Goal: Navigation & Orientation: Find specific page/section

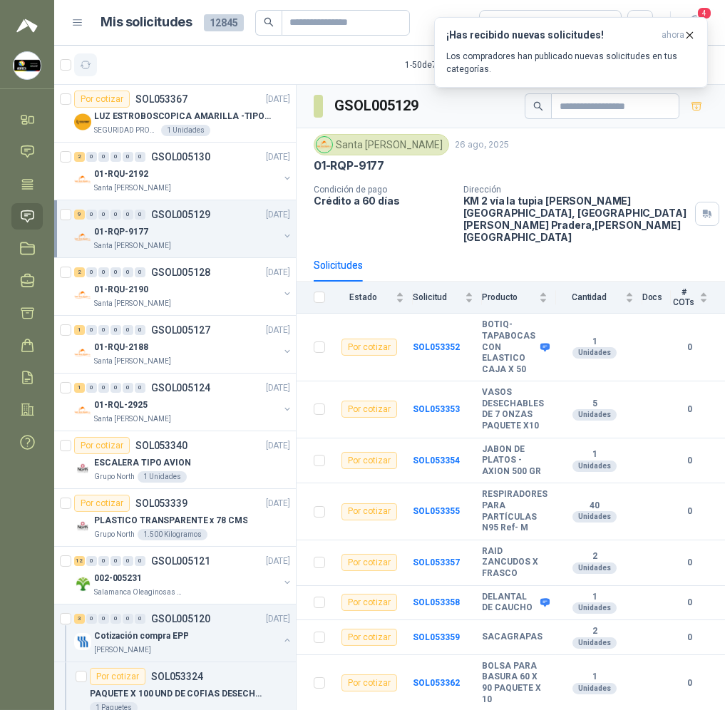
click at [80, 60] on icon "button" at bounding box center [86, 65] width 12 height 12
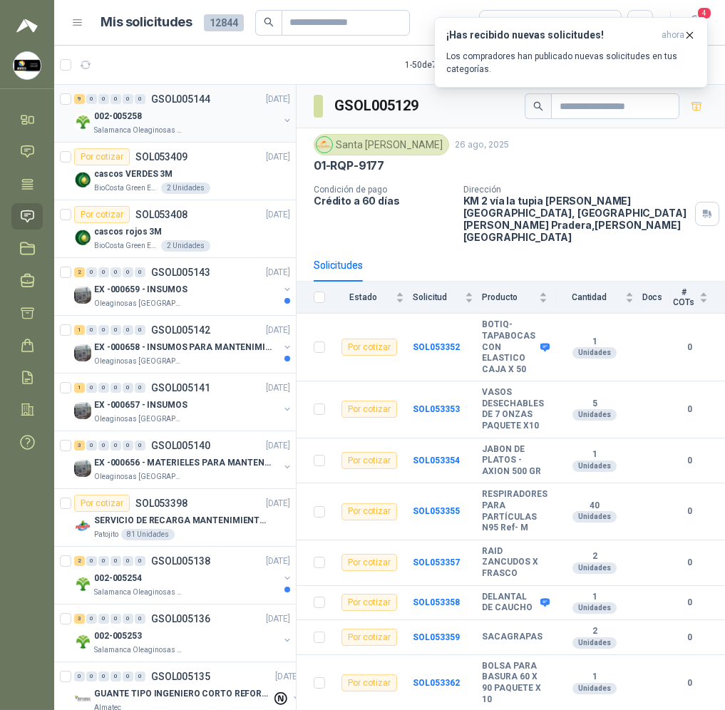
click at [175, 122] on div "002-005258" at bounding box center [186, 116] width 185 height 17
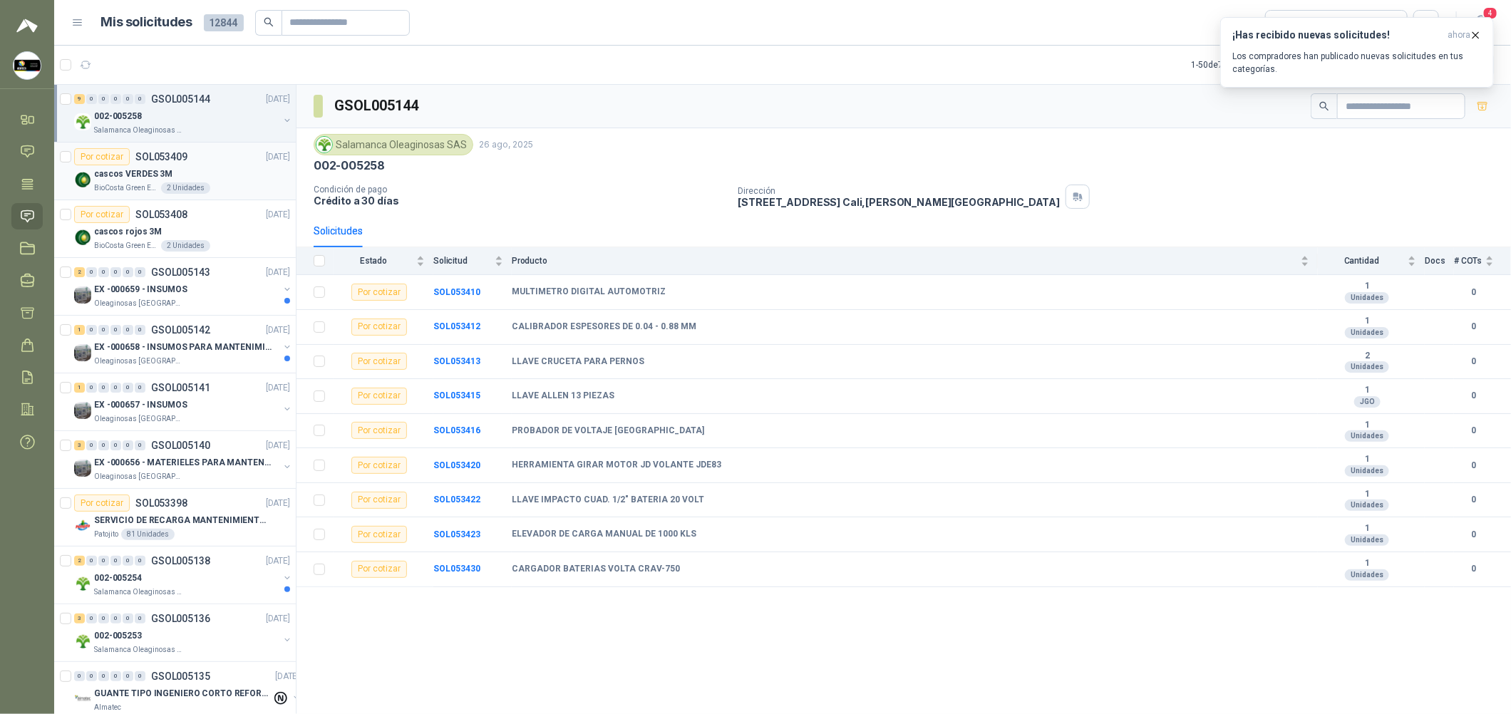
click at [225, 183] on div "BioCosta Green Energy S.A.S 2 Unidades" at bounding box center [192, 187] width 196 height 11
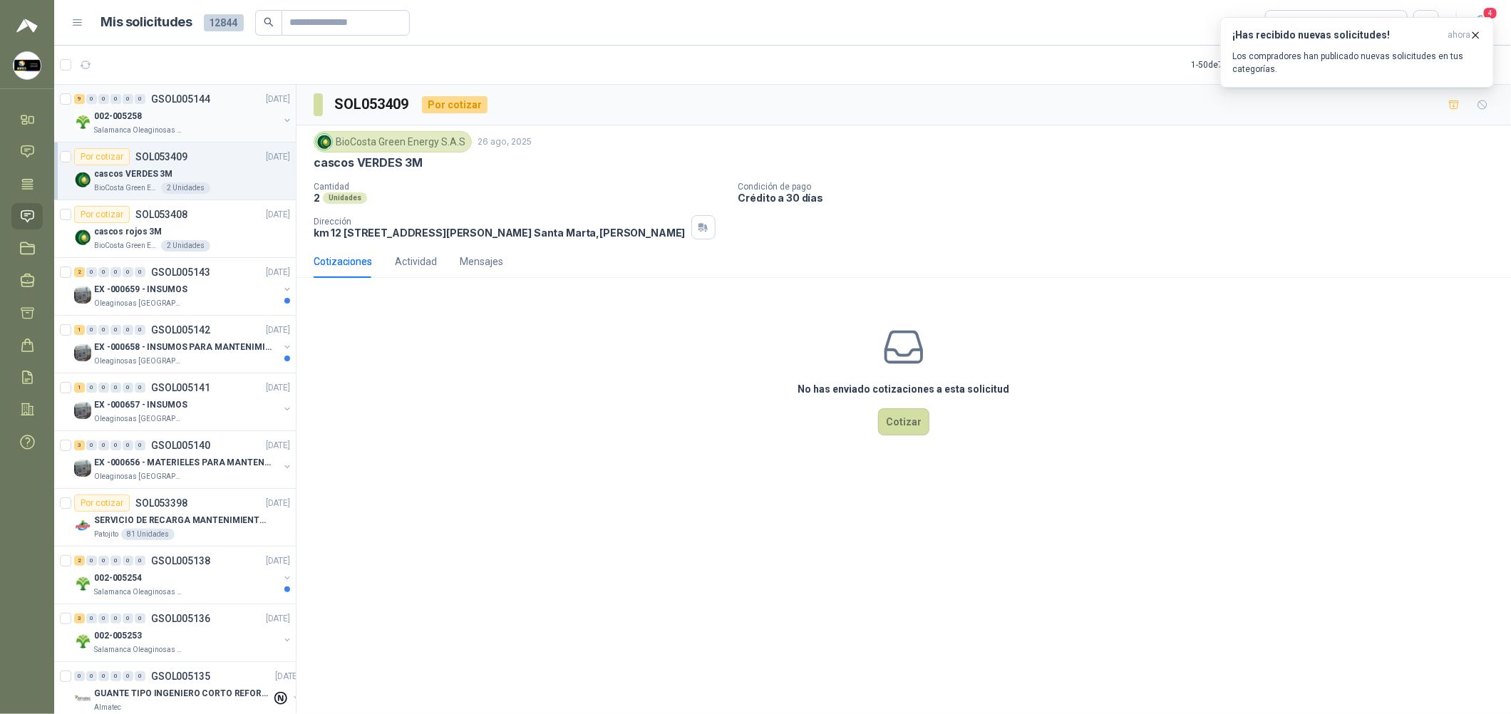
click at [232, 103] on div "9 0 0 0 0 0 GSOL005144 [DATE]" at bounding box center [183, 99] width 219 height 17
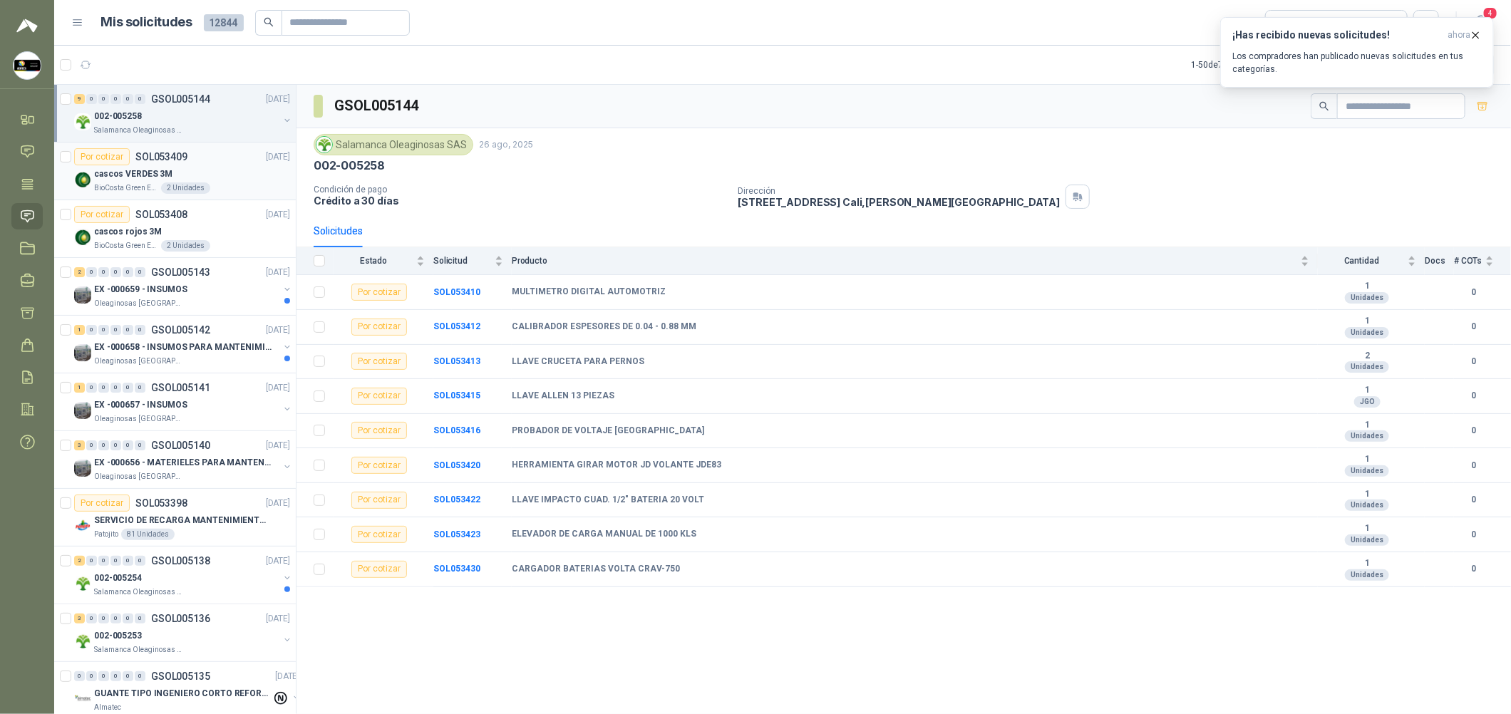
click at [213, 185] on div "BioCosta Green Energy S.A.S 2 Unidades" at bounding box center [192, 187] width 196 height 11
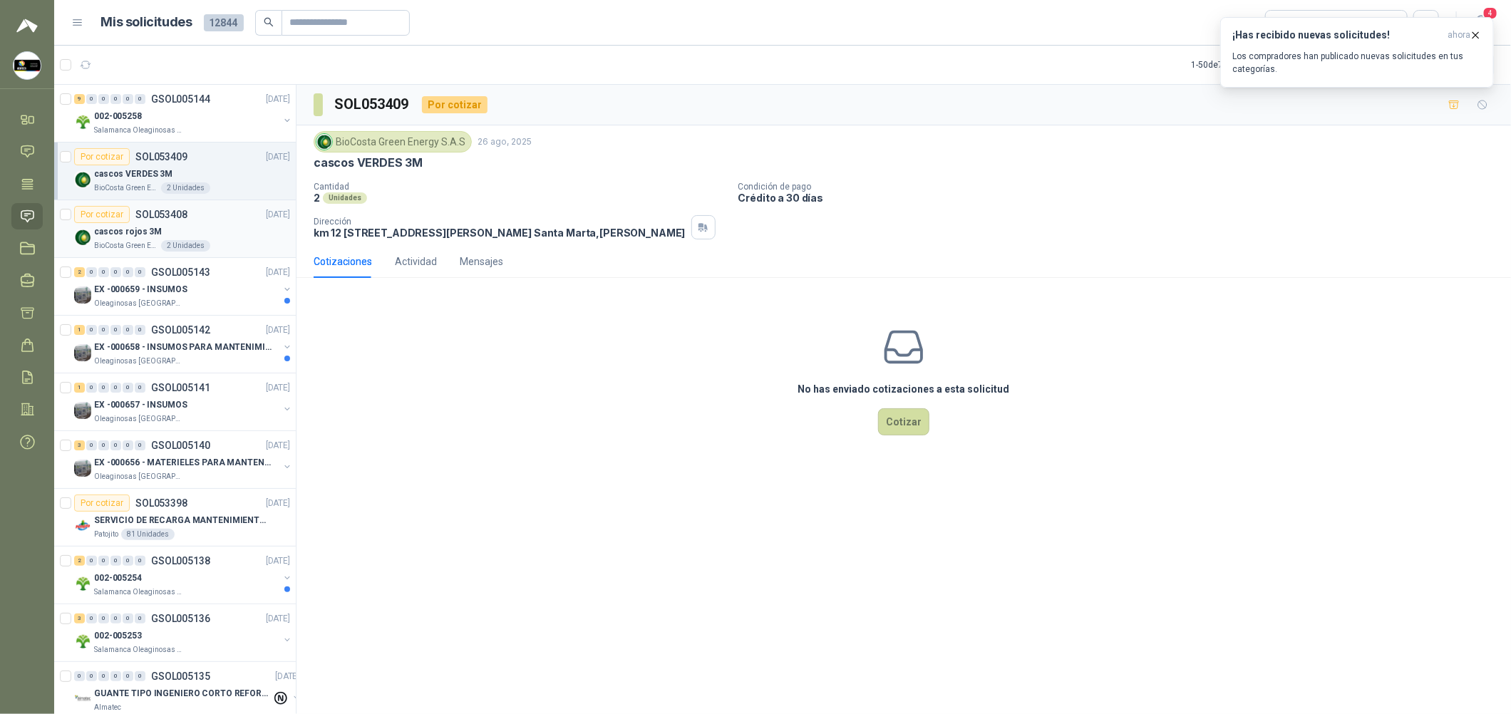
click at [231, 239] on div "cascos rojos 3M" at bounding box center [192, 231] width 196 height 17
click at [236, 294] on div "EX -000659 - INSUMOS" at bounding box center [186, 289] width 185 height 17
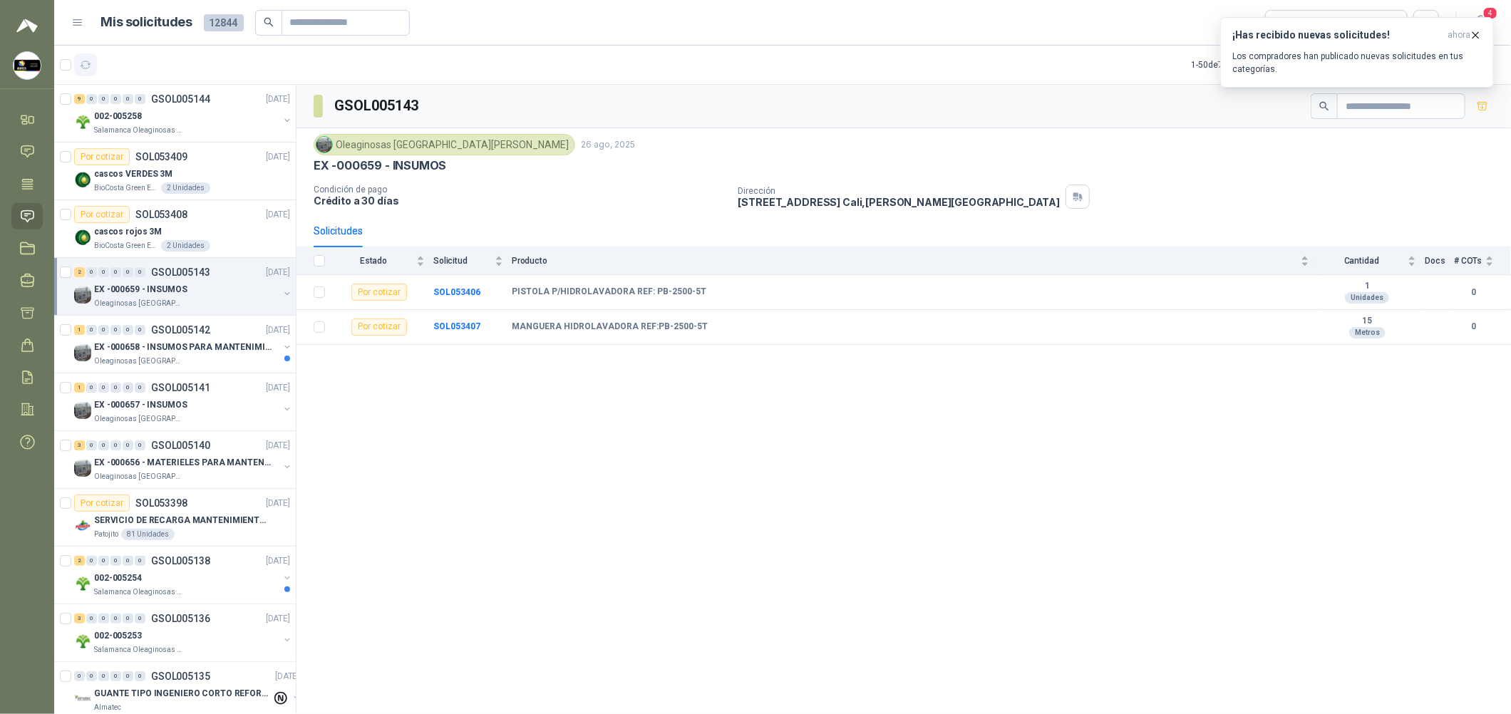
click at [82, 61] on icon "button" at bounding box center [86, 65] width 12 height 12
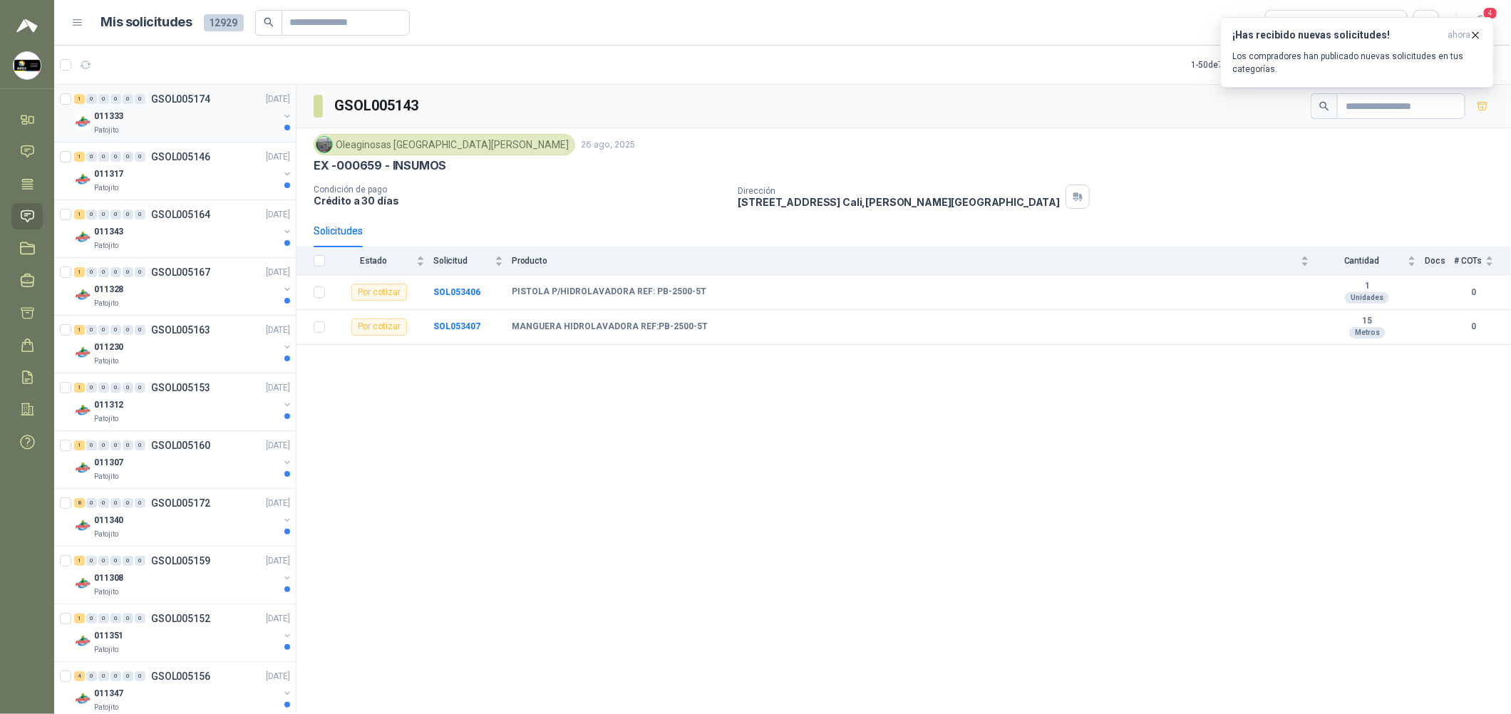
click at [165, 139] on div "1 0 0 0 0 0 GSOL005174 [DATE] 011333 Patojito" at bounding box center [175, 114] width 242 height 58
click at [212, 127] on div "Patojito" at bounding box center [186, 130] width 185 height 11
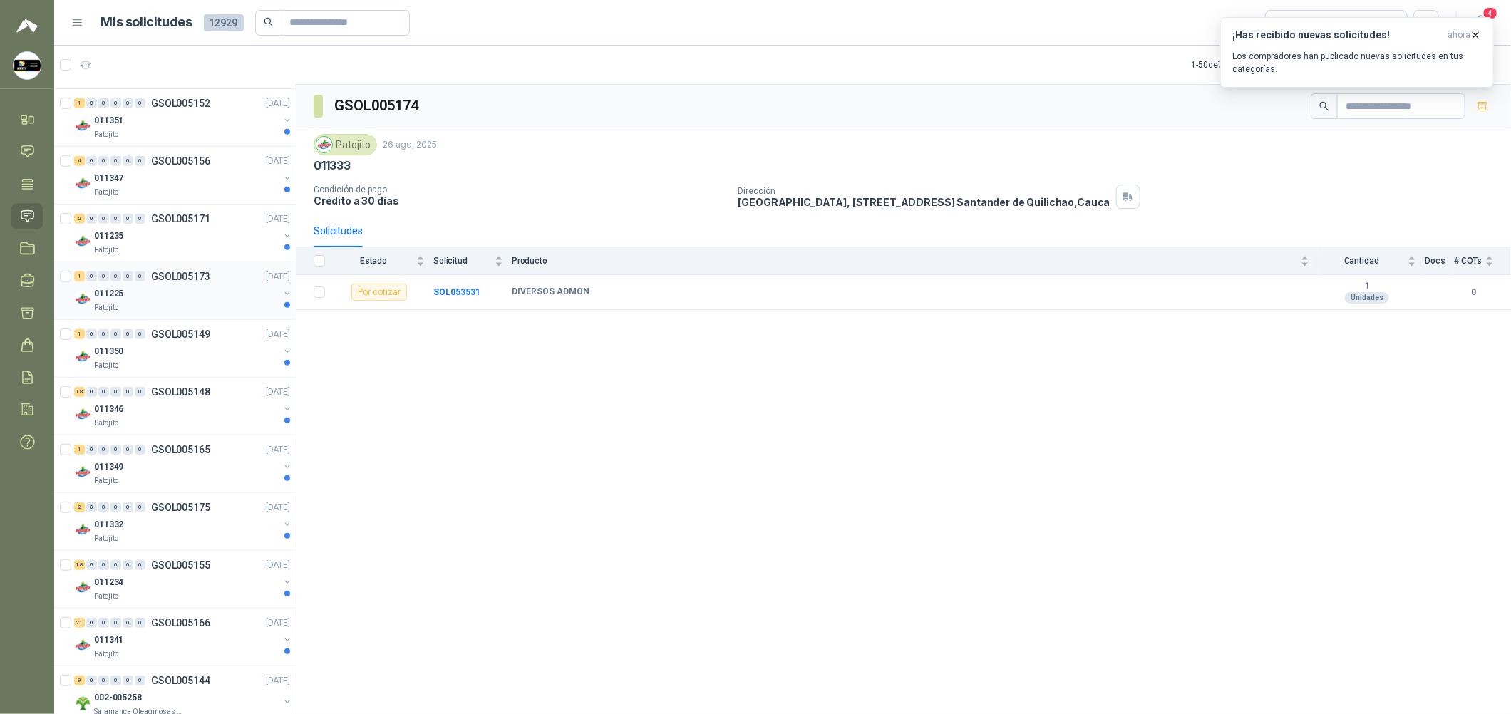
scroll to position [534, 0]
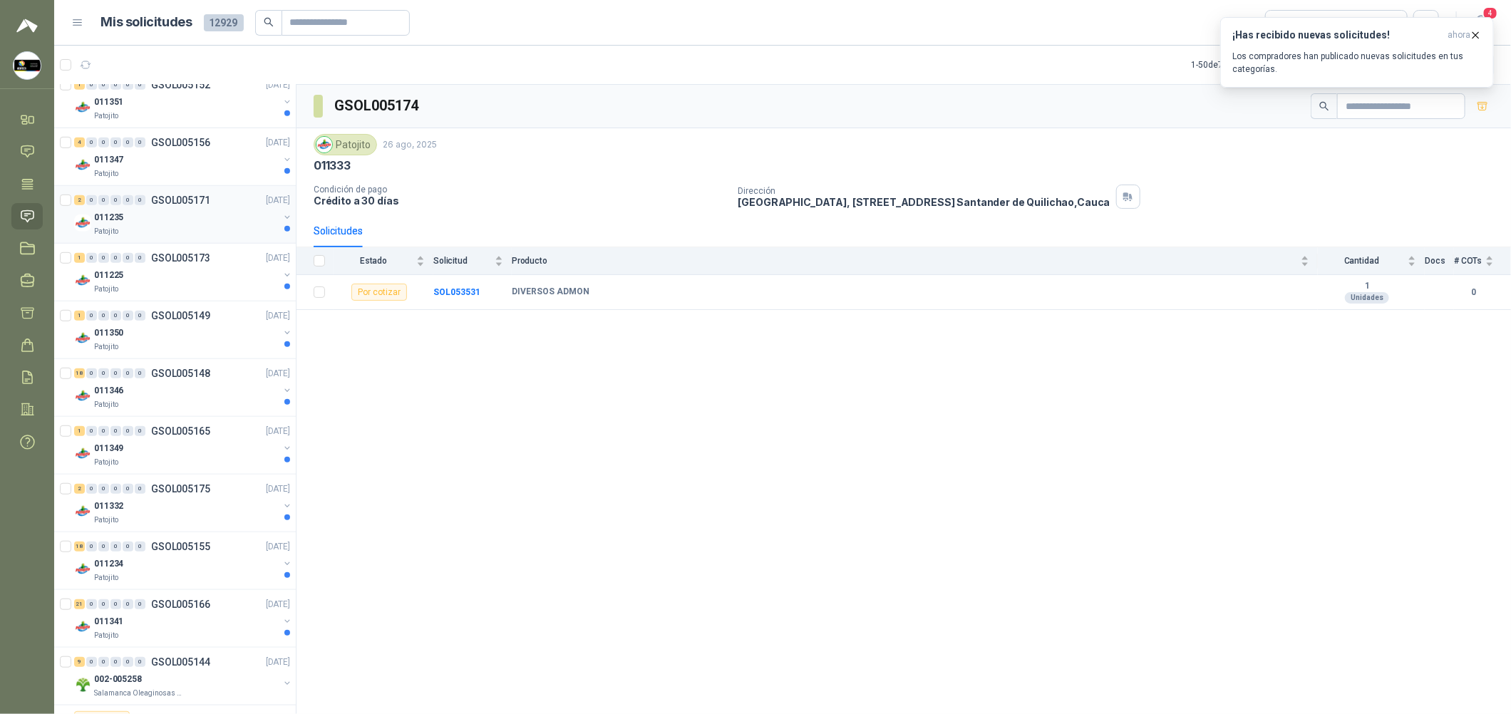
click at [257, 233] on div "Patojito" at bounding box center [186, 231] width 185 height 11
click at [252, 285] on div "Patojito" at bounding box center [186, 289] width 185 height 11
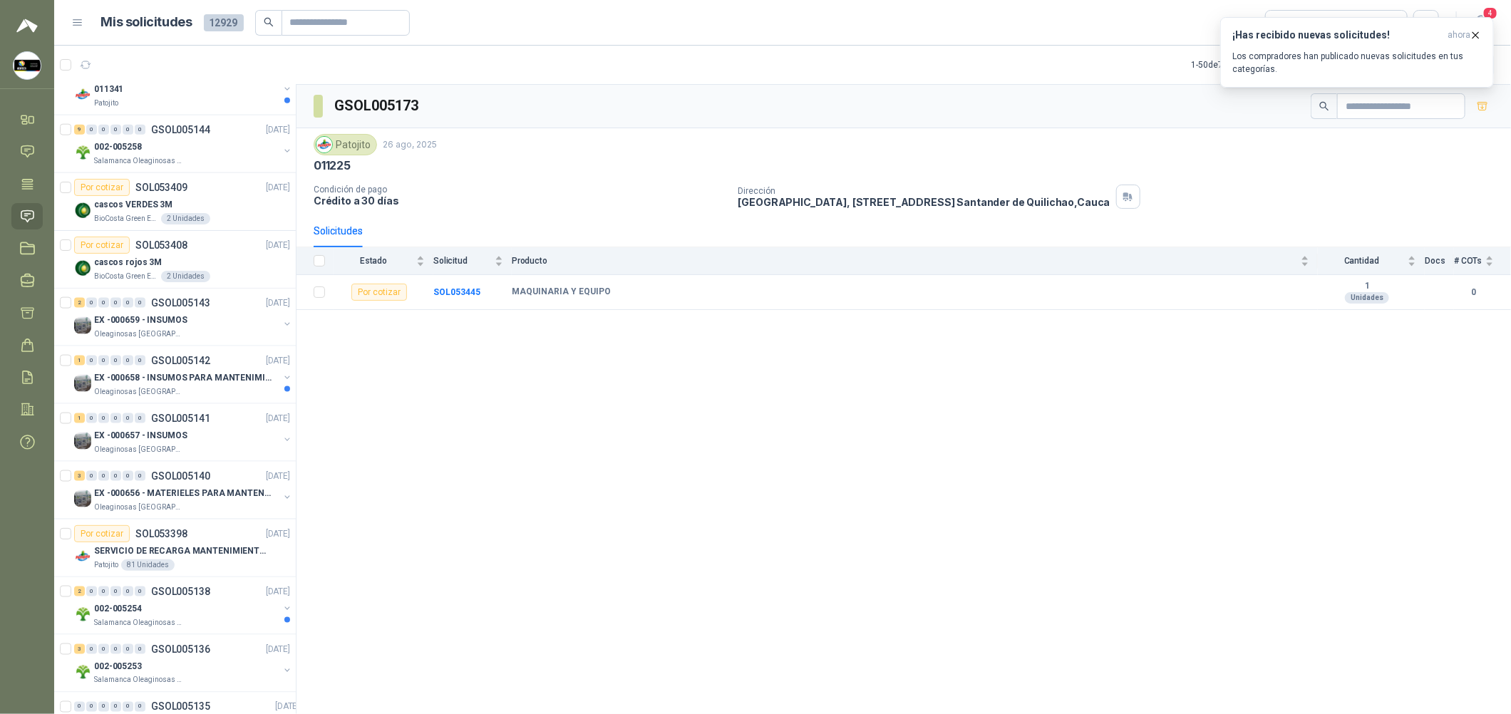
scroll to position [1068, 0]
click at [182, 92] on div "011341" at bounding box center [186, 86] width 185 height 17
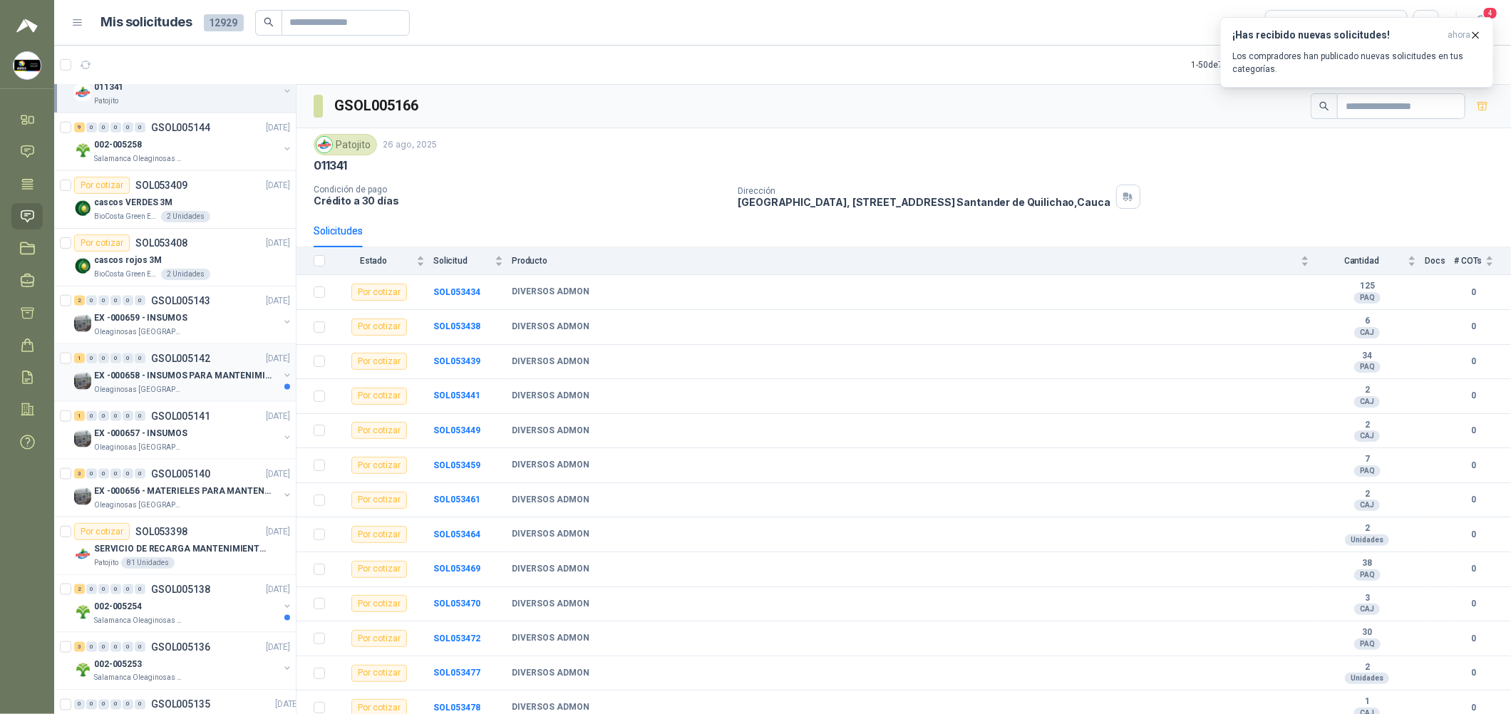
click at [210, 367] on div "EX -000658 - INSUMOS PARA MANTENIMIENTO MECANICO" at bounding box center [186, 375] width 185 height 17
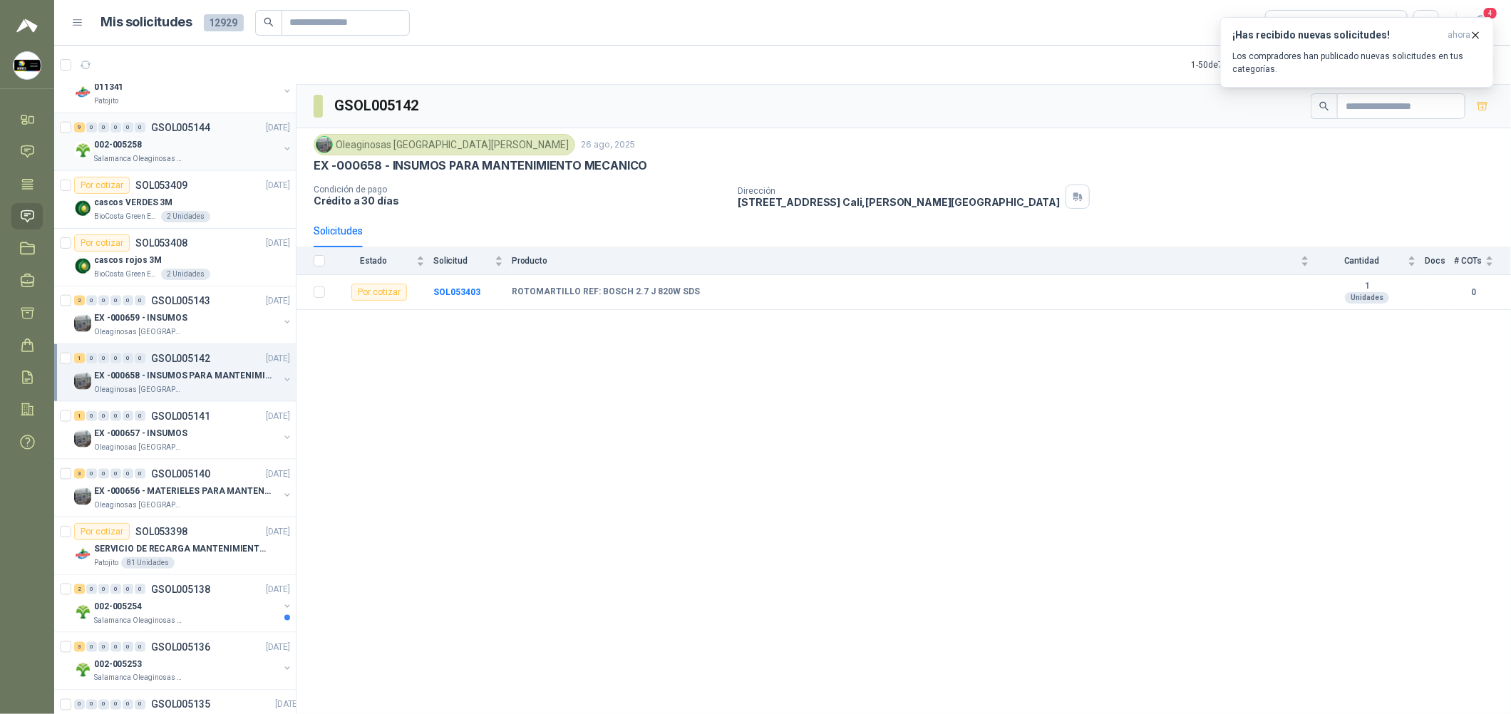
click at [237, 170] on div "9 0 0 0 0 0 GSOL005144 [DATE] 002-005258 Salamanca Oleaginosas SAS" at bounding box center [175, 142] width 242 height 58
click at [230, 418] on div "1 0 0 0 0 0 GSOL005141 [DATE]" at bounding box center [183, 416] width 219 height 17
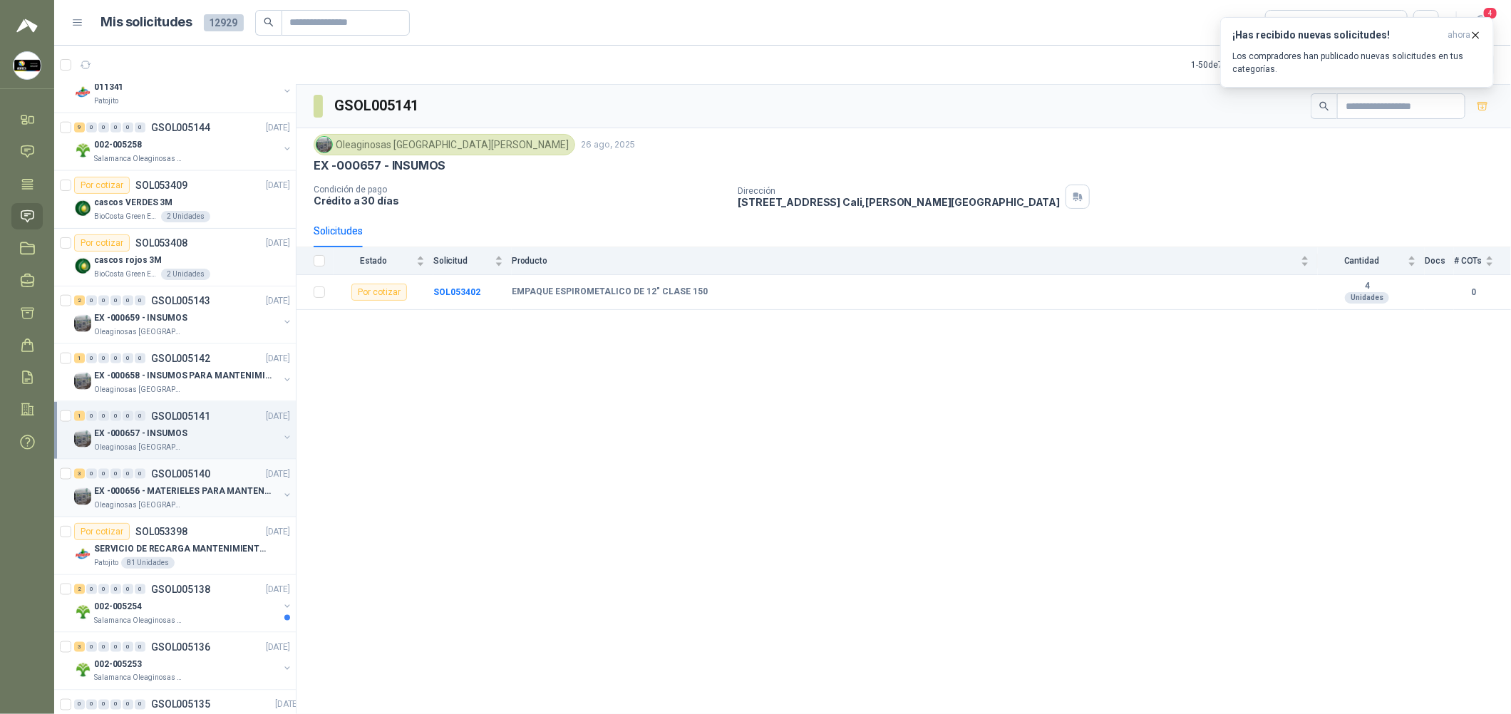
click at [220, 486] on p "EX -000656 - MATERIELES PARA MANTENIMIENTO MECANIC" at bounding box center [182, 492] width 177 height 14
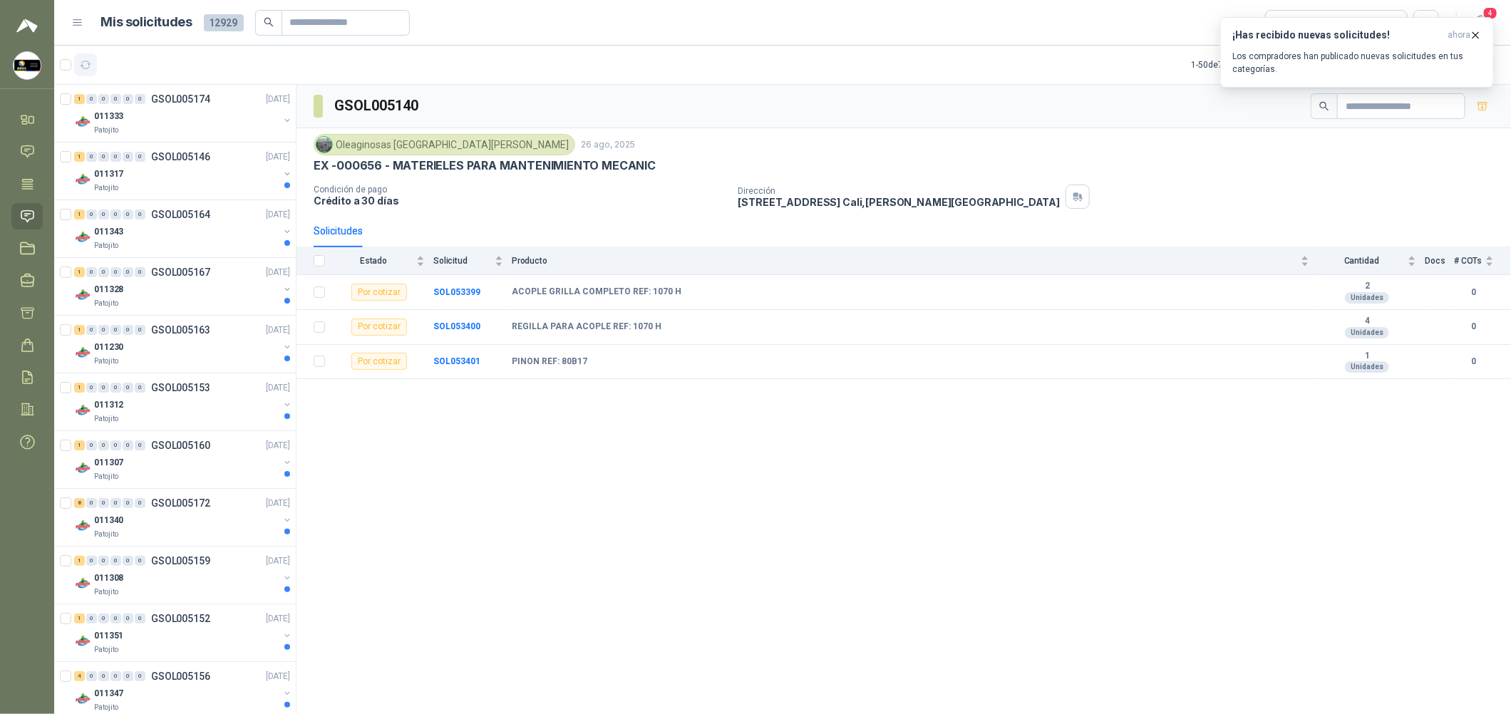
click at [93, 59] on button "button" at bounding box center [85, 64] width 23 height 23
click at [136, 194] on div "1 0 0 0 0 0 GSOL005146 [DATE] 011317 Patojito" at bounding box center [175, 172] width 242 height 58
click at [199, 171] on div "011317" at bounding box center [186, 173] width 185 height 17
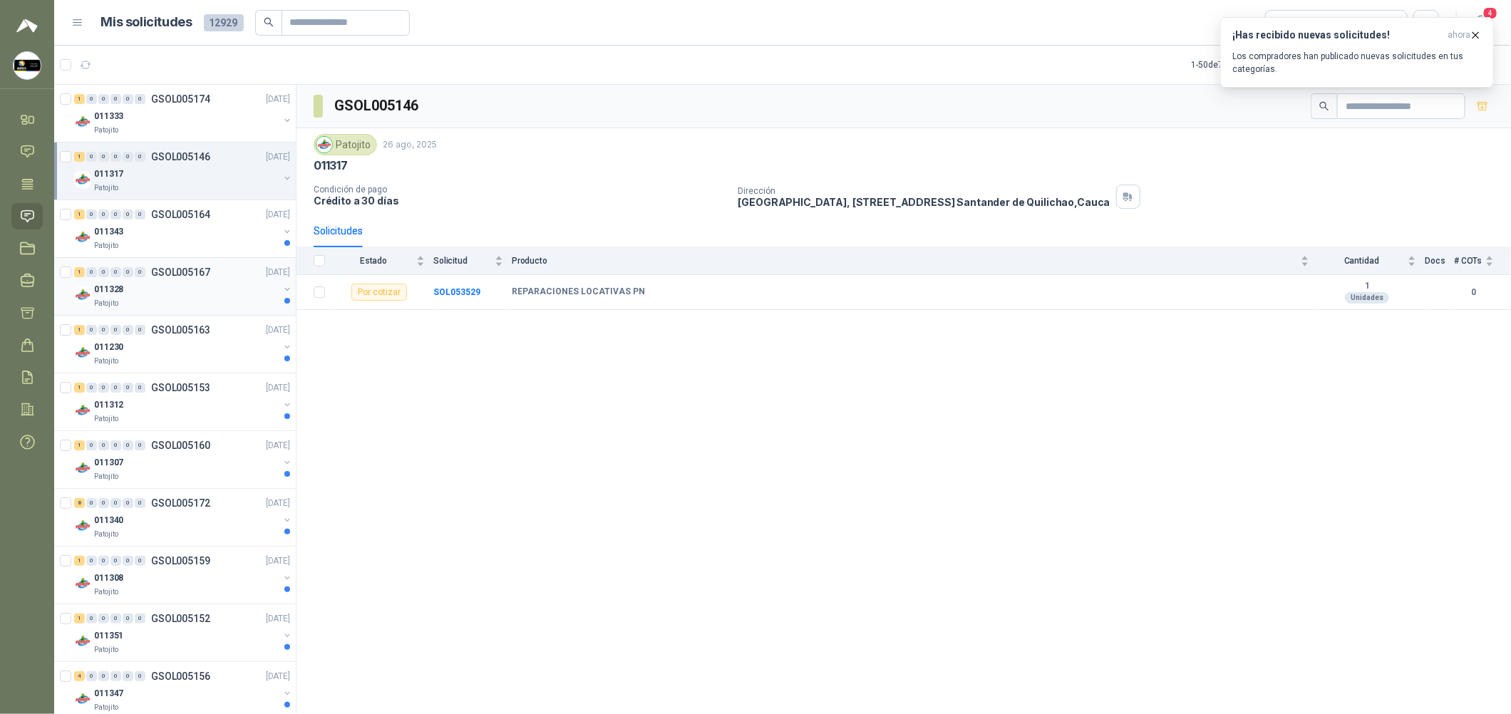
click at [217, 289] on div "011328" at bounding box center [186, 289] width 185 height 17
click at [135, 383] on span "0" at bounding box center [140, 388] width 11 height 10
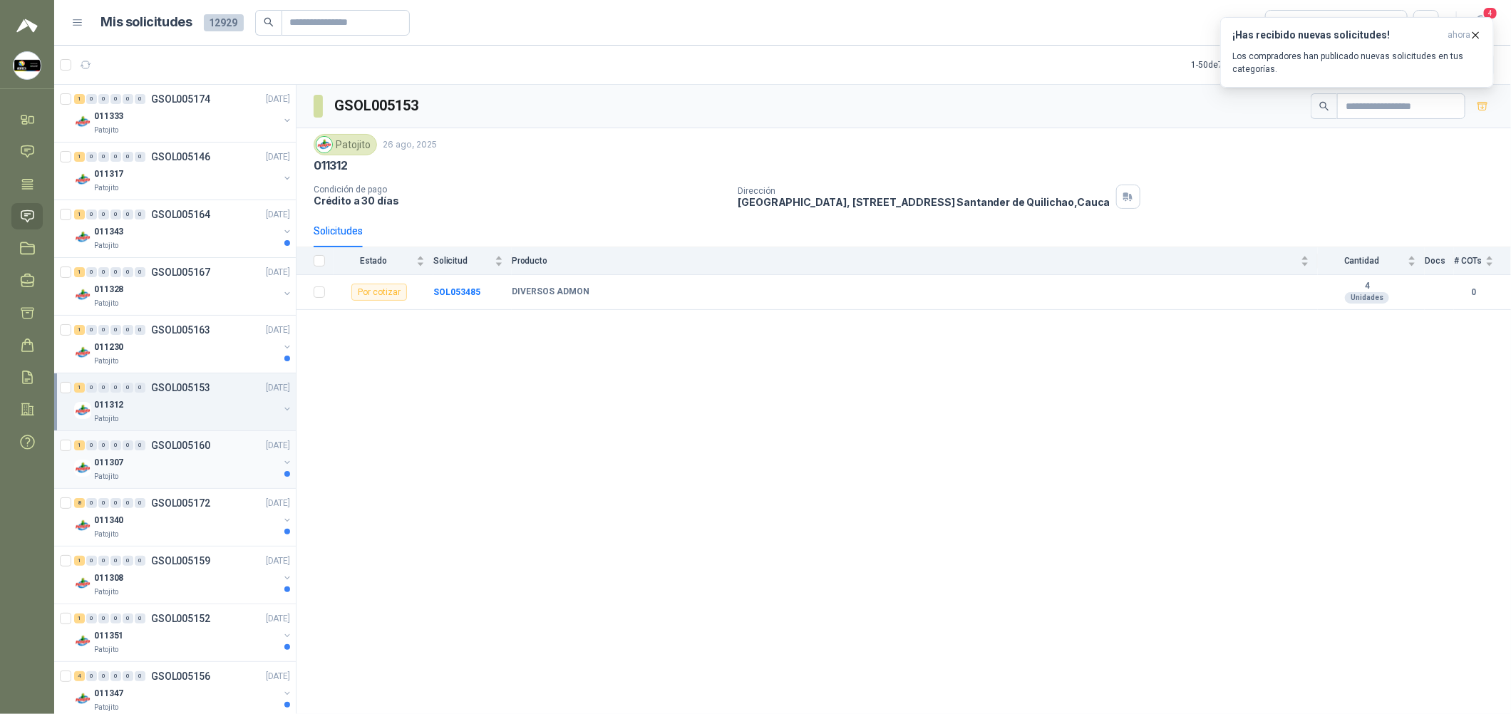
click at [175, 438] on div "1 0 0 0 0 0 GSOL005160 [DATE] 011307 Patojito" at bounding box center [175, 460] width 242 height 58
click at [181, 457] on div "011307" at bounding box center [186, 462] width 185 height 17
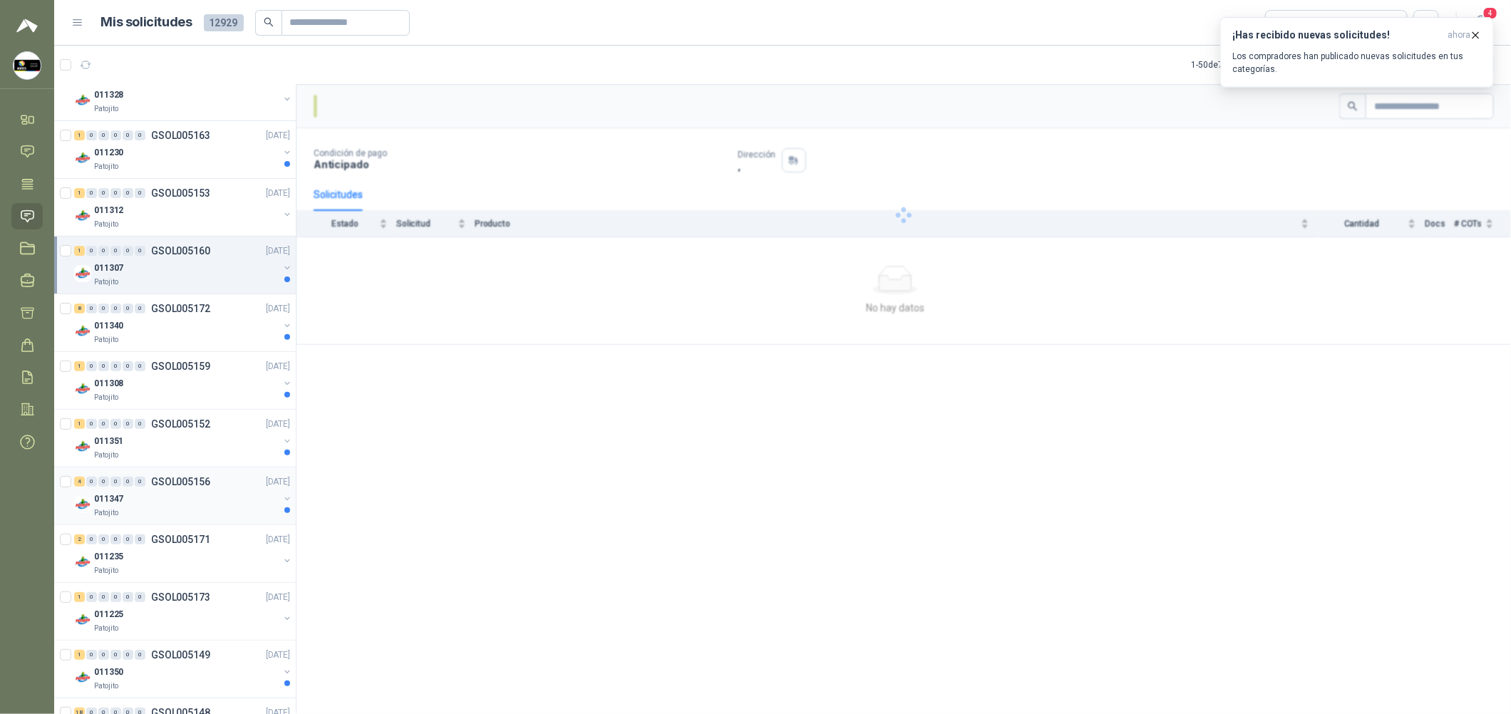
scroll to position [213, 0]
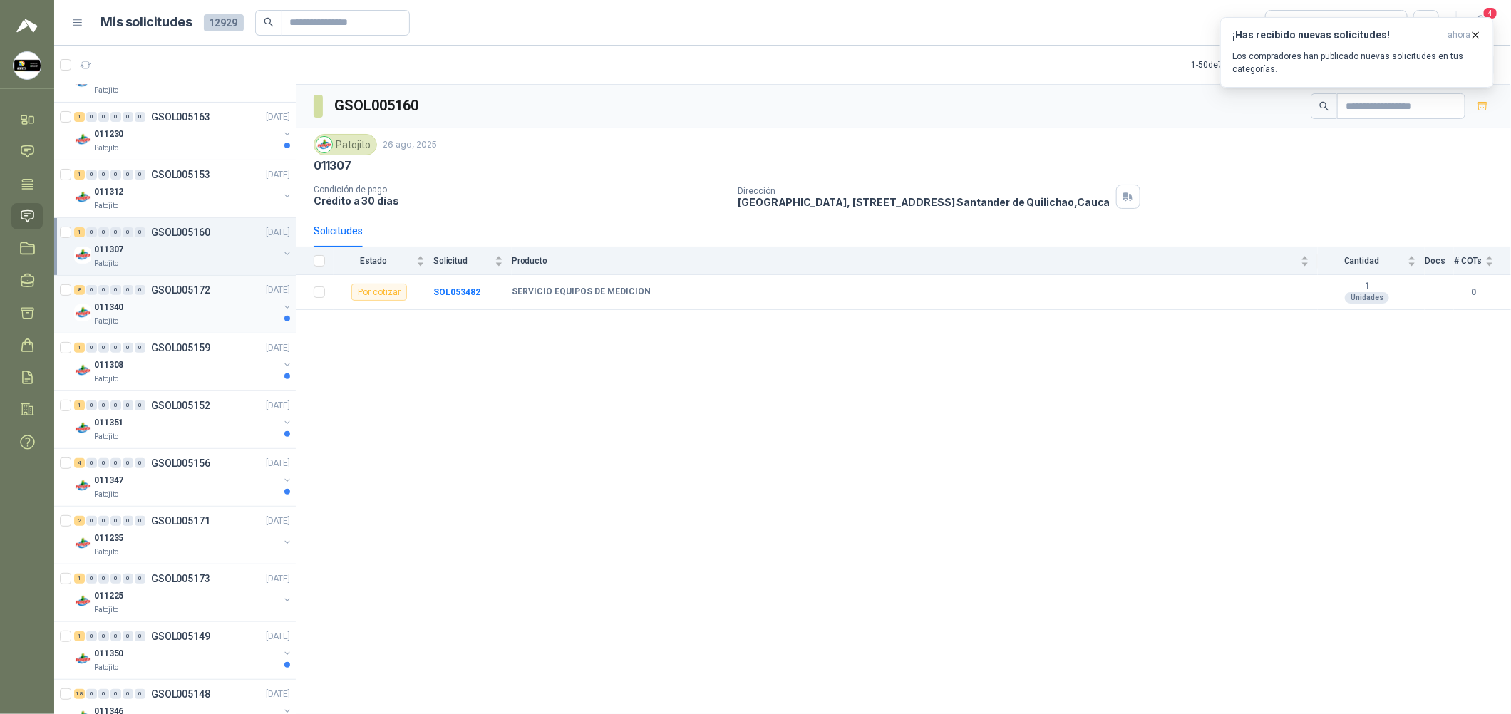
click at [197, 326] on div "Patojito" at bounding box center [186, 321] width 185 height 11
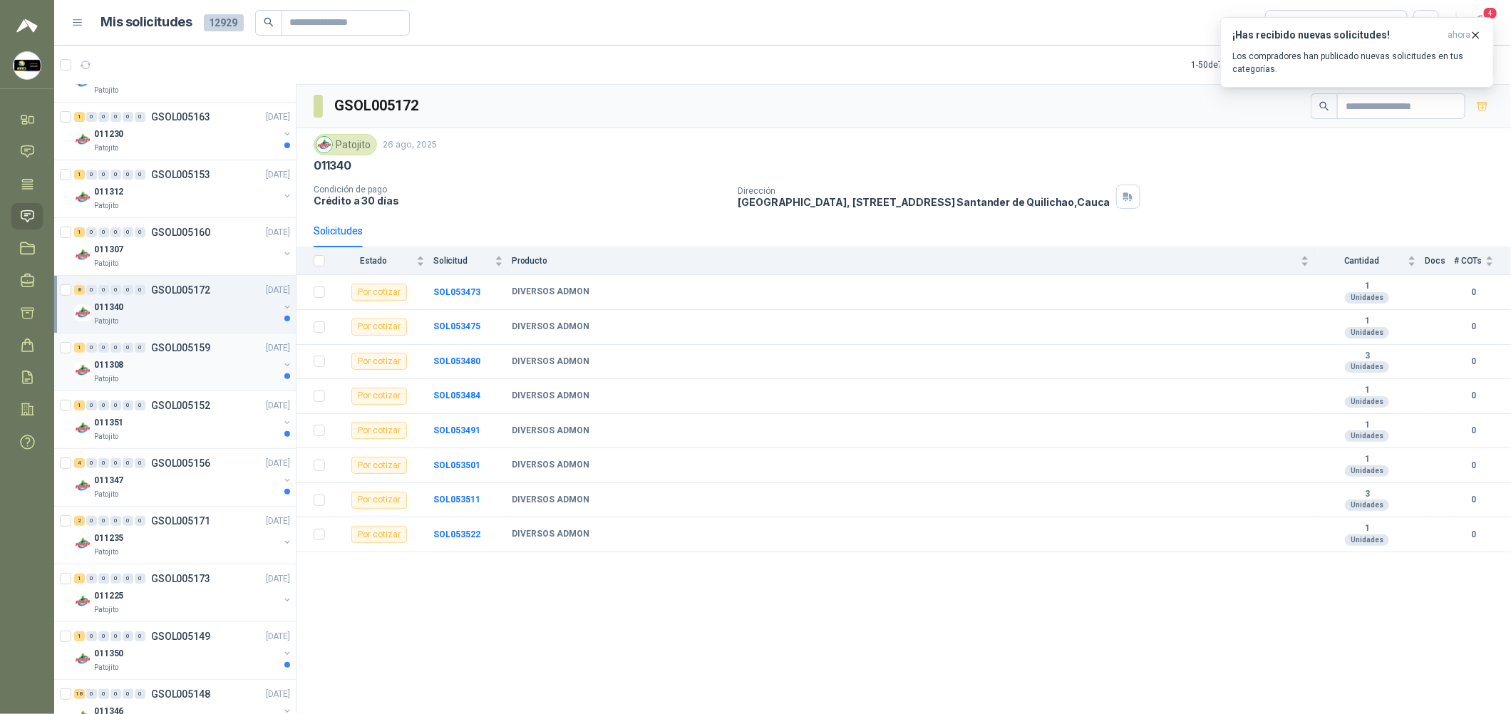
click at [195, 368] on div "011308" at bounding box center [186, 364] width 185 height 17
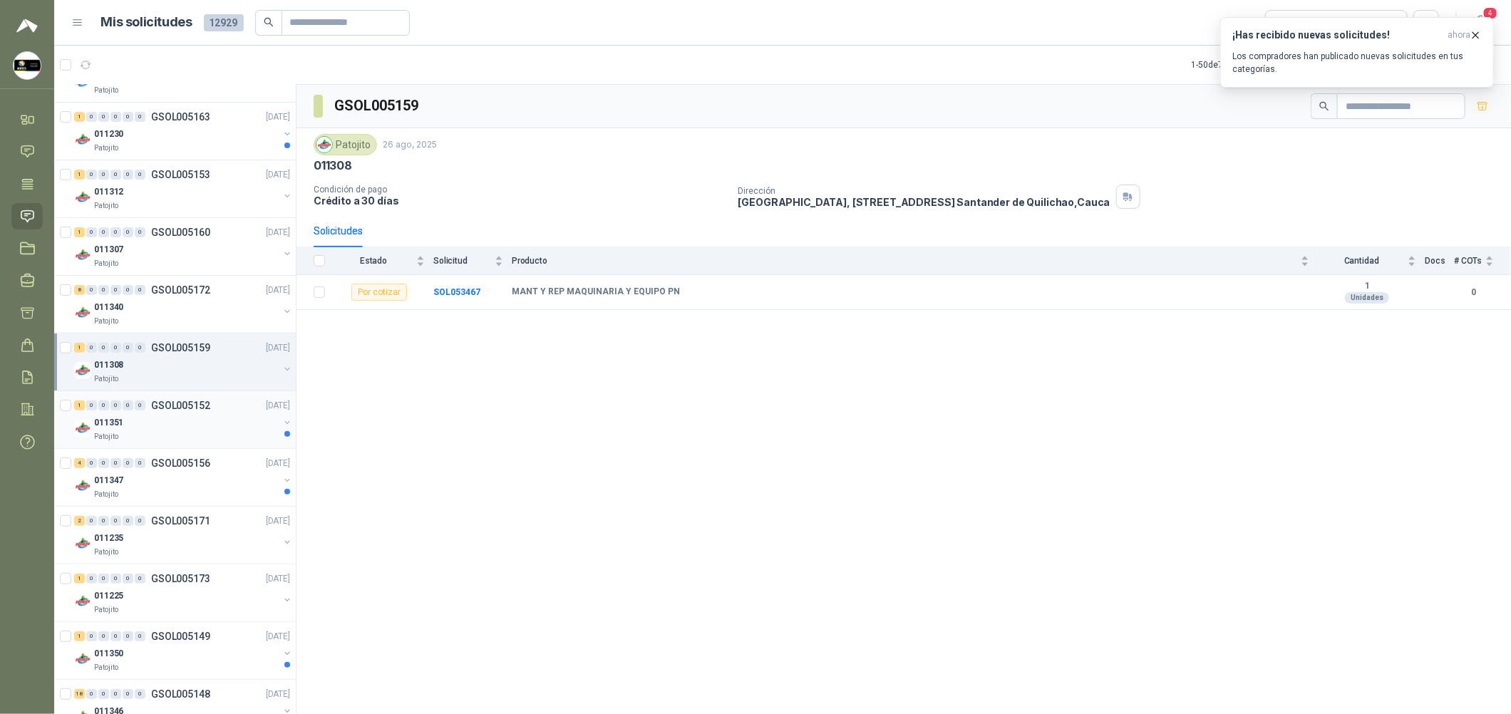
click at [185, 404] on p "GSOL005152" at bounding box center [180, 406] width 59 height 10
click at [214, 472] on div "011347" at bounding box center [186, 480] width 185 height 17
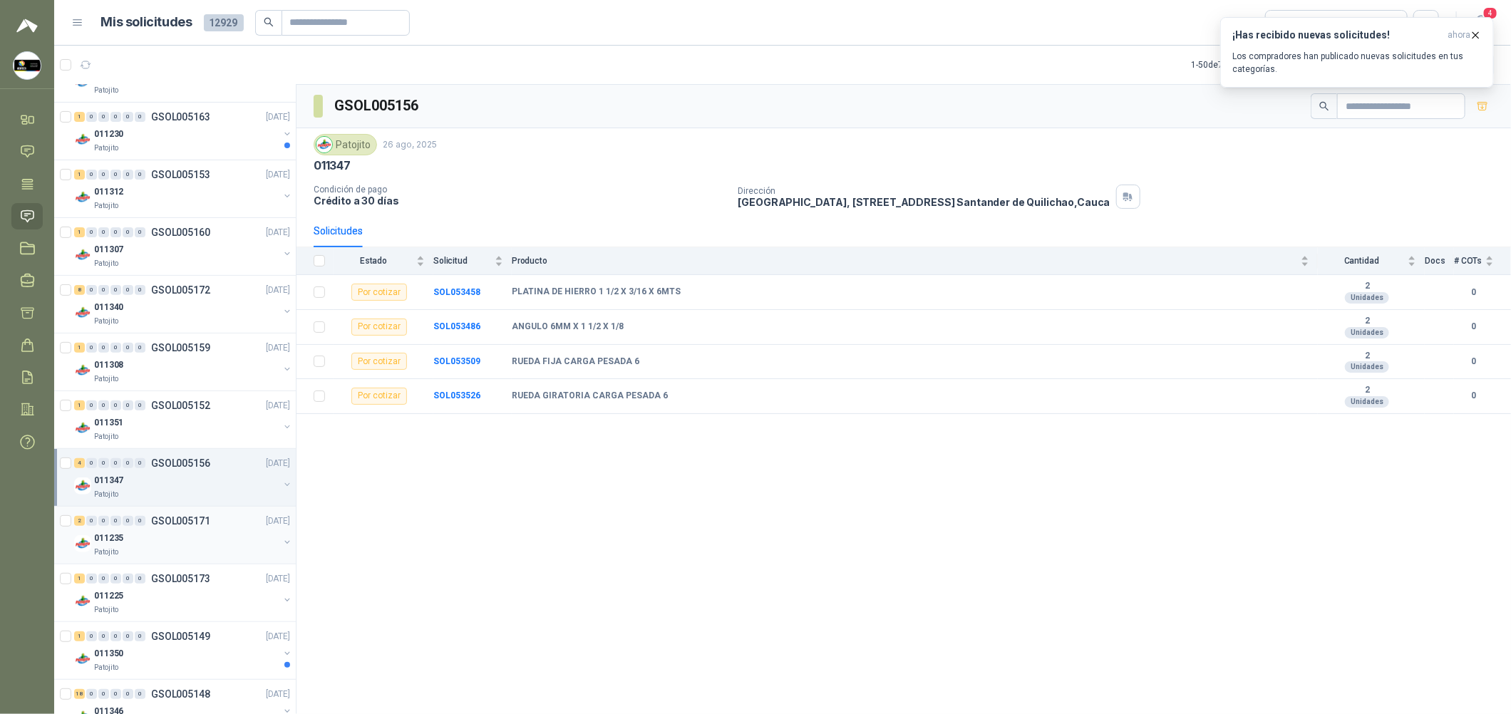
click at [120, 537] on p "011235" at bounding box center [108, 539] width 29 height 14
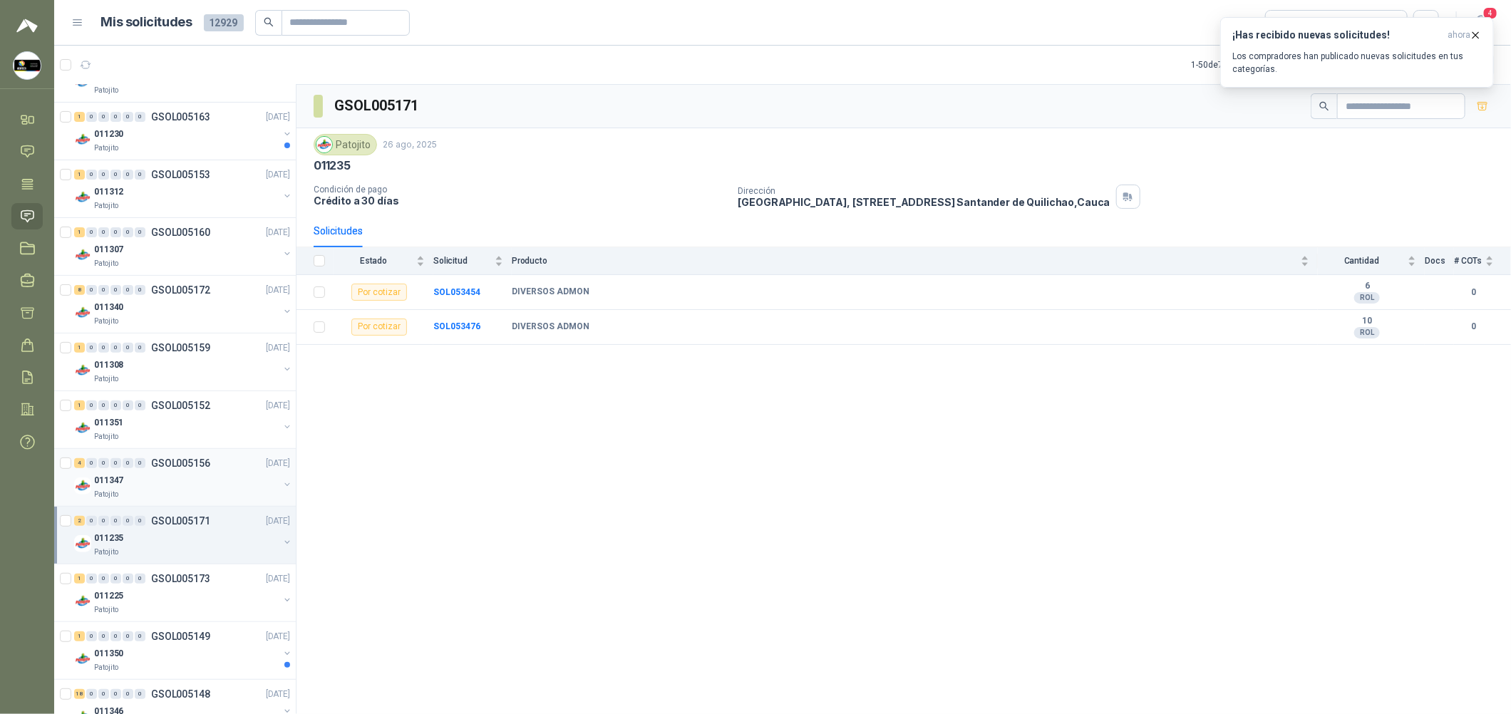
click at [123, 490] on div "Patojito" at bounding box center [186, 494] width 185 height 11
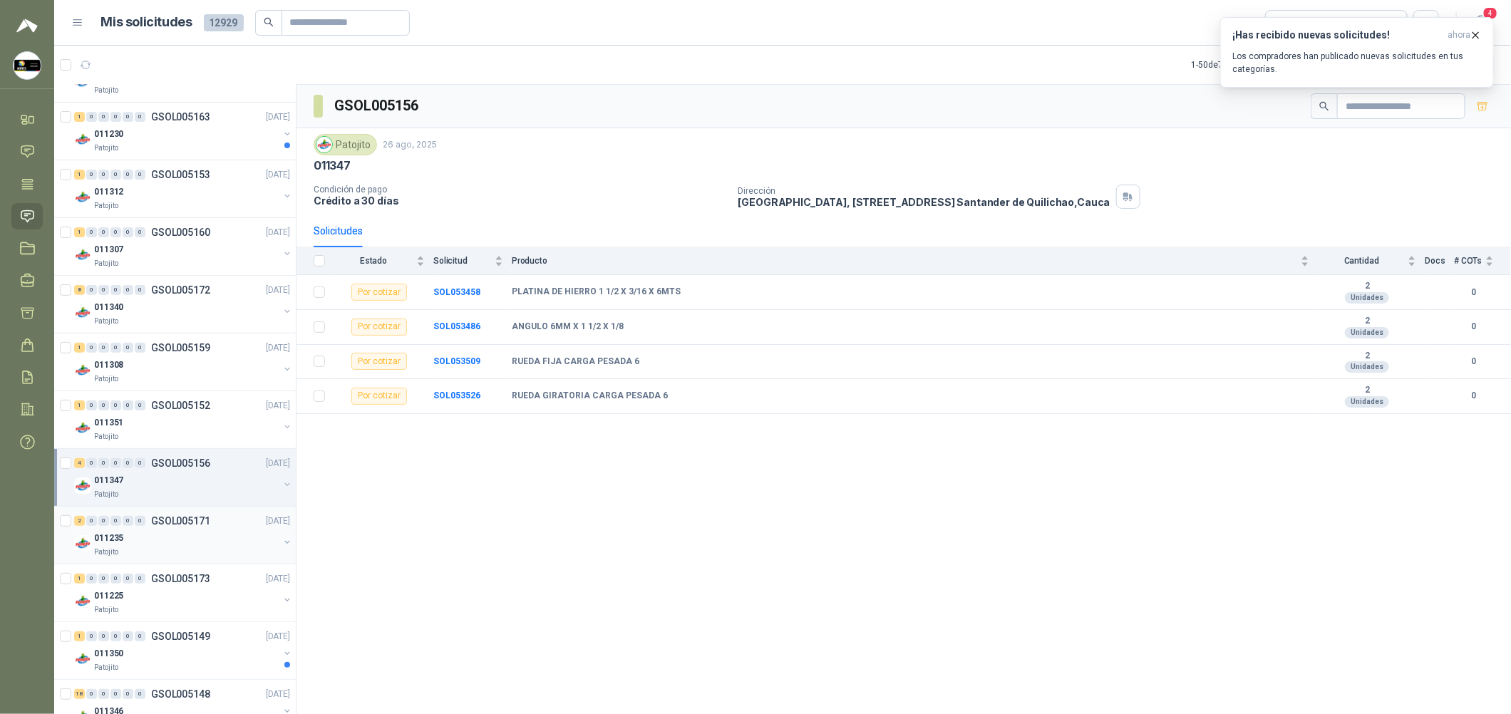
click at [111, 554] on p "Patojito" at bounding box center [106, 552] width 24 height 11
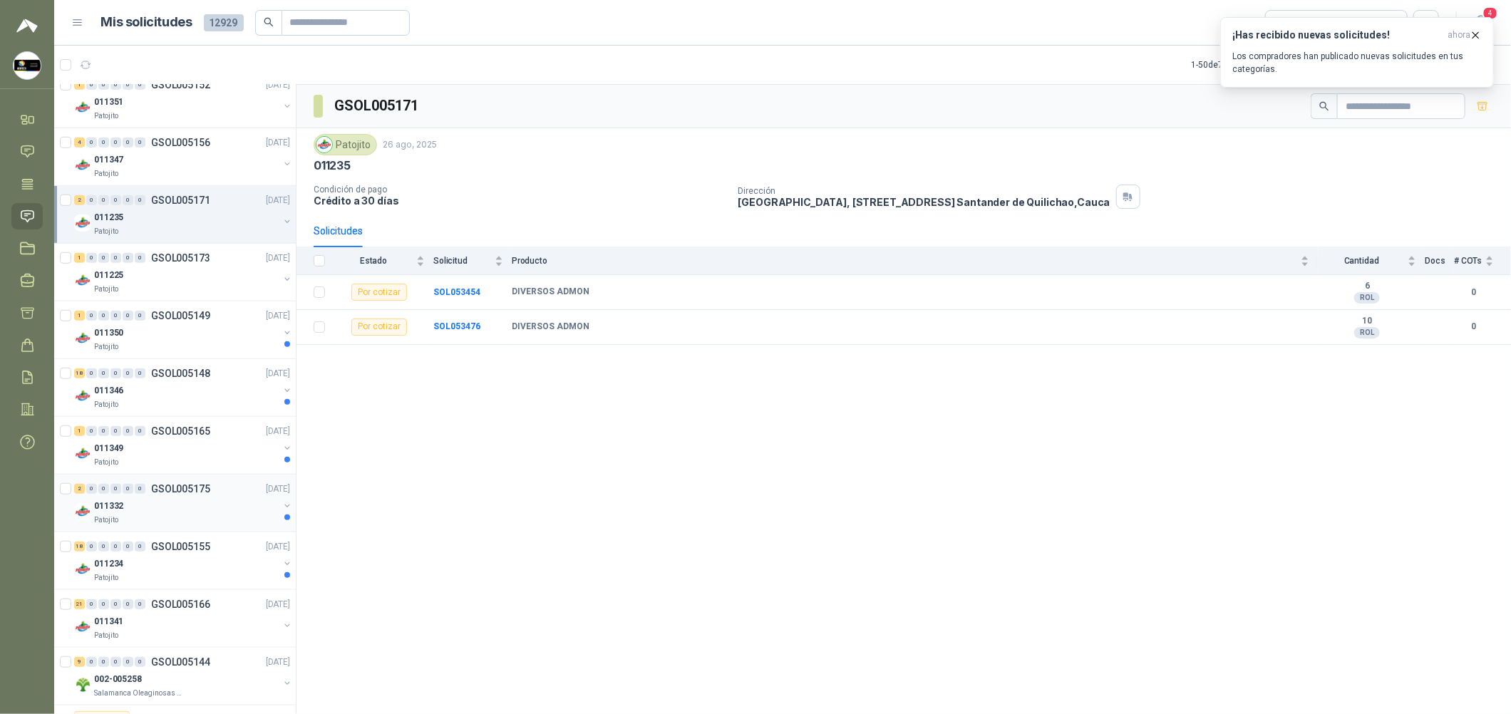
scroll to position [641, 0]
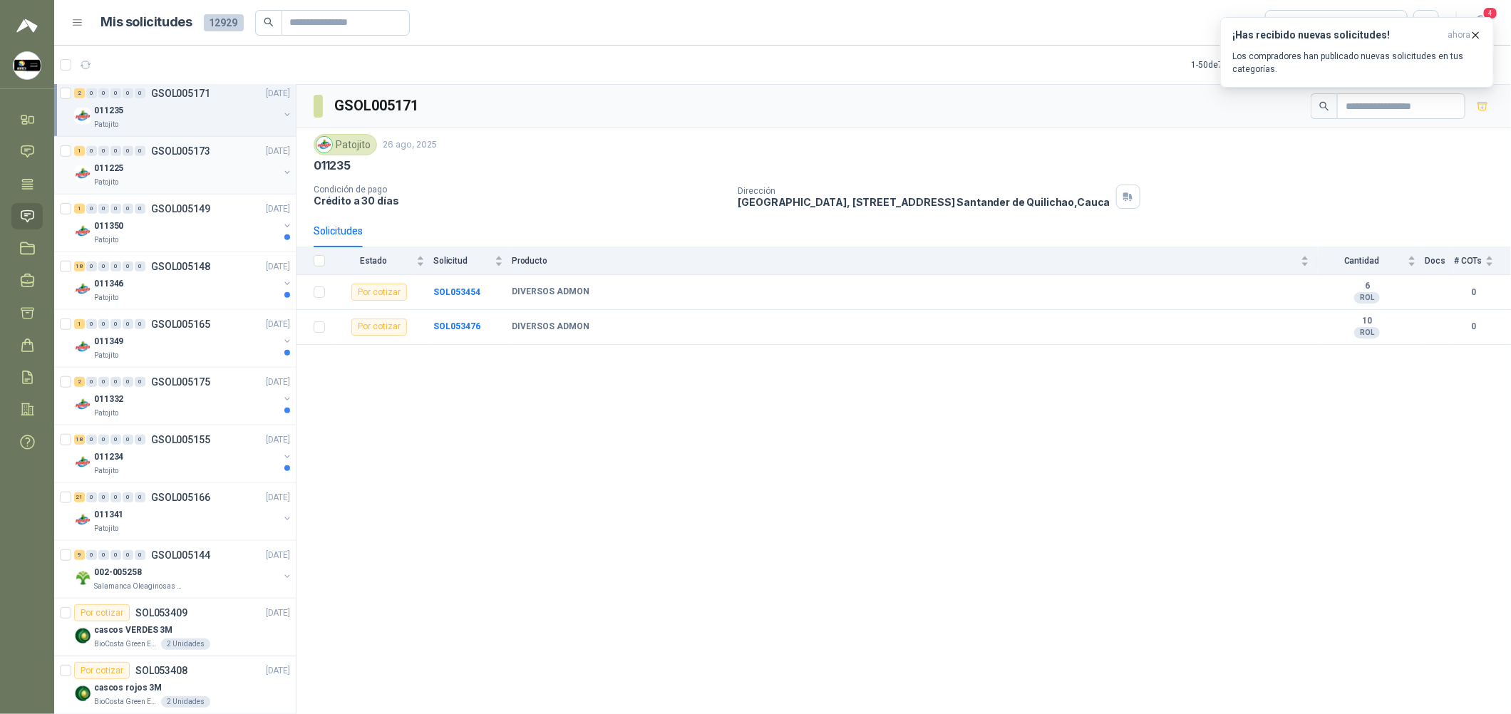
click at [172, 183] on div "Patojito" at bounding box center [186, 182] width 185 height 11
click at [223, 266] on div "18 0 0 0 0 0 GSOL005148 [DATE]" at bounding box center [183, 266] width 219 height 17
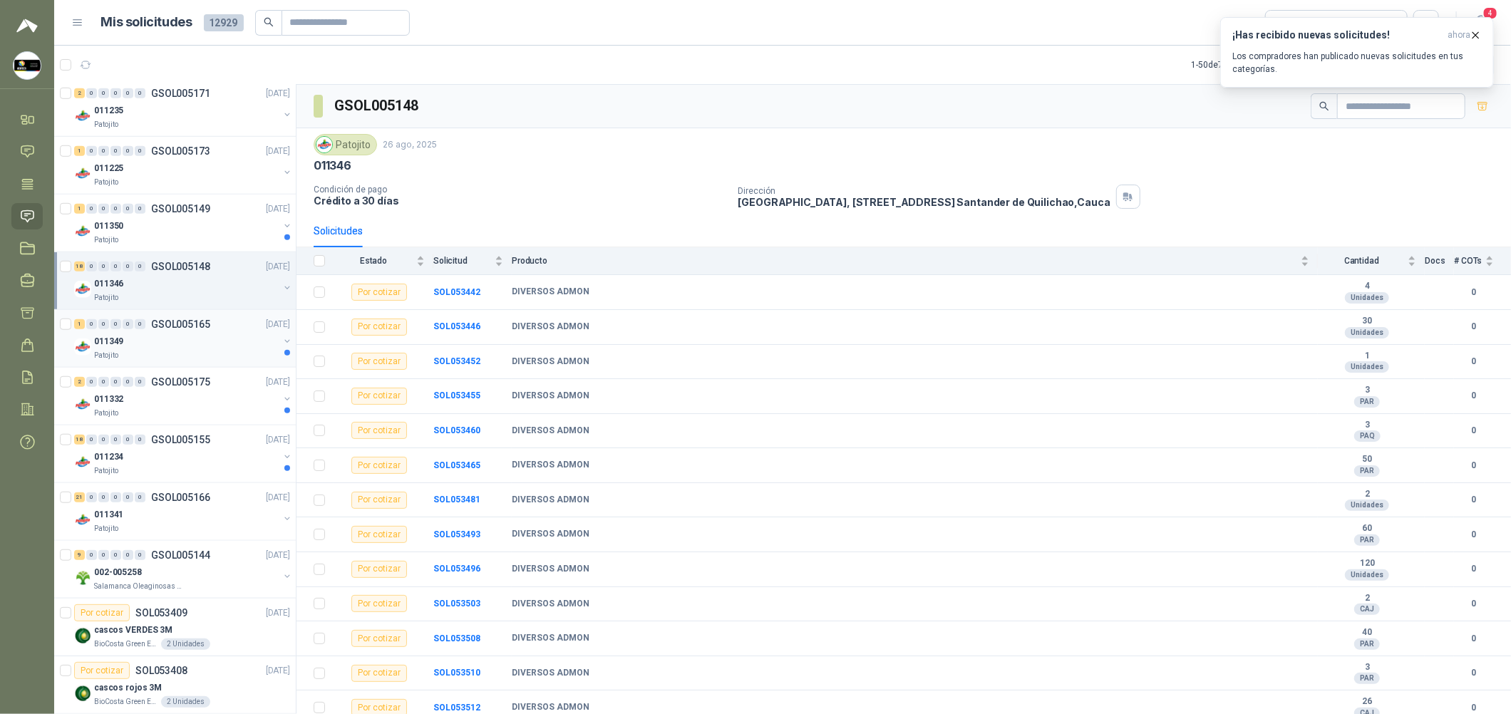
click at [165, 326] on p "GSOL005165" at bounding box center [180, 324] width 59 height 10
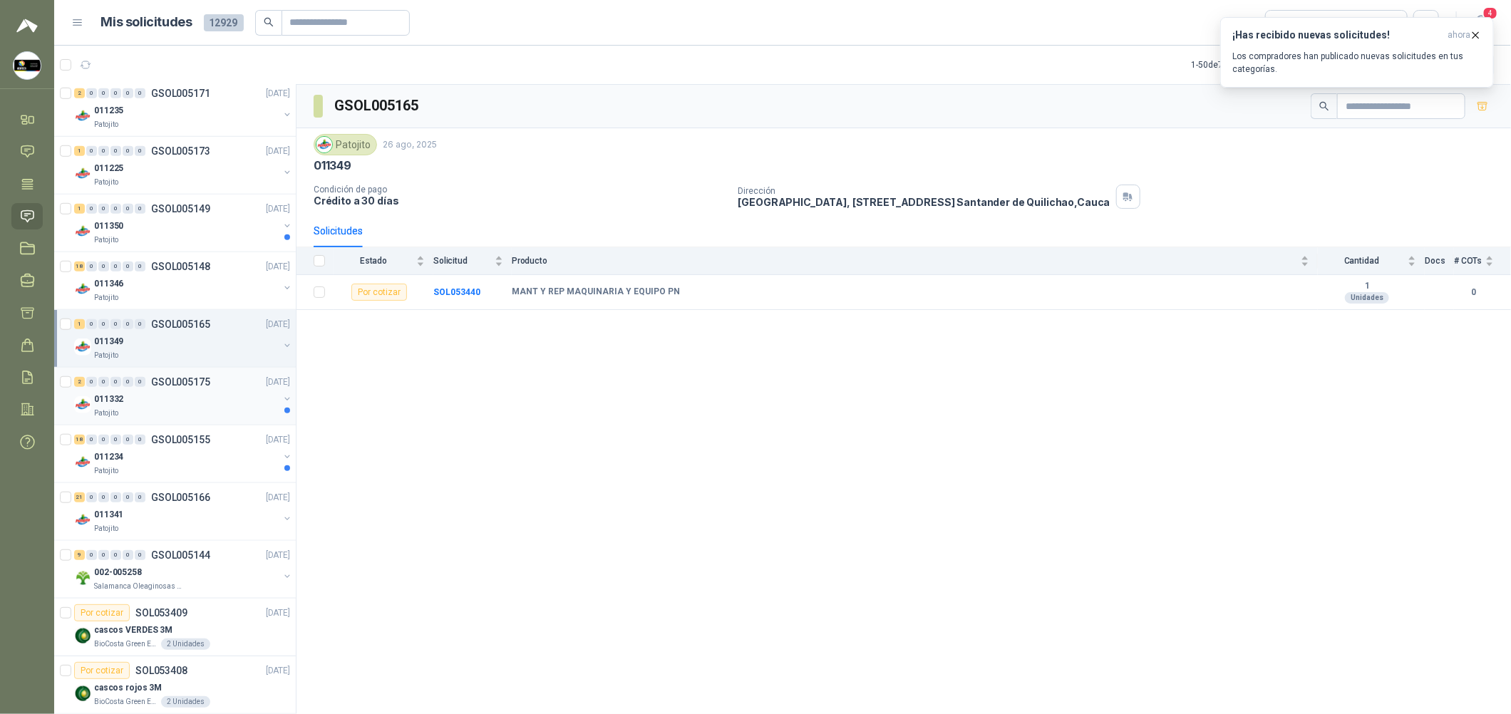
click at [224, 403] on div "011332" at bounding box center [186, 399] width 185 height 17
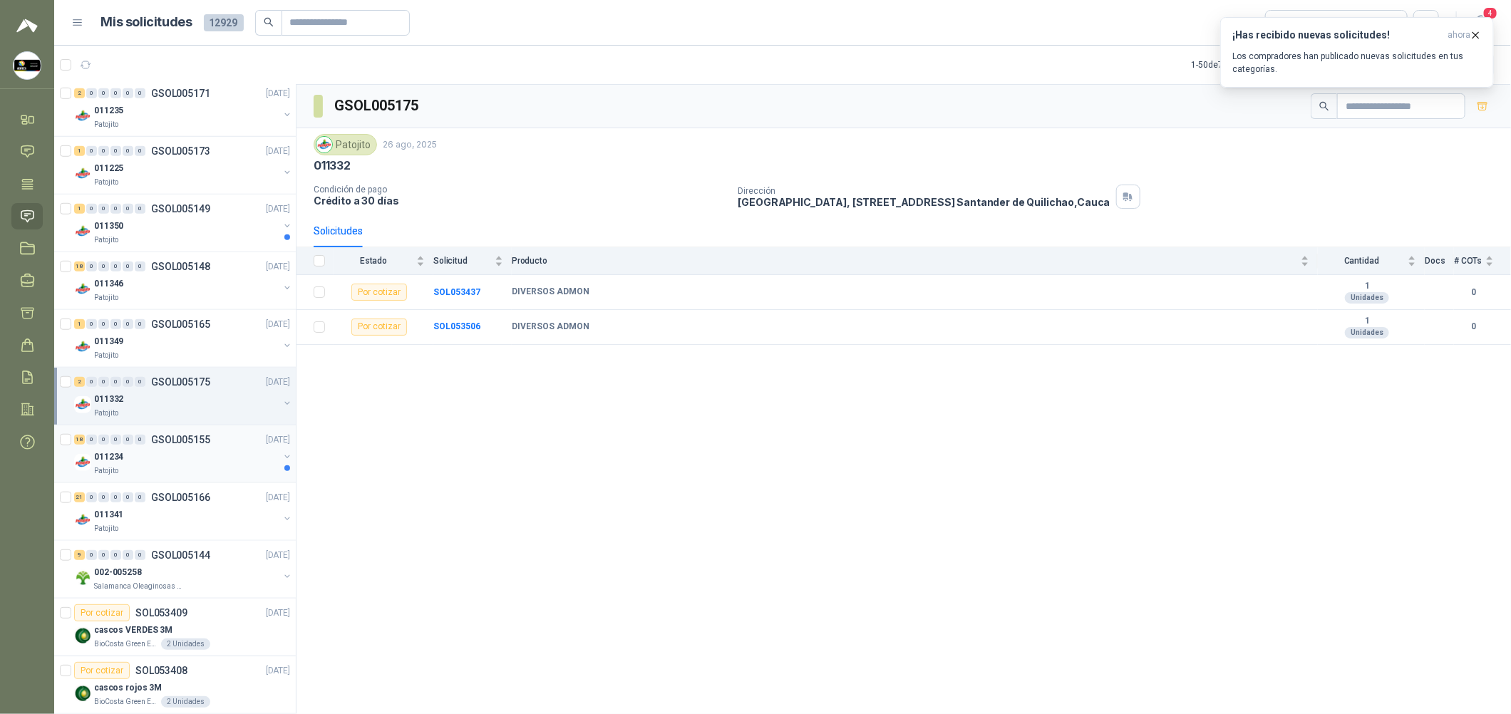
click at [182, 472] on div "Patojito" at bounding box center [186, 470] width 185 height 11
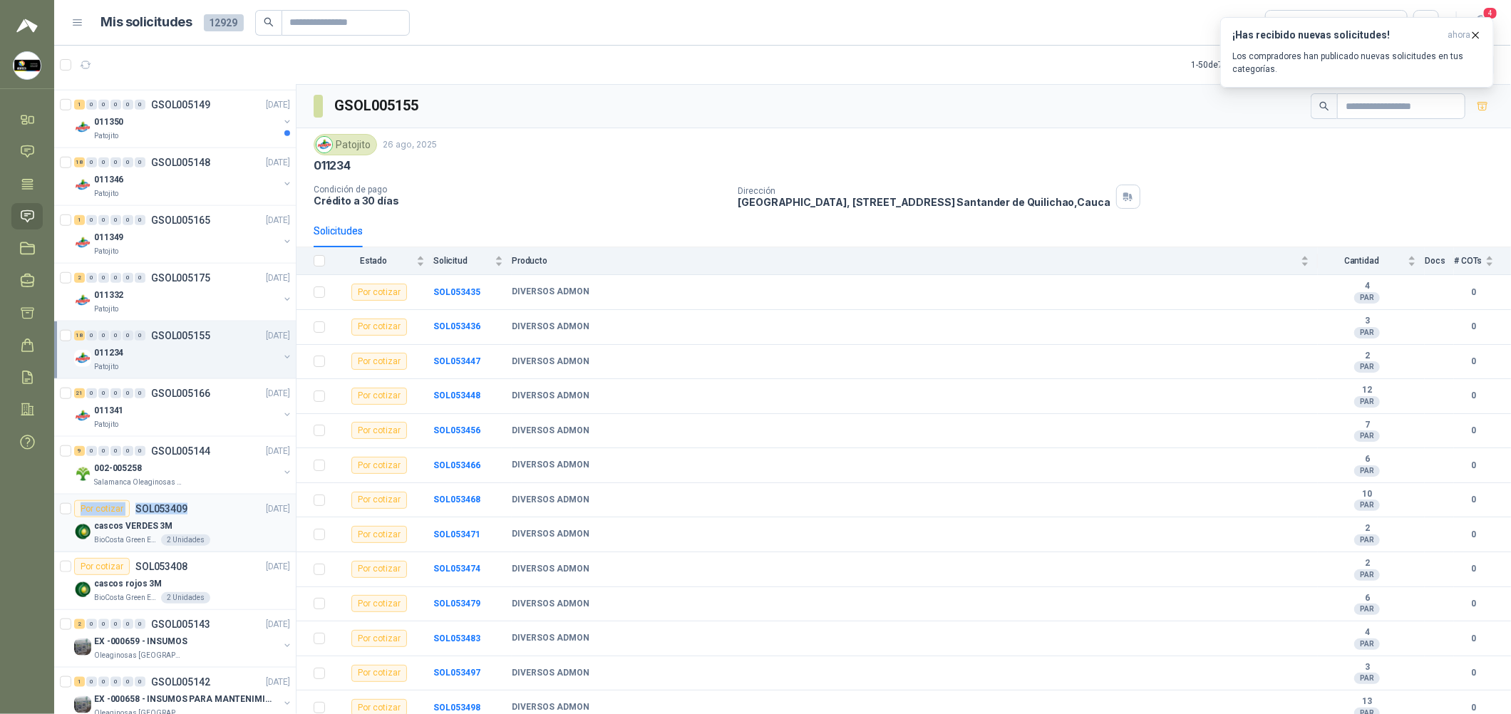
click at [197, 522] on div "1 0 0 0 0 0 GSOL005174 [DATE] 011333 Patojito 1 0 0 0 0 0 GSOL005146 [DATE] 011…" at bounding box center [175, 402] width 242 height 634
click at [259, 480] on div "Salamanca Oleaginosas SAS" at bounding box center [186, 479] width 185 height 11
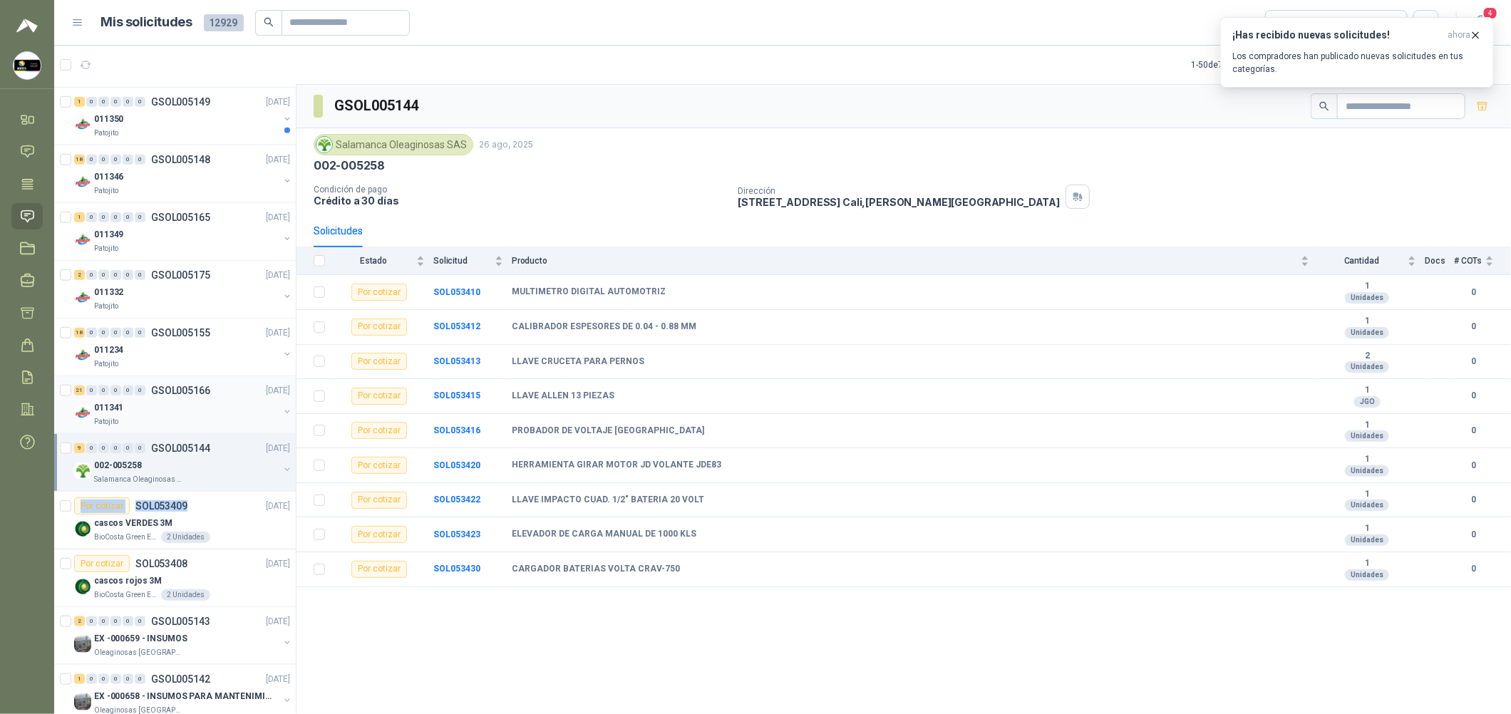
click at [199, 396] on p "GSOL005166" at bounding box center [180, 391] width 59 height 10
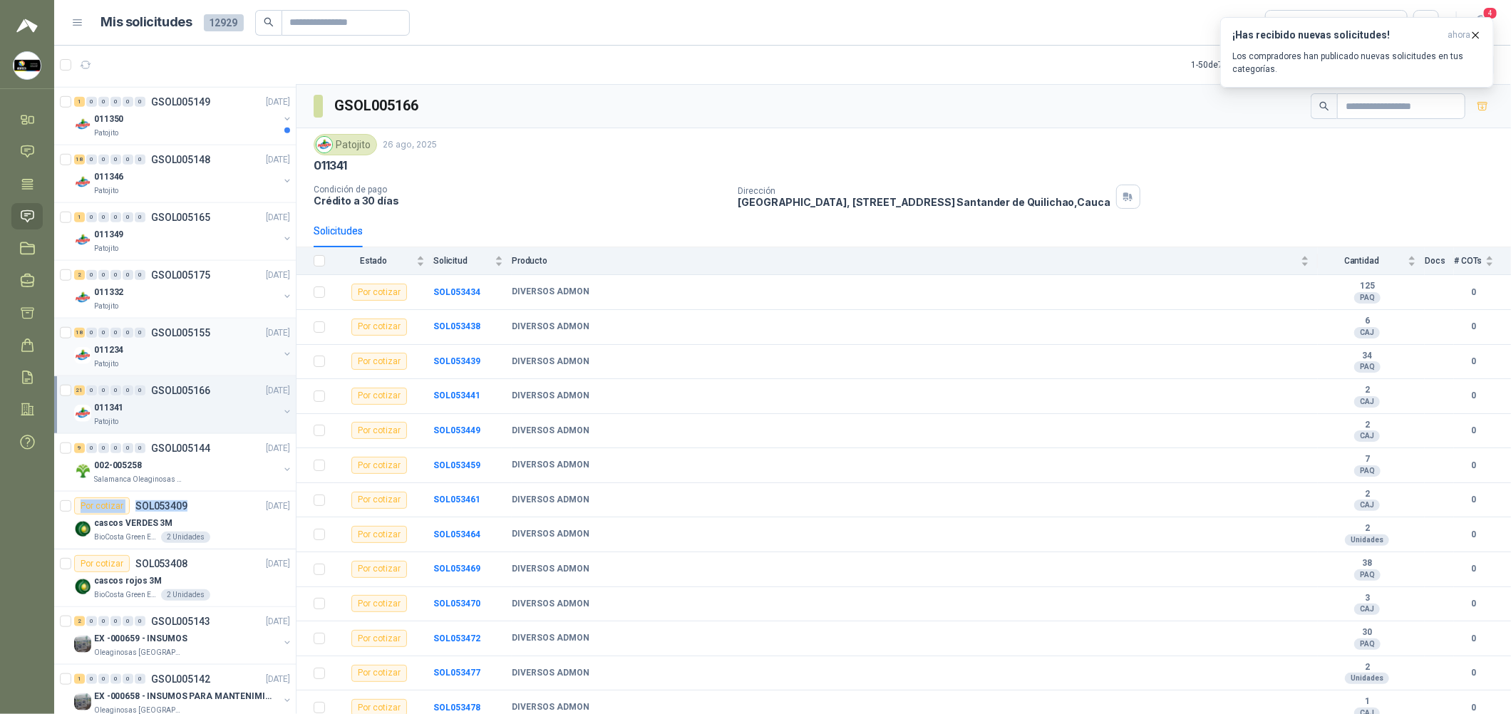
click at [222, 356] on div "011234" at bounding box center [186, 349] width 185 height 17
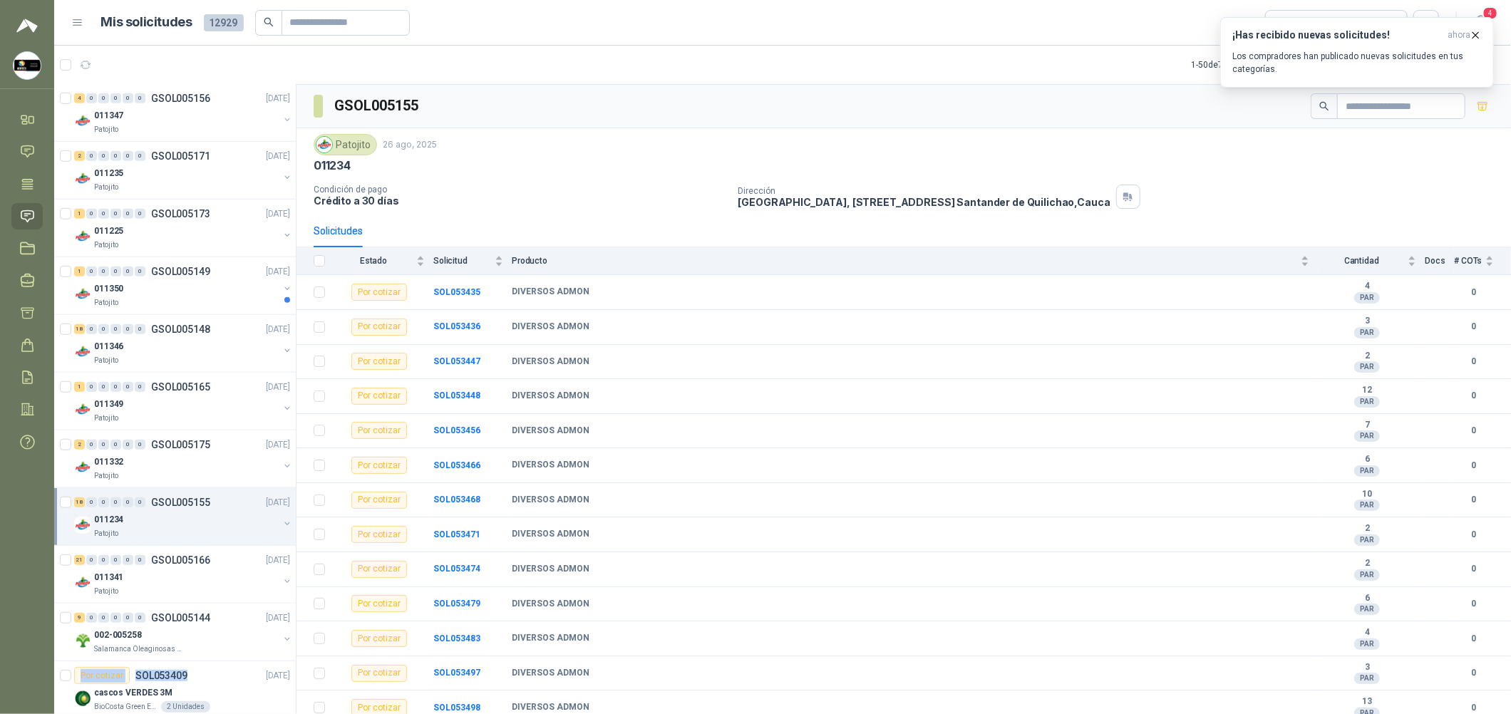
scroll to position [320, 0]
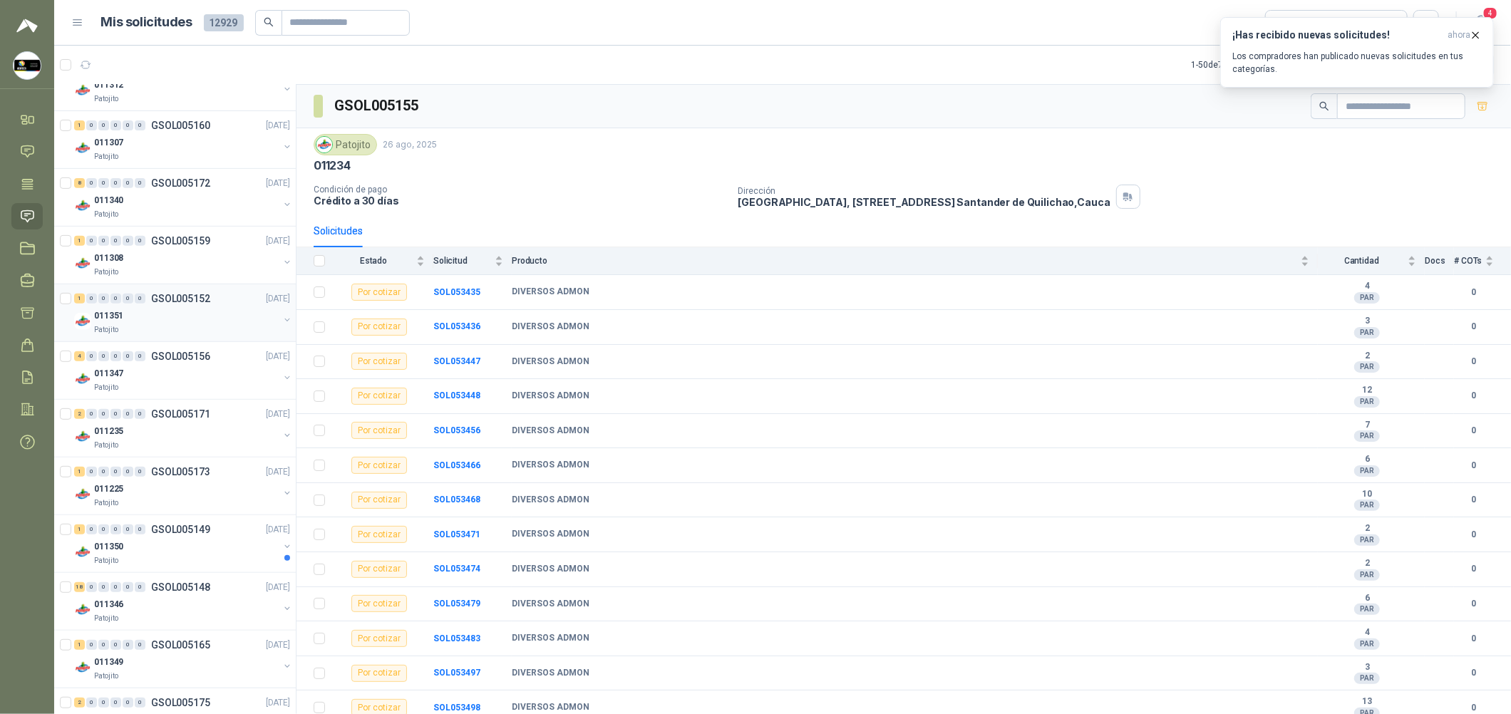
click at [205, 297] on p "GSOL005152" at bounding box center [180, 299] width 59 height 10
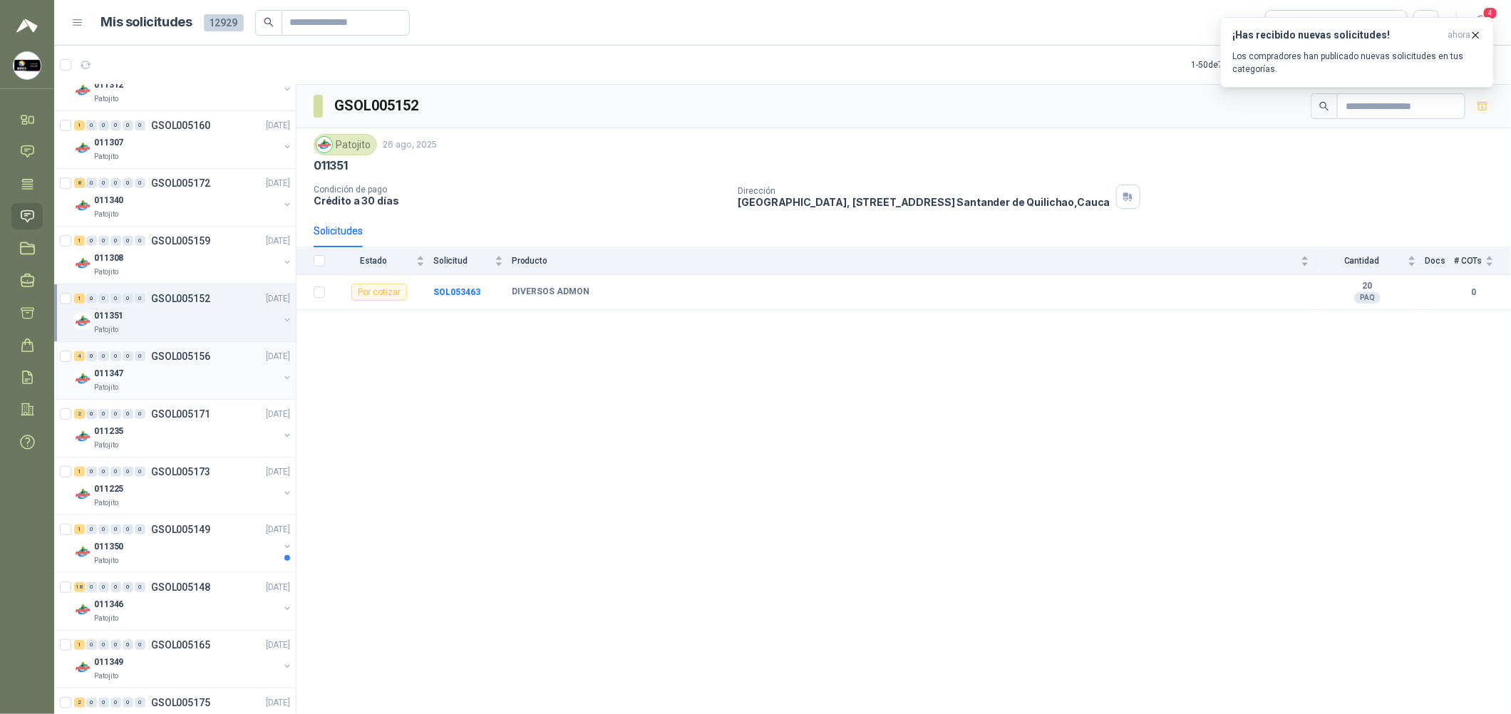
click at [201, 396] on div "4 0 0 0 0 0 GSOL005156 [DATE] 011347 Patojito" at bounding box center [175, 371] width 242 height 58
click at [194, 455] on div "2 0 0 0 0 0 GSOL005171 [DATE] 011235 Patojito" at bounding box center [175, 429] width 242 height 58
click at [205, 443] on div "Patojito" at bounding box center [186, 445] width 185 height 11
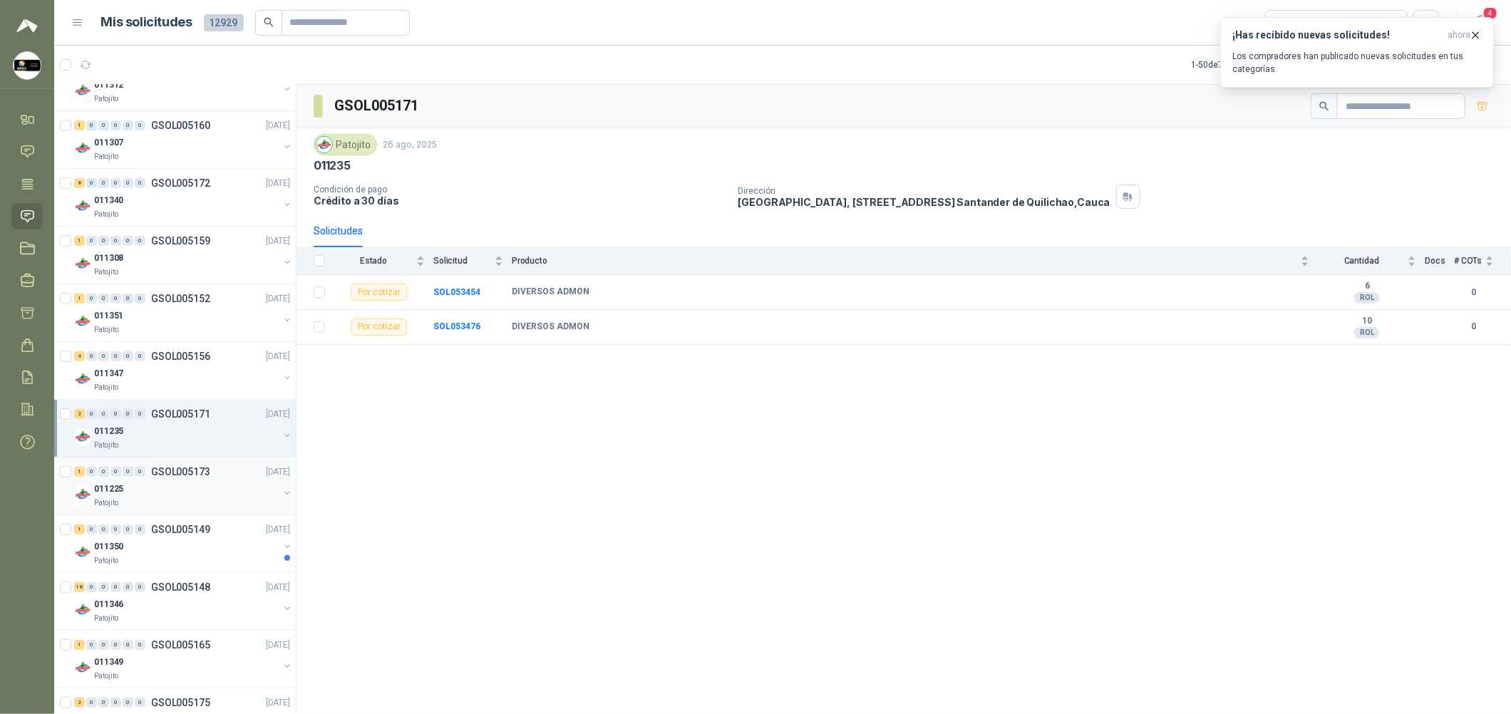
click at [192, 489] on div "011225" at bounding box center [186, 488] width 185 height 17
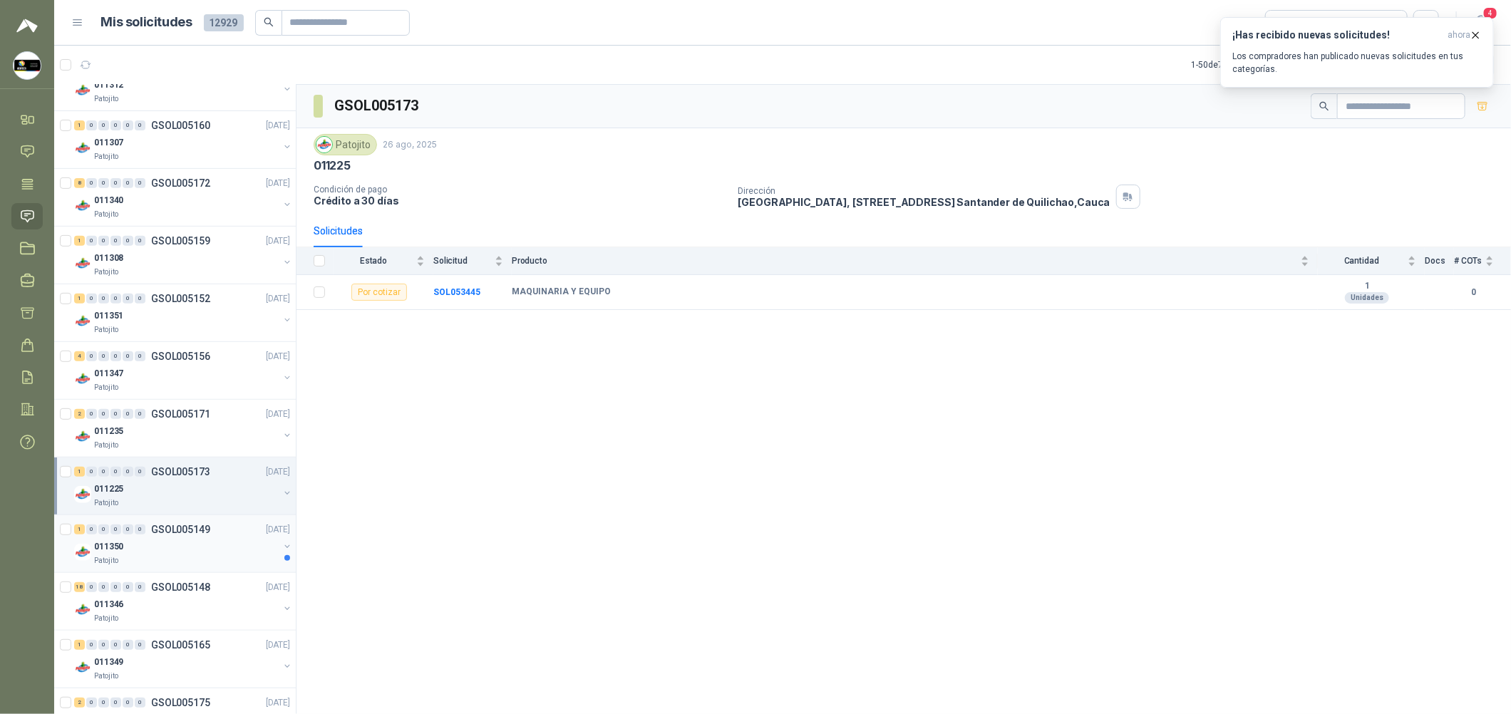
click at [175, 543] on div "011350" at bounding box center [186, 546] width 185 height 17
click at [242, 192] on div "011340" at bounding box center [186, 200] width 185 height 17
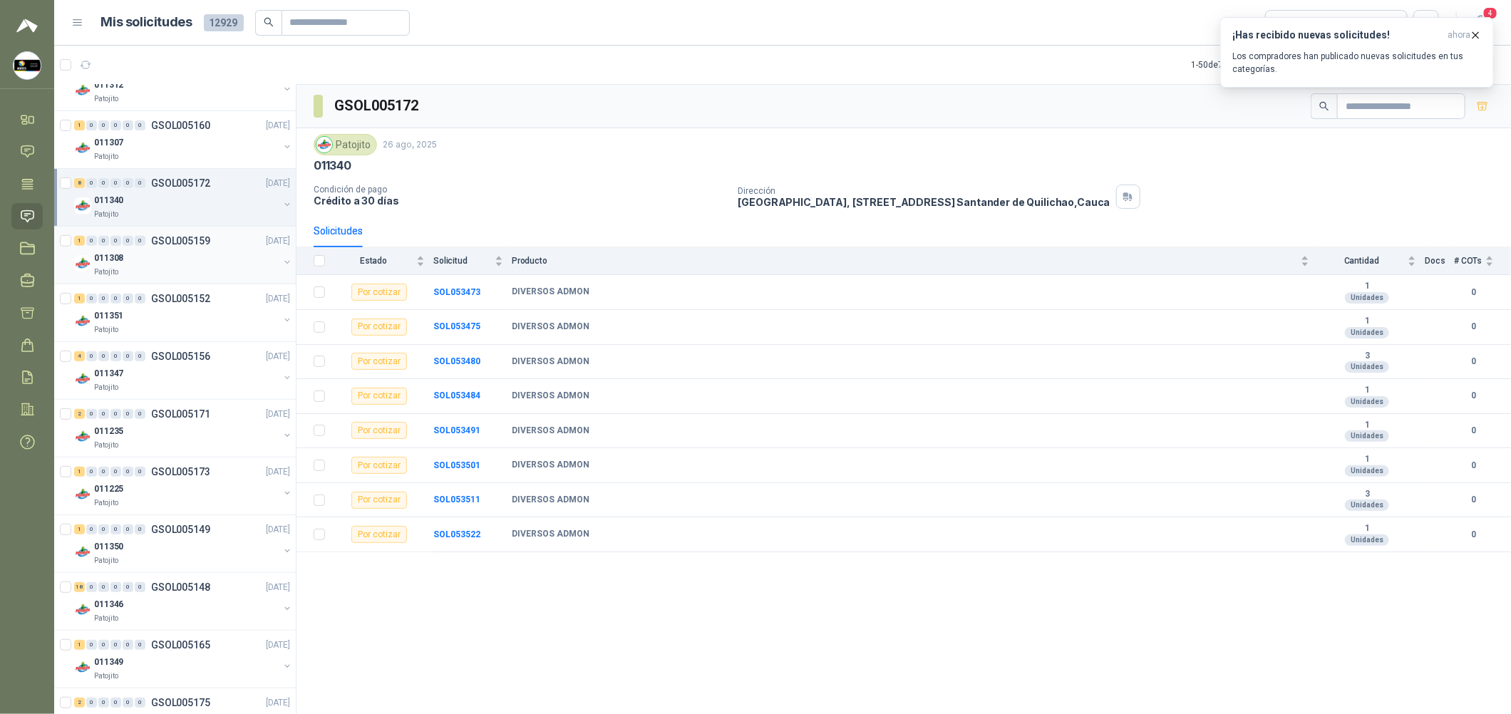
click at [227, 272] on div "Patojito" at bounding box center [186, 272] width 185 height 11
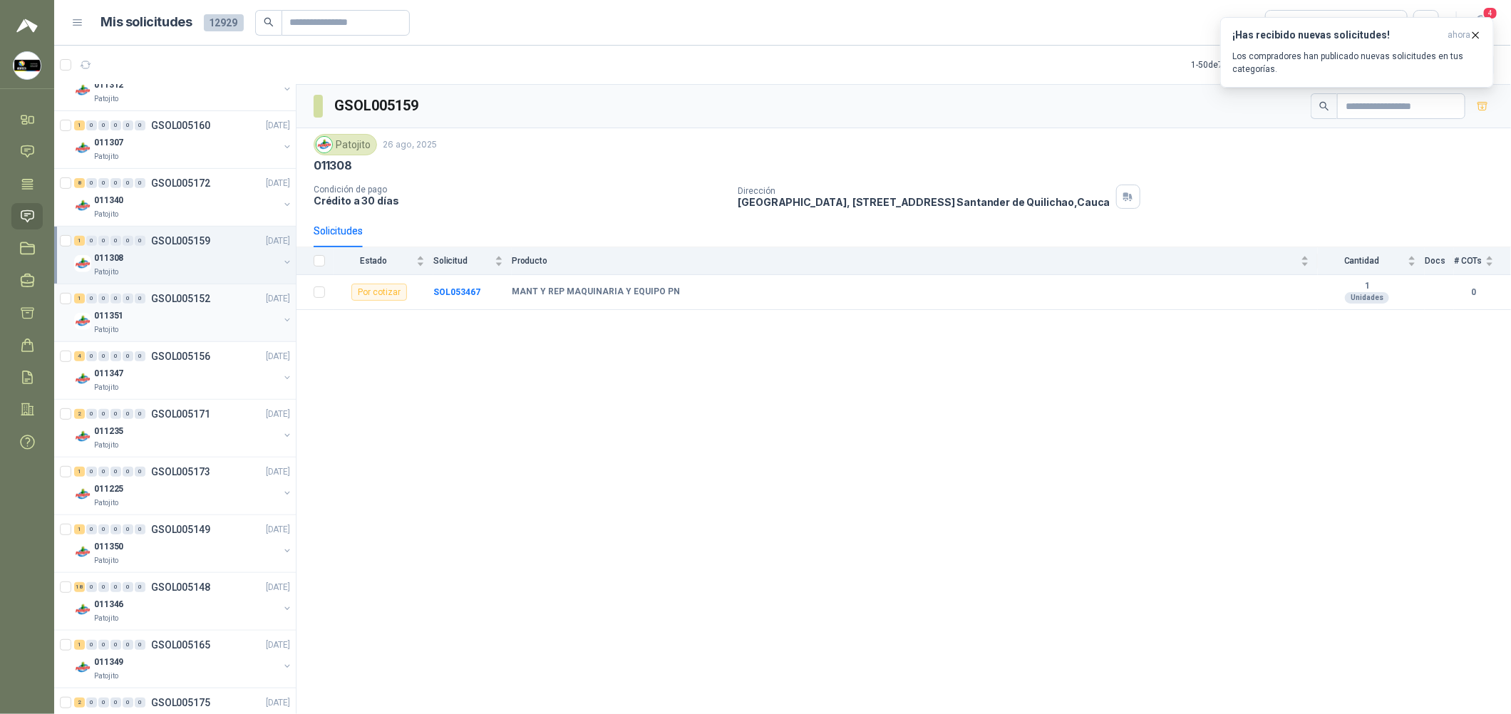
click at [198, 337] on div "1 0 0 0 0 0 GSOL005152 [DATE] 011351 Patojito" at bounding box center [175, 313] width 242 height 58
click at [210, 156] on div "Patojito" at bounding box center [186, 156] width 185 height 11
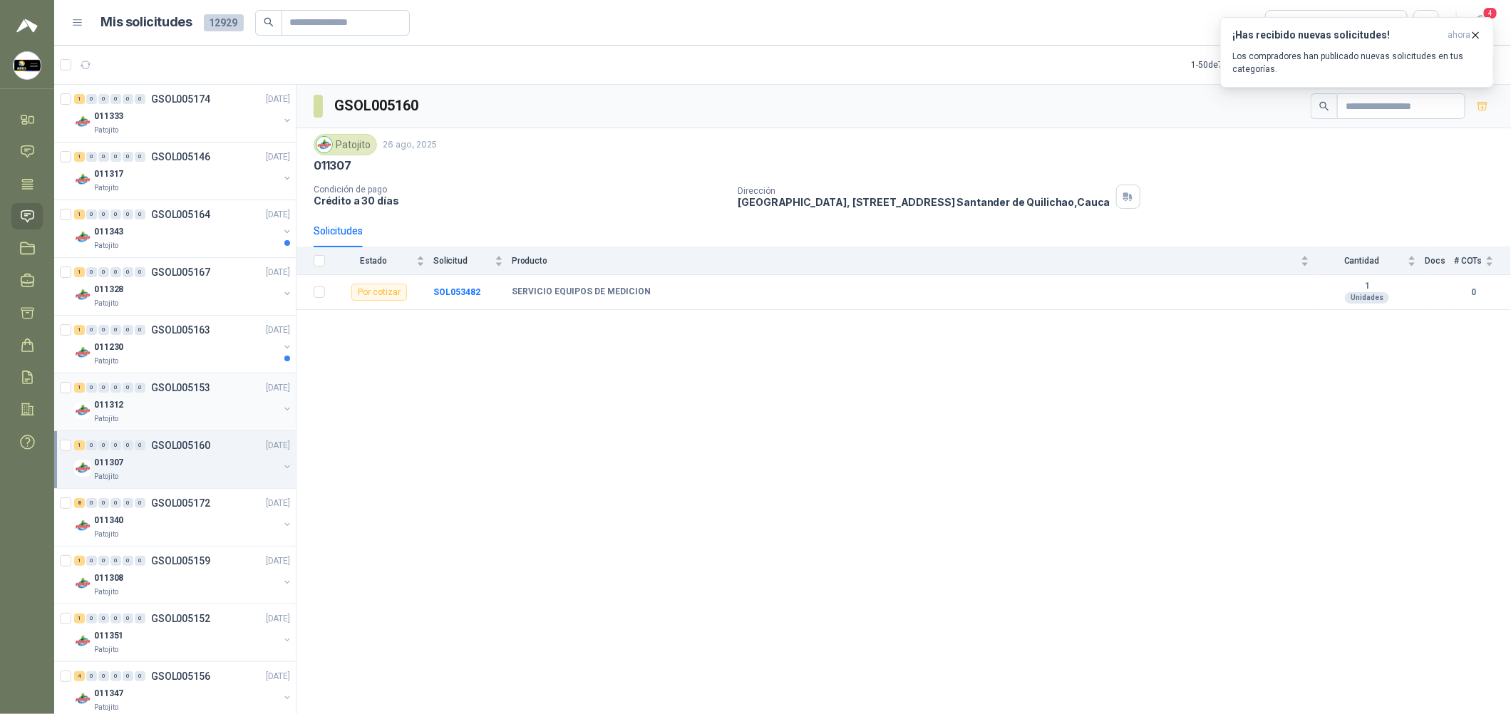
click at [206, 411] on div "011312" at bounding box center [186, 404] width 185 height 17
click at [222, 352] on div "011230" at bounding box center [186, 347] width 185 height 17
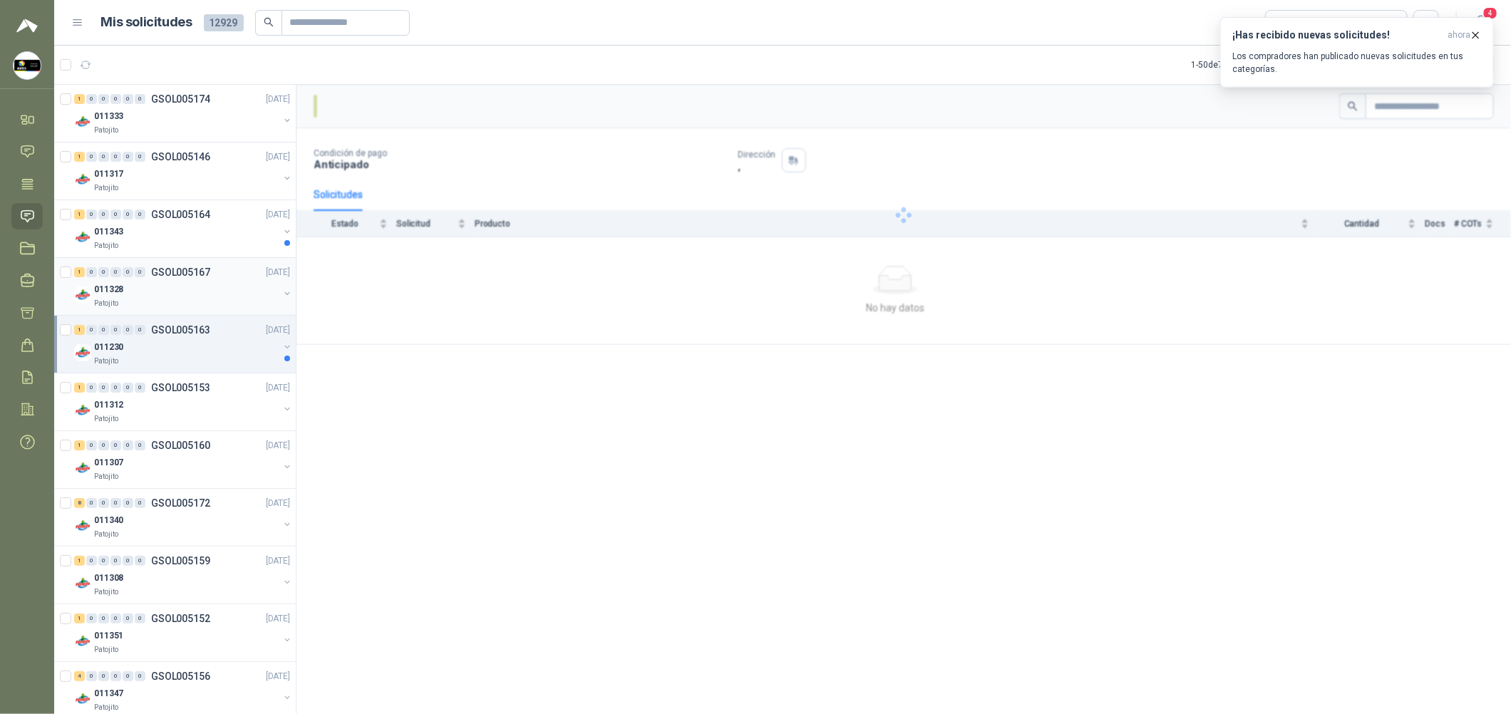
click at [224, 284] on div "011328" at bounding box center [186, 289] width 185 height 17
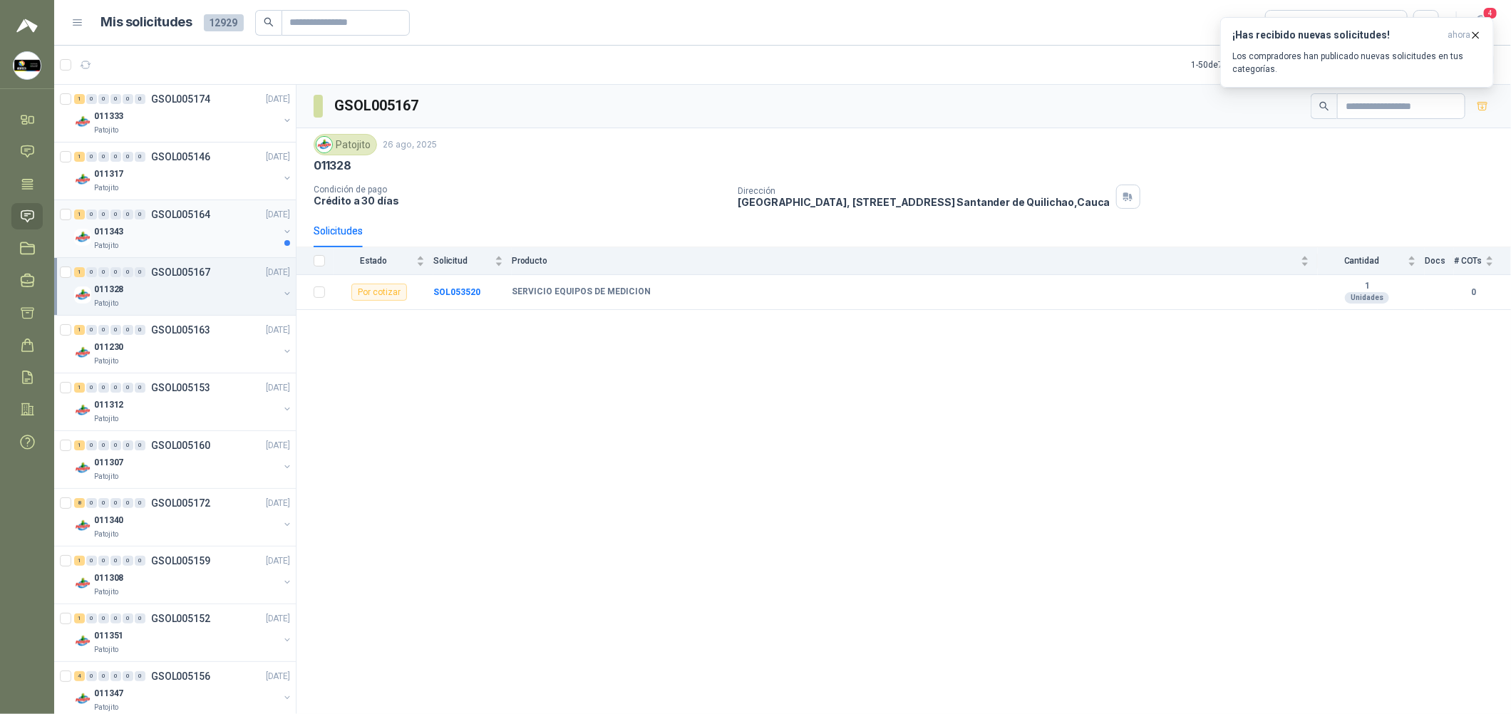
click at [222, 223] on div "011343" at bounding box center [186, 231] width 185 height 17
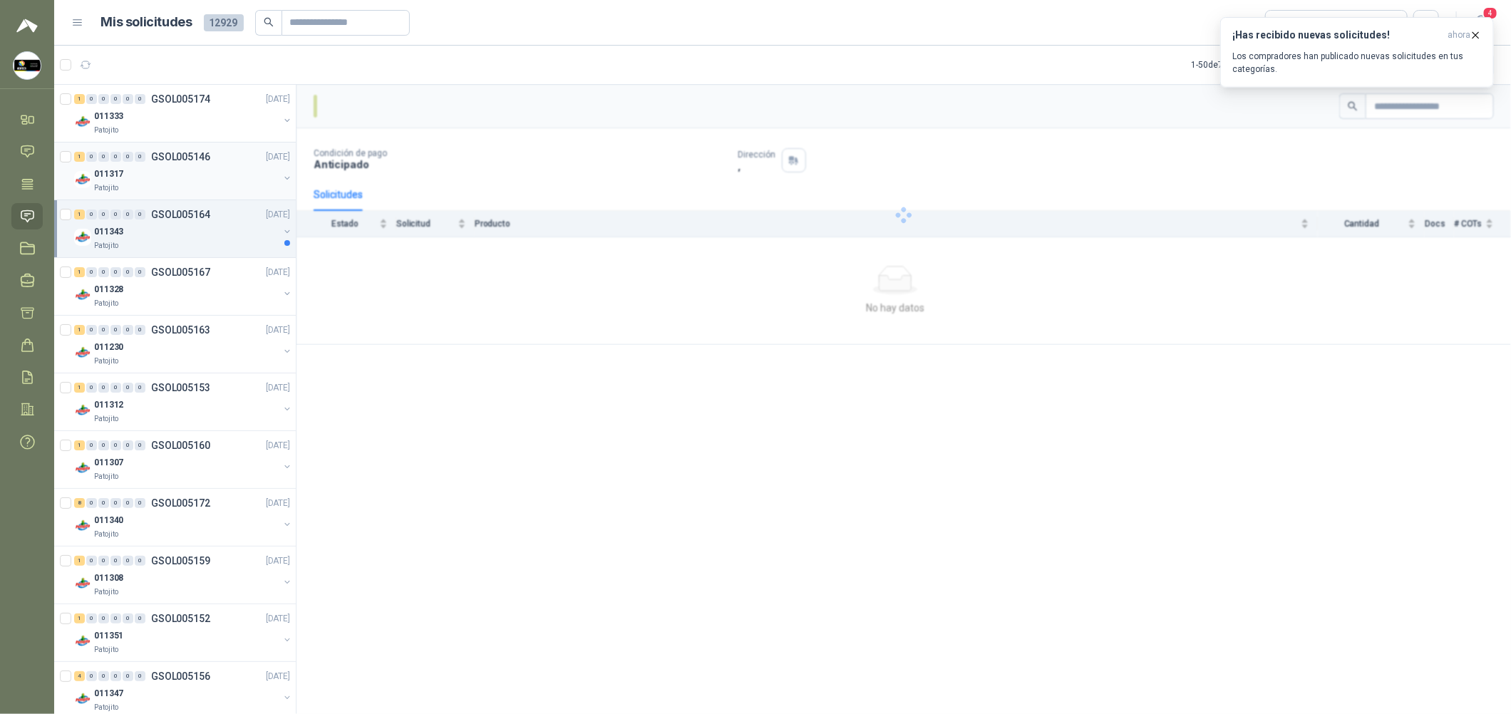
click at [214, 175] on div "011317" at bounding box center [186, 173] width 185 height 17
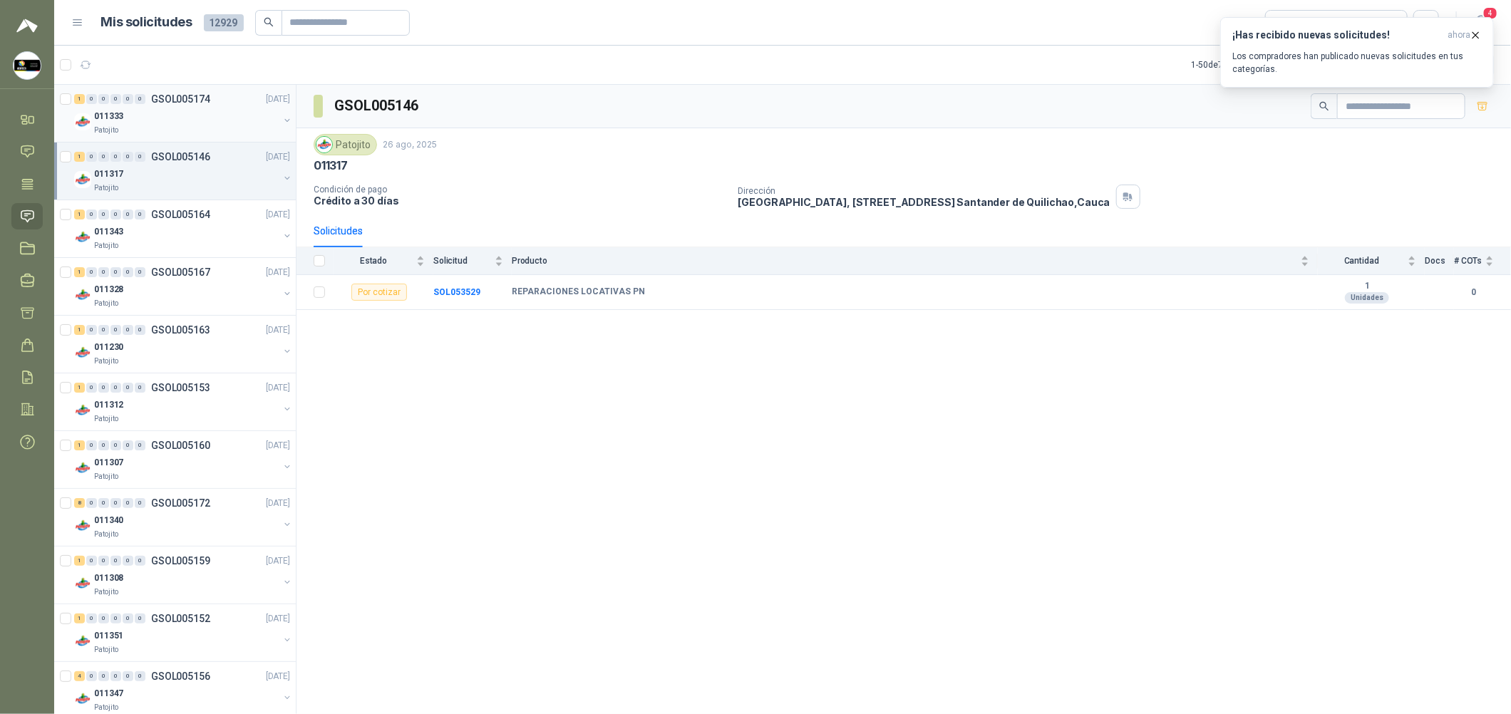
click at [218, 128] on div "Patojito" at bounding box center [186, 130] width 185 height 11
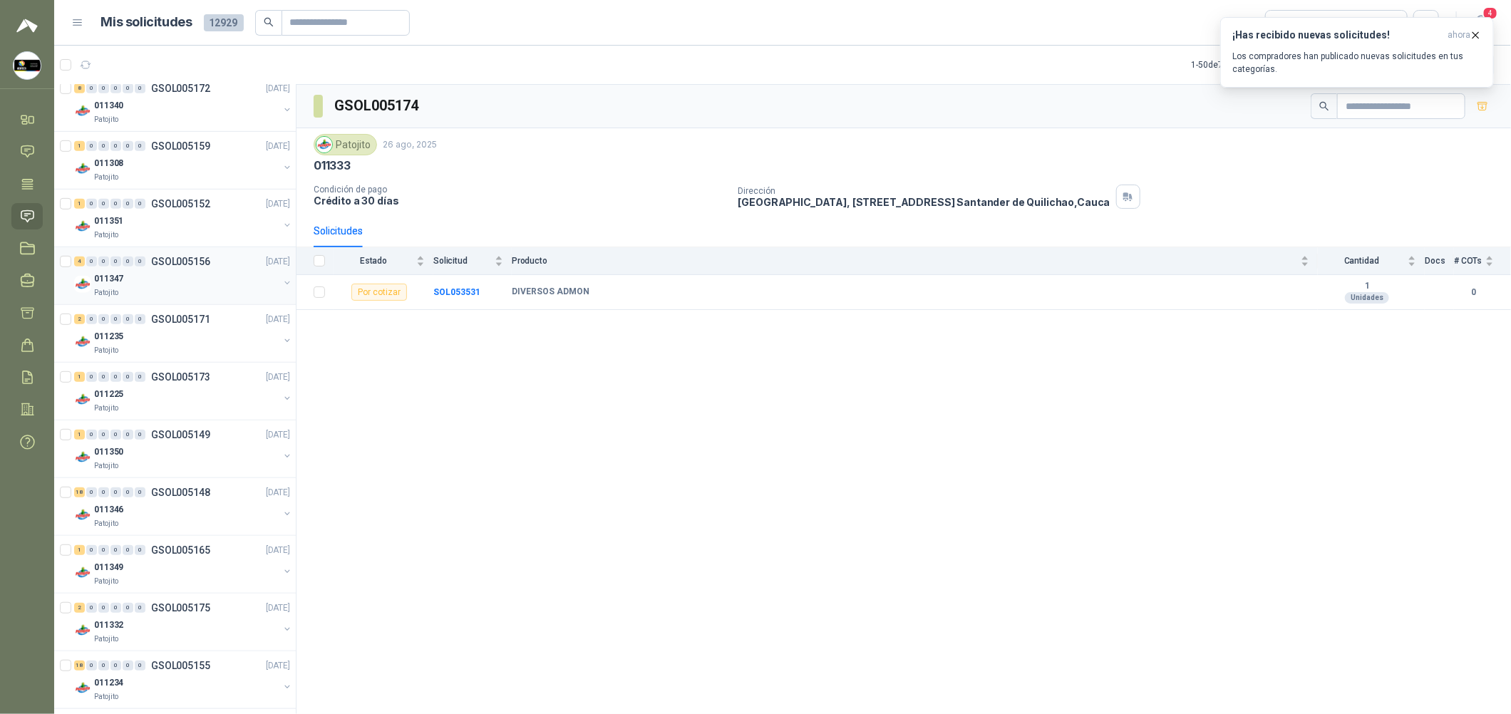
scroll to position [427, 0]
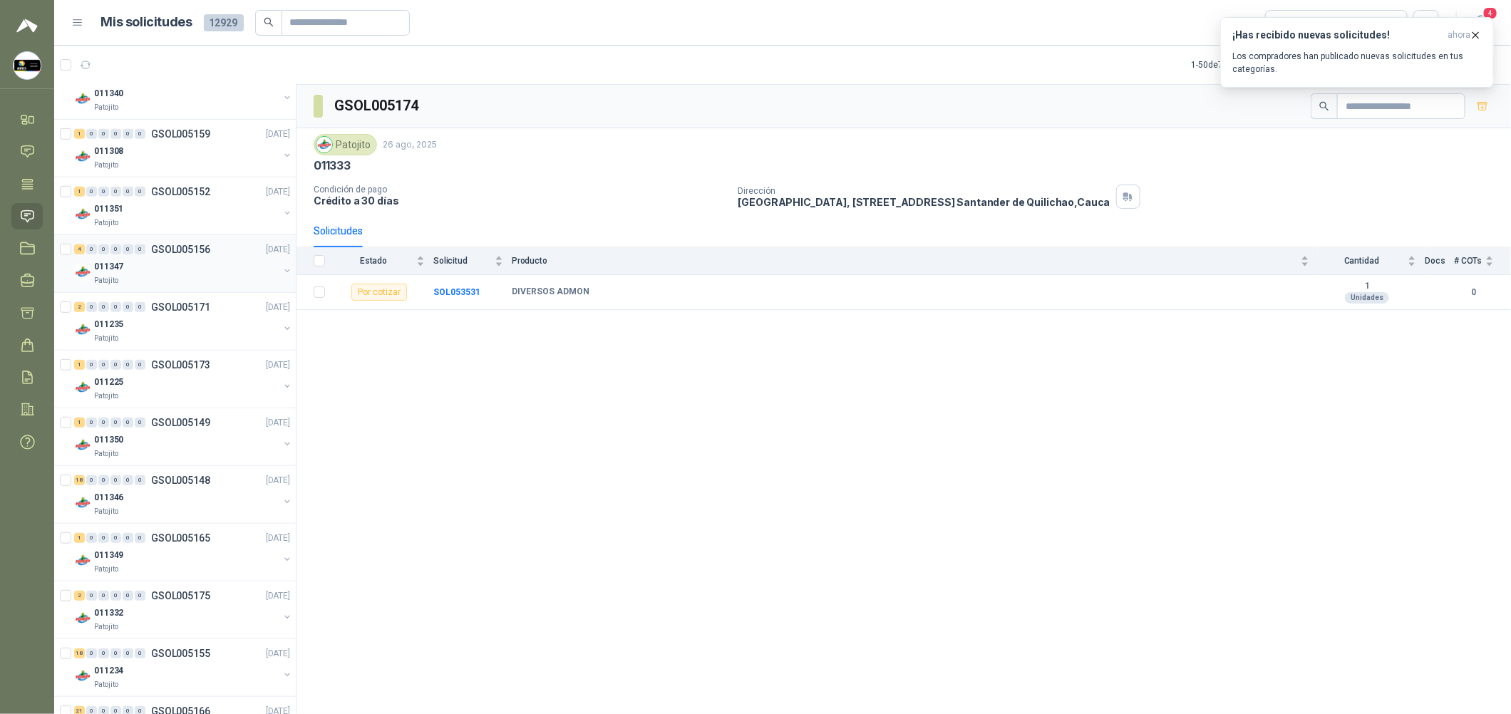
click at [203, 287] on div "4 0 0 0 0 0 GSOL005156 [DATE] 011347 Patojito" at bounding box center [175, 264] width 242 height 58
click at [205, 329] on div "011235" at bounding box center [186, 324] width 185 height 17
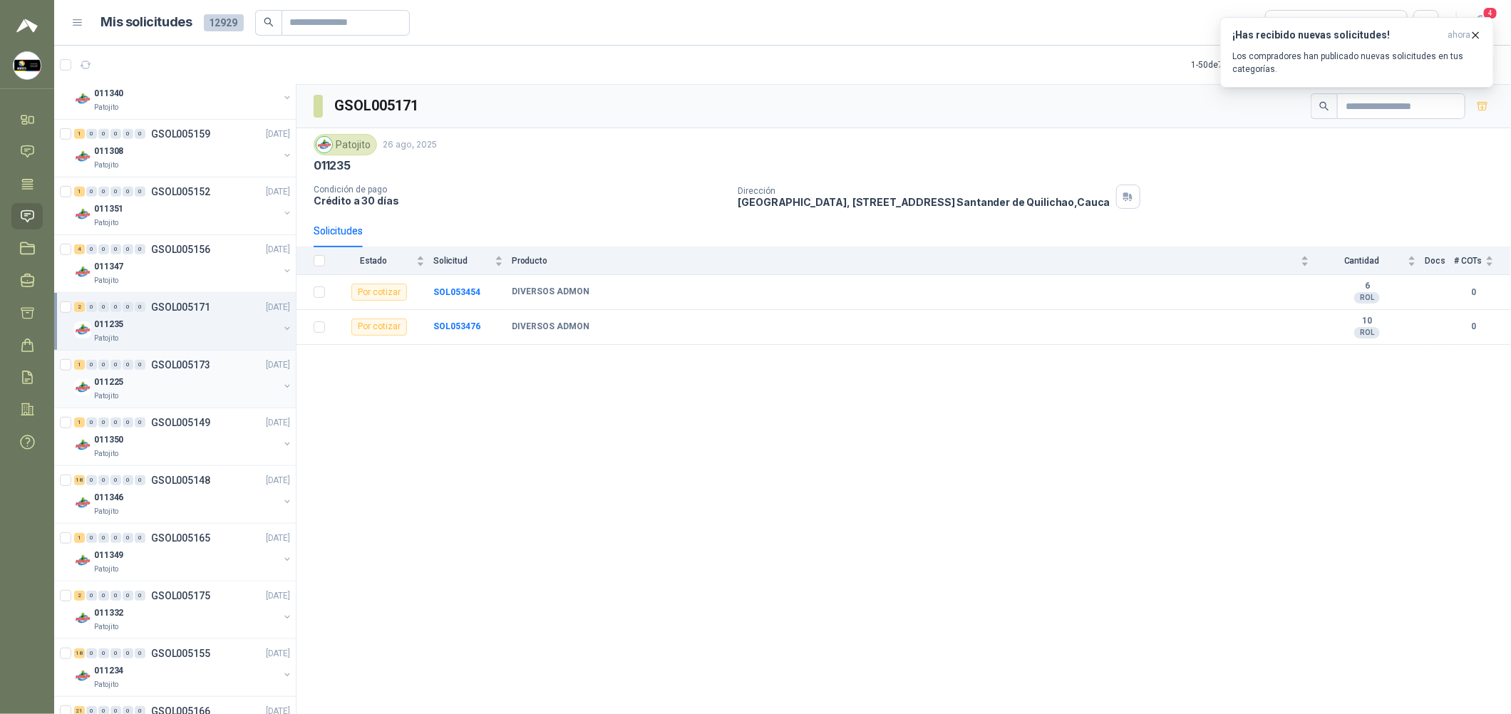
click at [205, 364] on p "GSOL005173" at bounding box center [180, 365] width 59 height 10
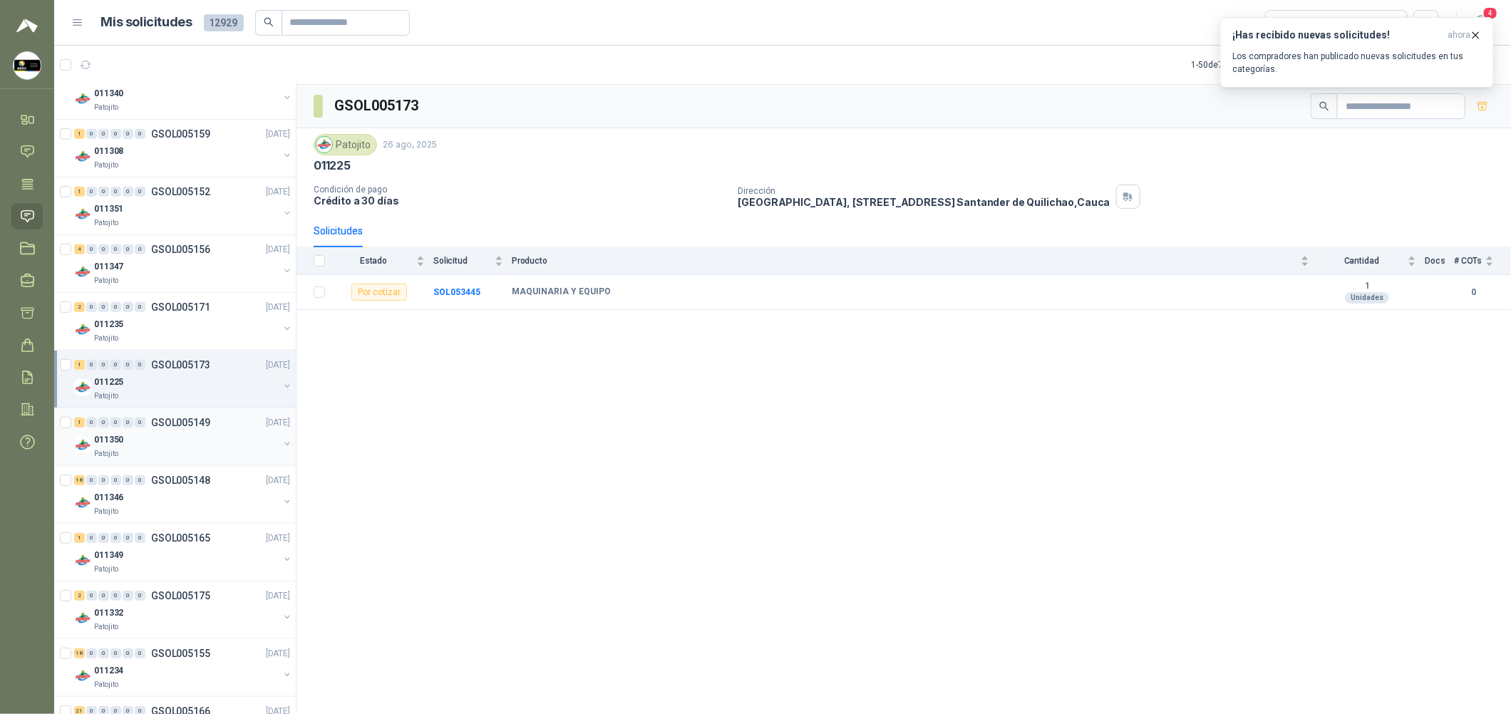
click at [216, 425] on div "1 0 0 0 0 0 GSOL005149 [DATE]" at bounding box center [183, 422] width 219 height 17
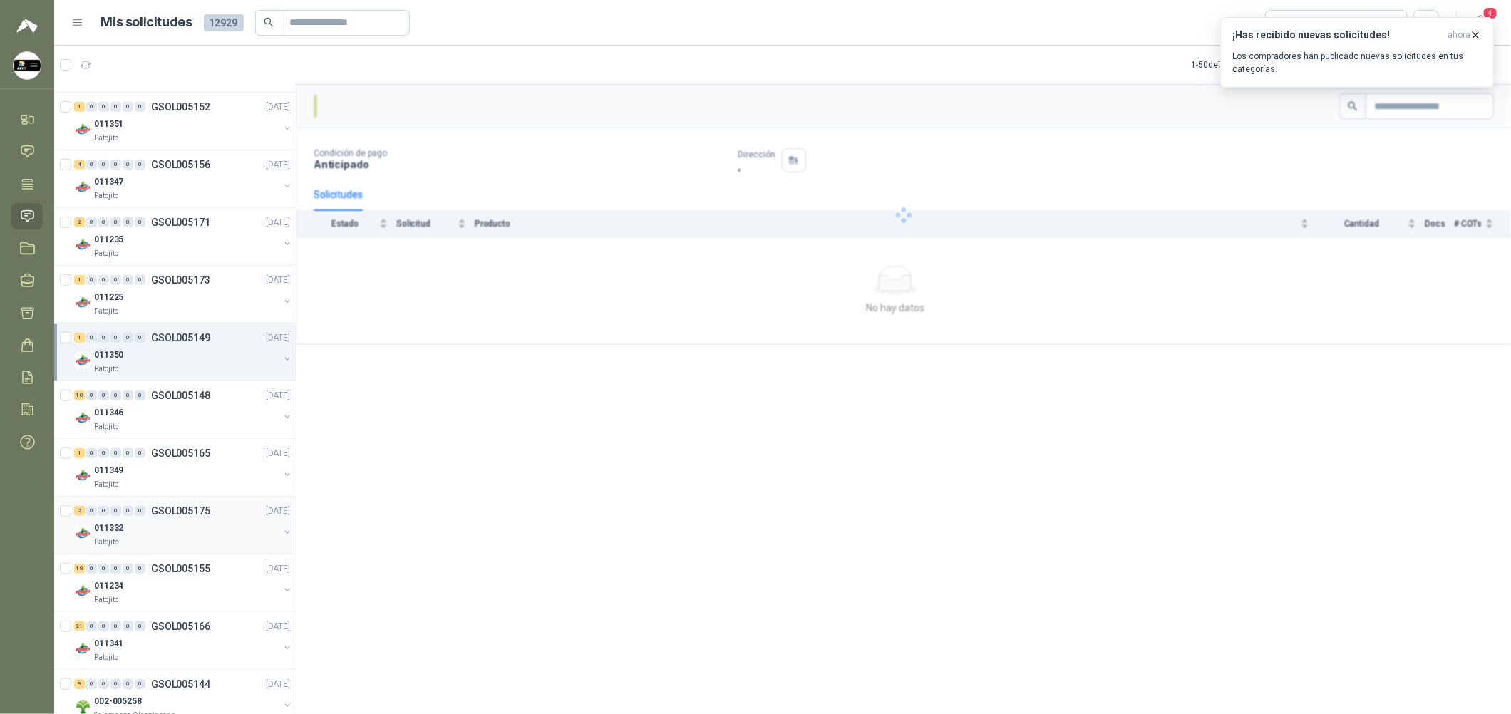
scroll to position [641, 0]
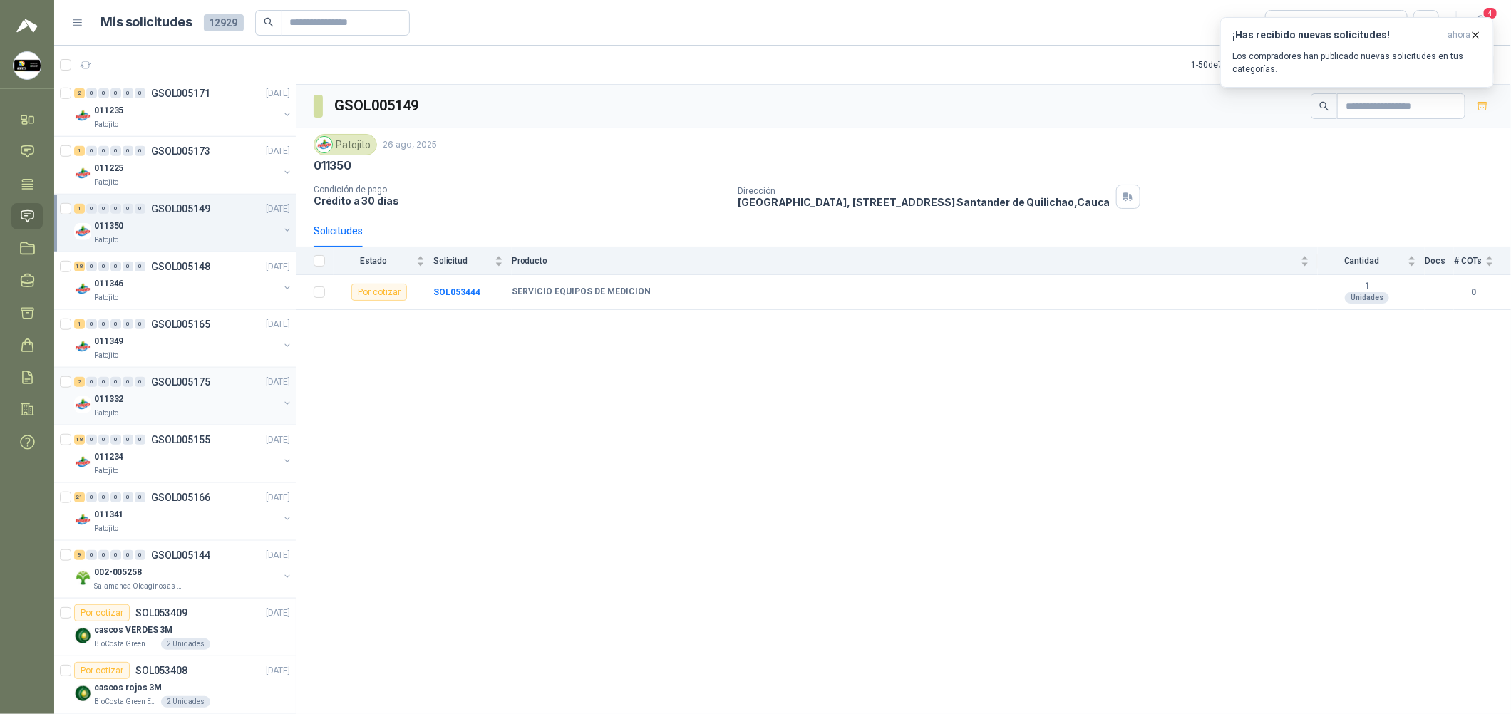
click at [220, 406] on div "011332" at bounding box center [186, 399] width 185 height 17
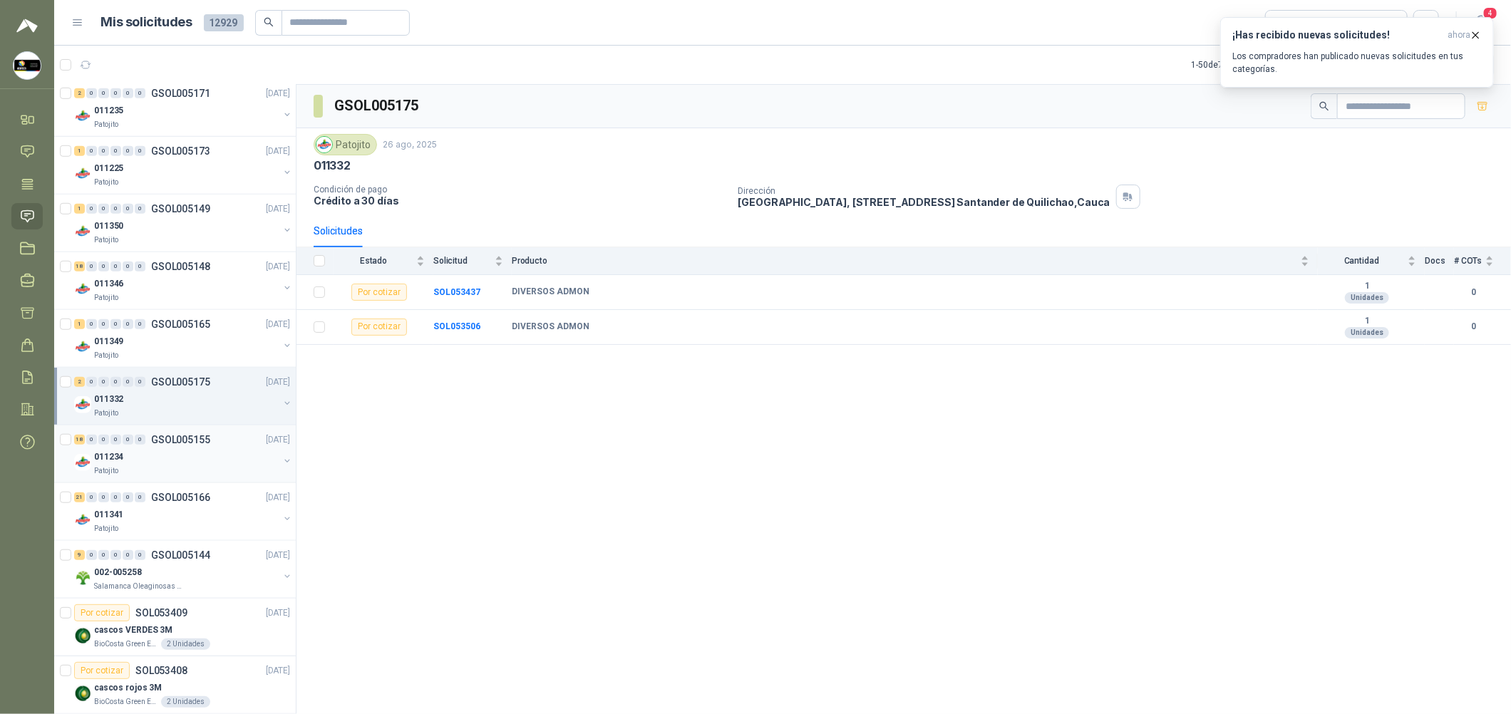
click at [214, 460] on div "011234" at bounding box center [186, 456] width 185 height 17
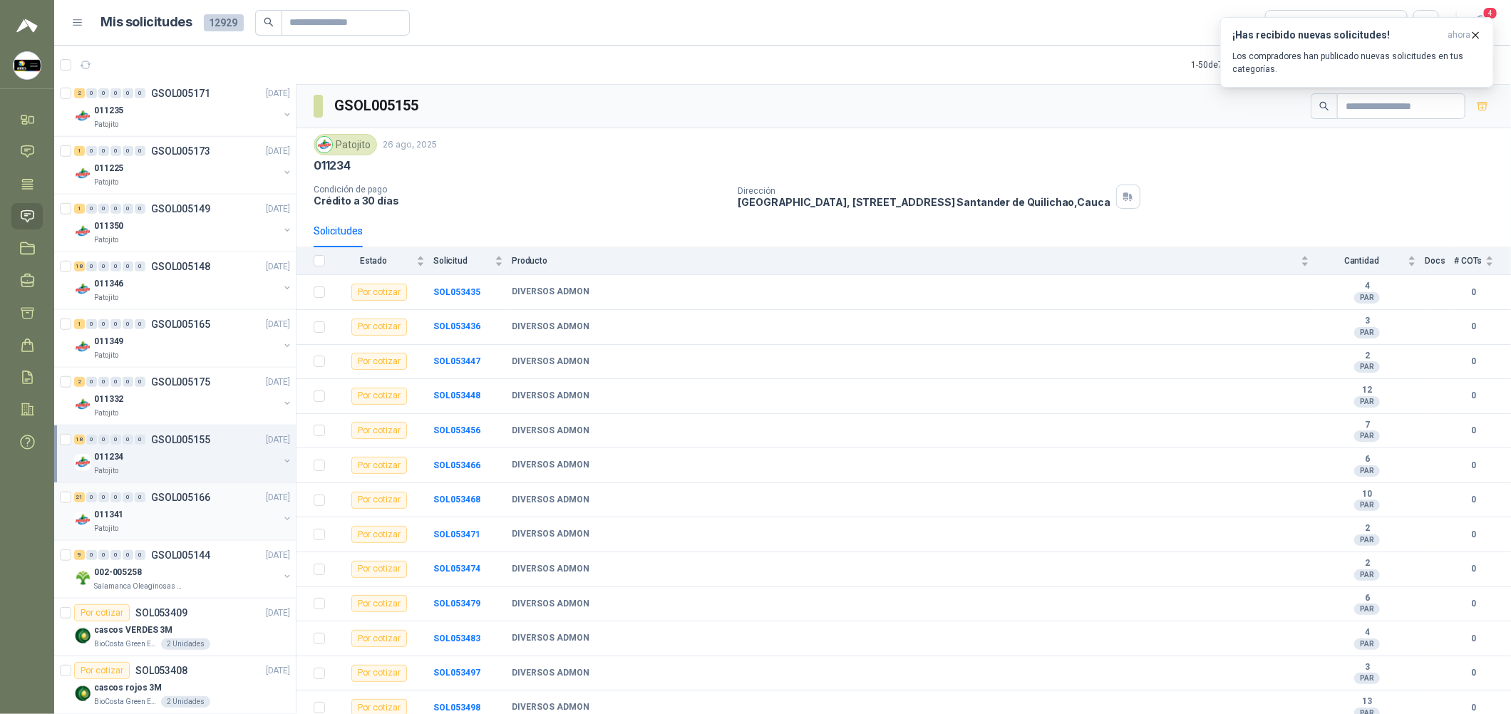
click at [203, 513] on div "011341" at bounding box center [186, 514] width 185 height 17
click at [182, 560] on p "GSOL005144" at bounding box center [180, 555] width 59 height 10
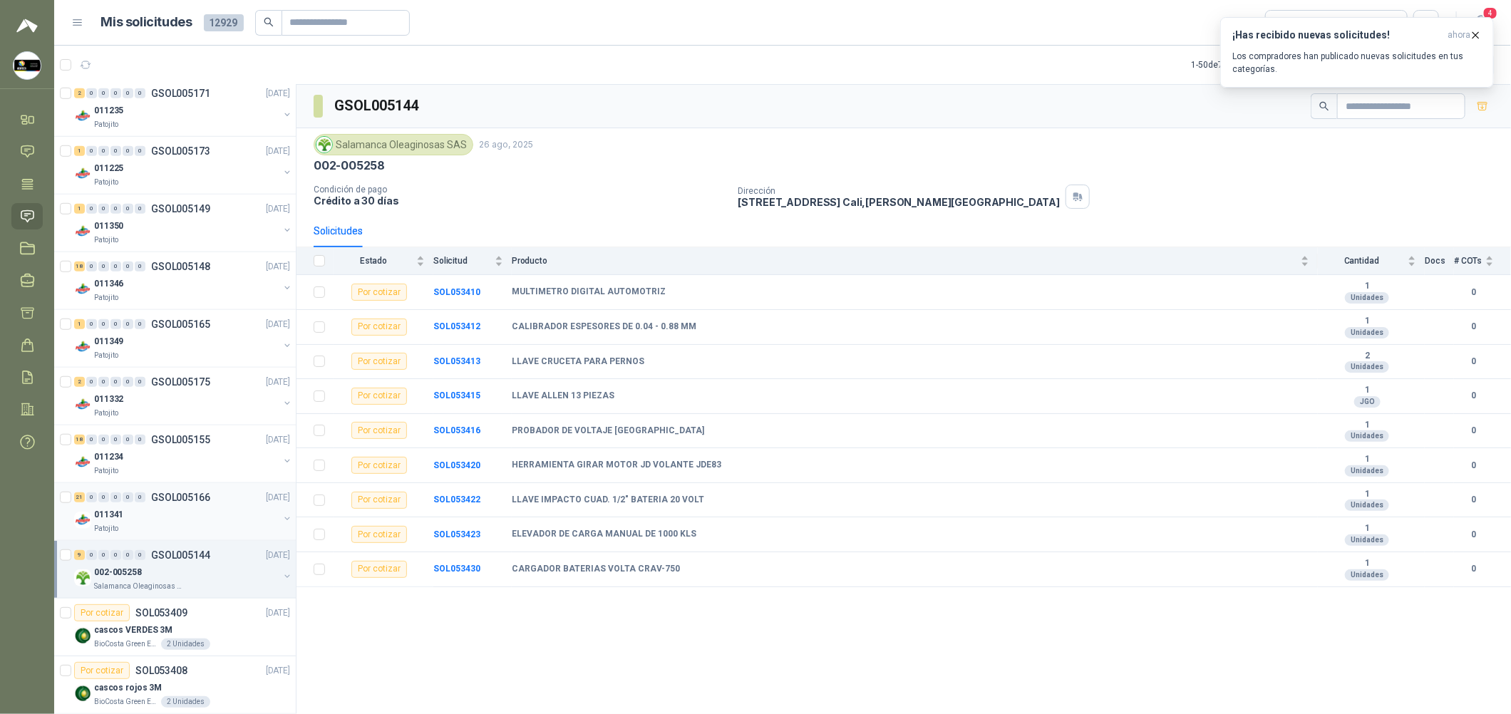
click at [206, 505] on div "21 0 0 0 0 0 GSOL005166 [DATE]" at bounding box center [183, 497] width 219 height 17
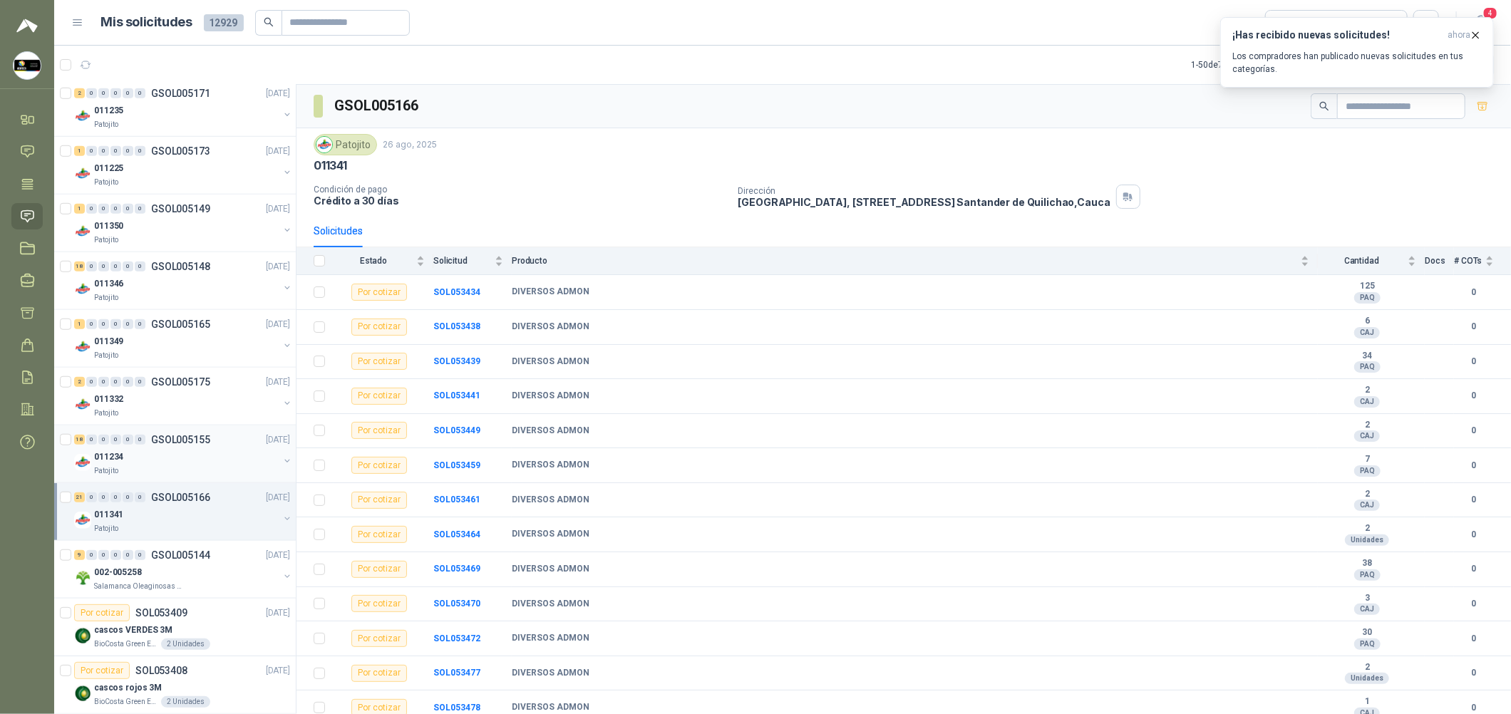
click at [227, 454] on div "011234" at bounding box center [186, 456] width 185 height 17
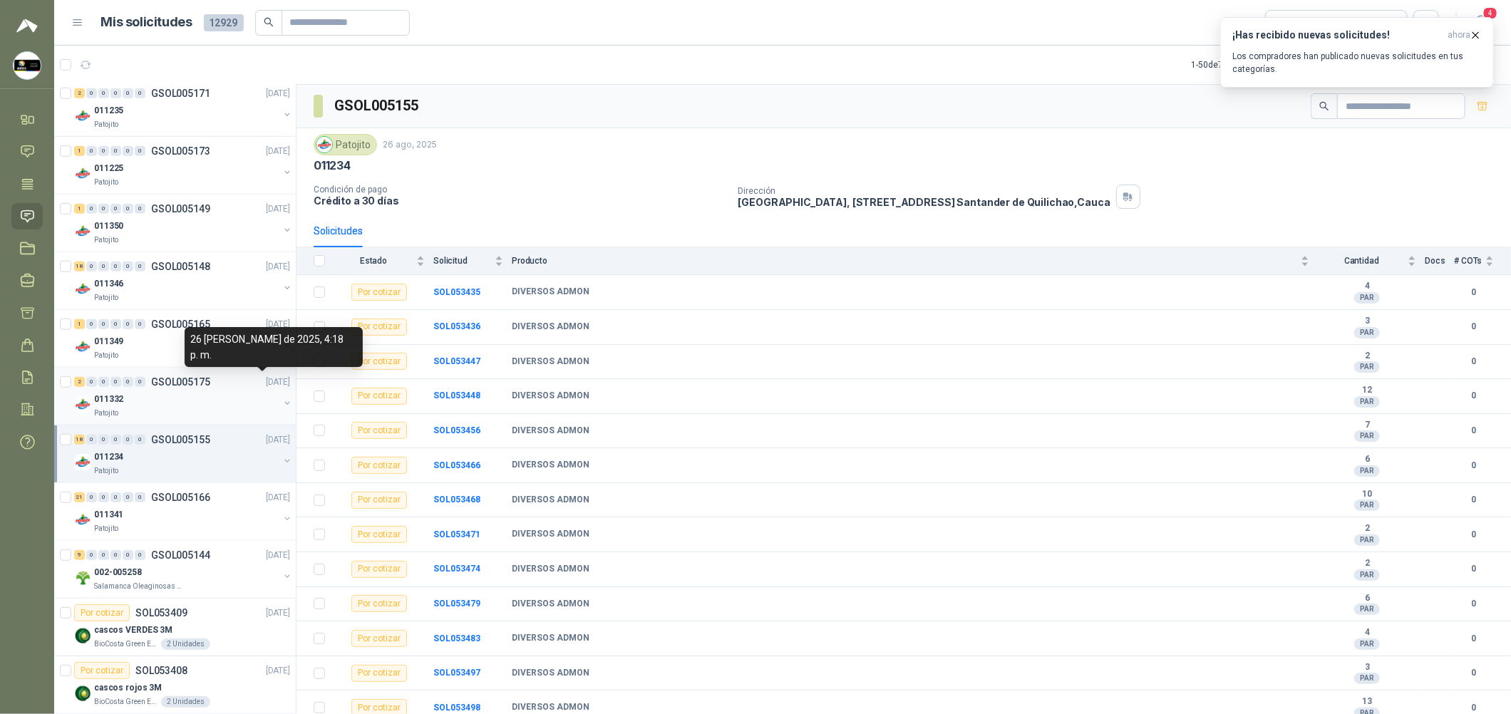
click at [269, 388] on p "[DATE]" at bounding box center [278, 383] width 24 height 14
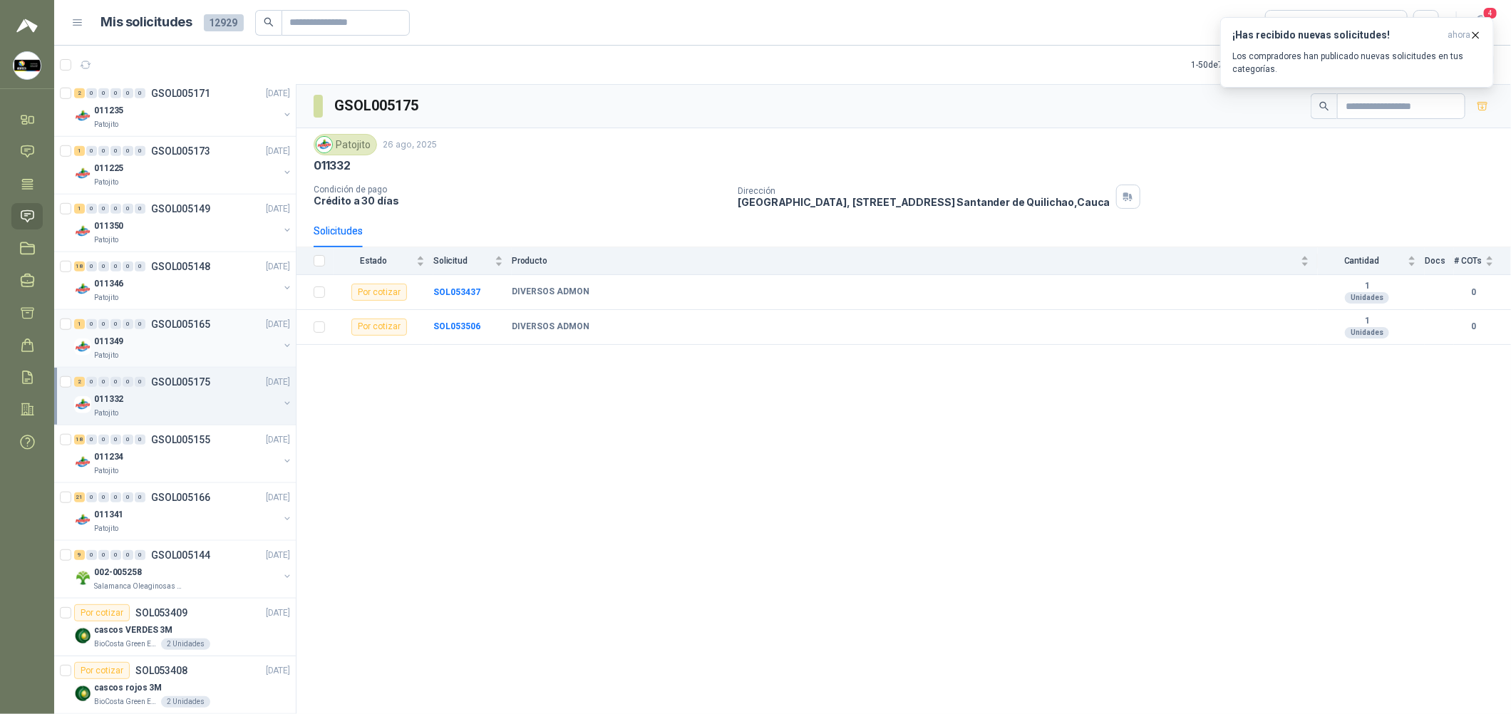
click at [205, 336] on div "011349" at bounding box center [186, 341] width 185 height 17
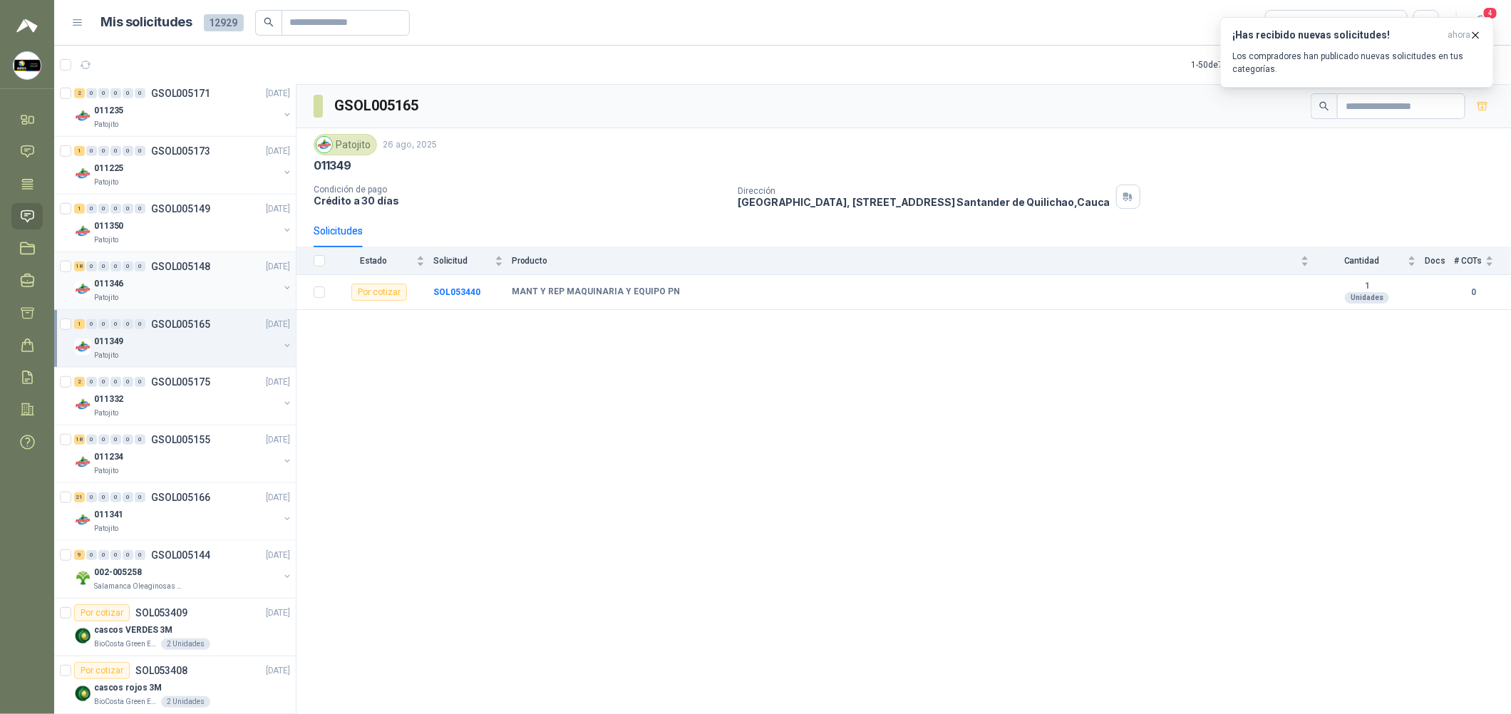
click at [215, 275] on div "011346" at bounding box center [186, 283] width 185 height 17
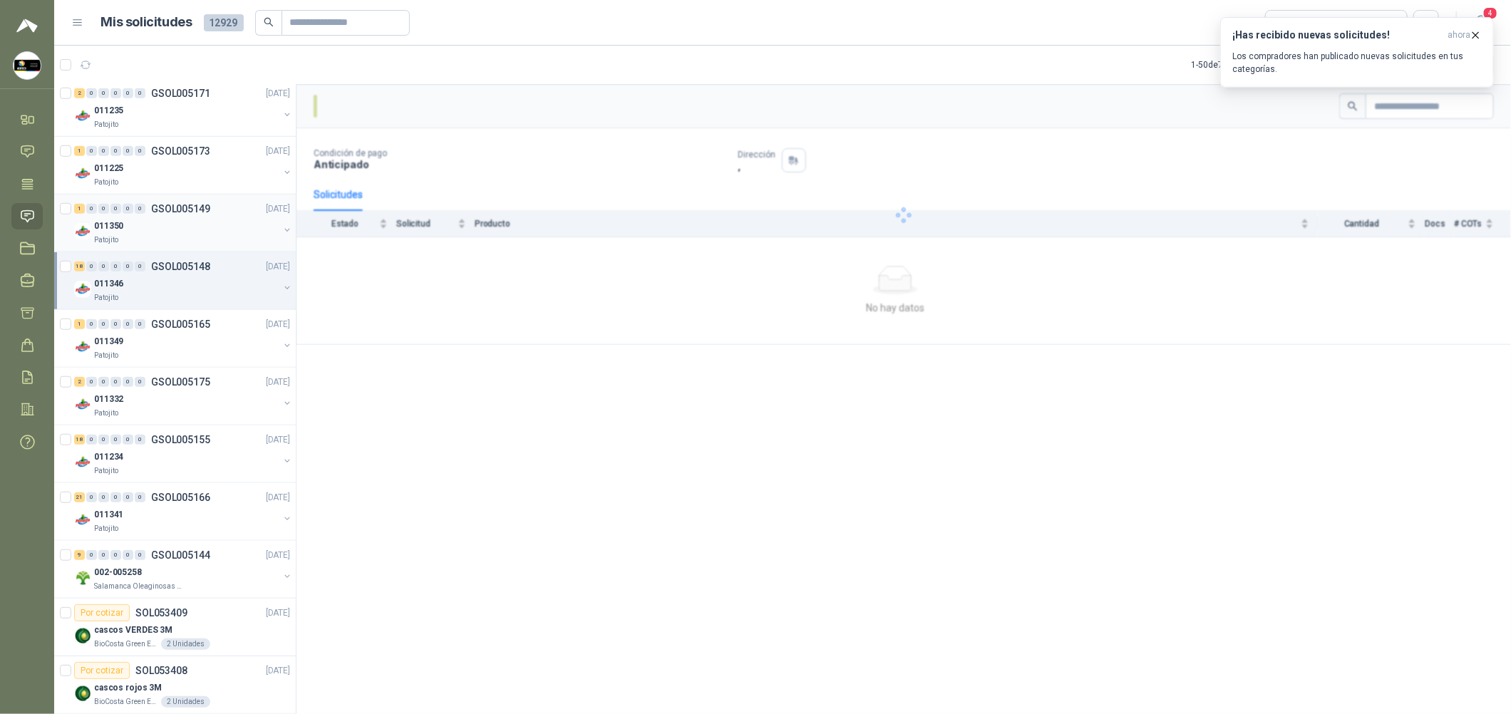
click at [219, 215] on div "1 0 0 0 0 0 GSOL005149 [DATE]" at bounding box center [183, 208] width 219 height 17
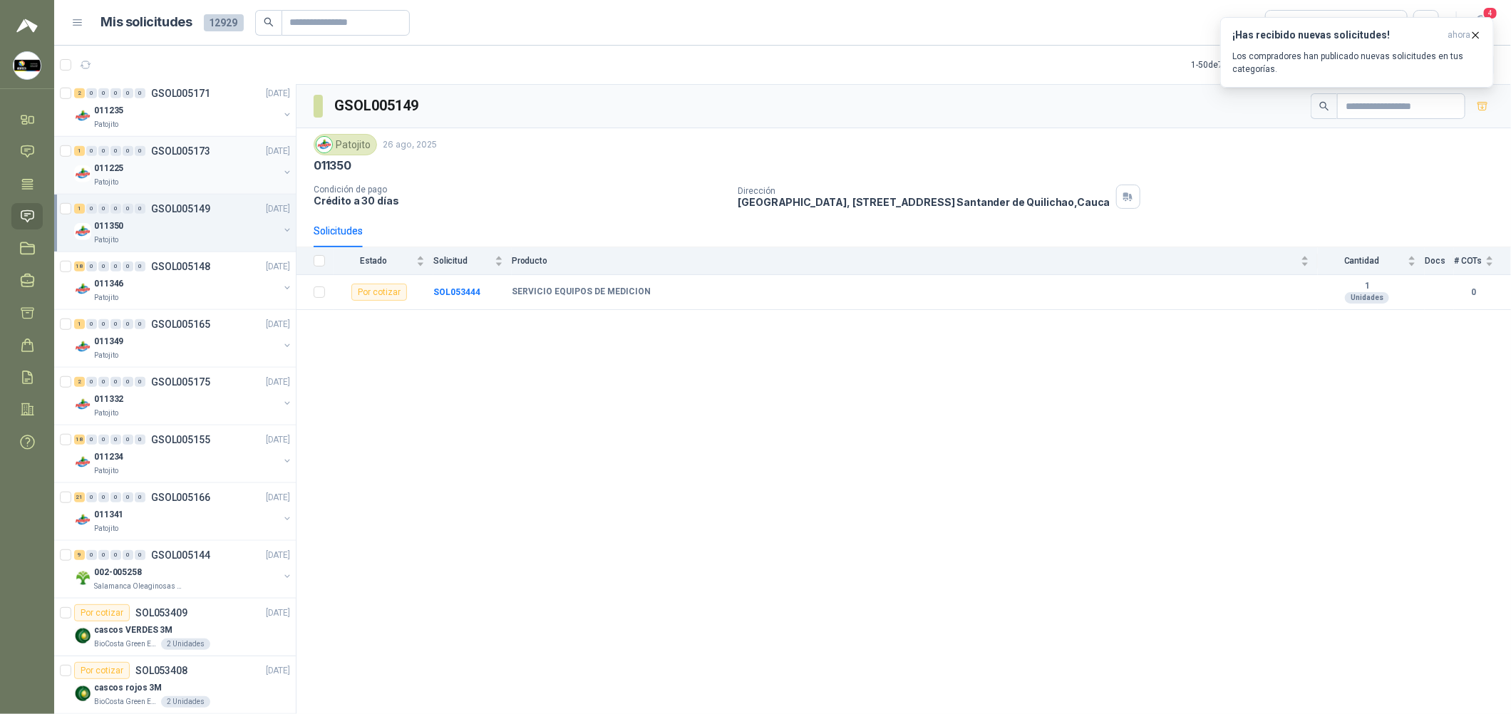
click at [222, 165] on div "011225" at bounding box center [186, 168] width 185 height 17
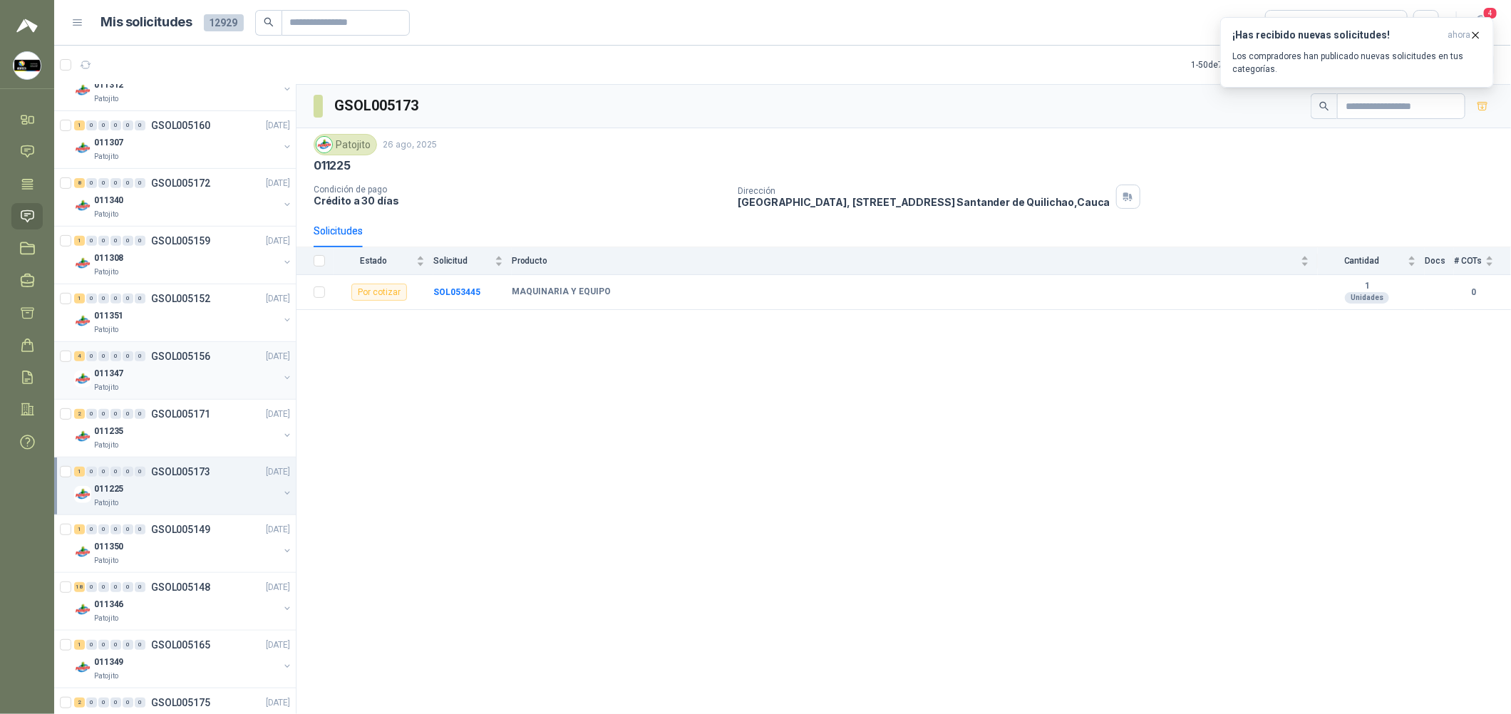
scroll to position [213, 0]
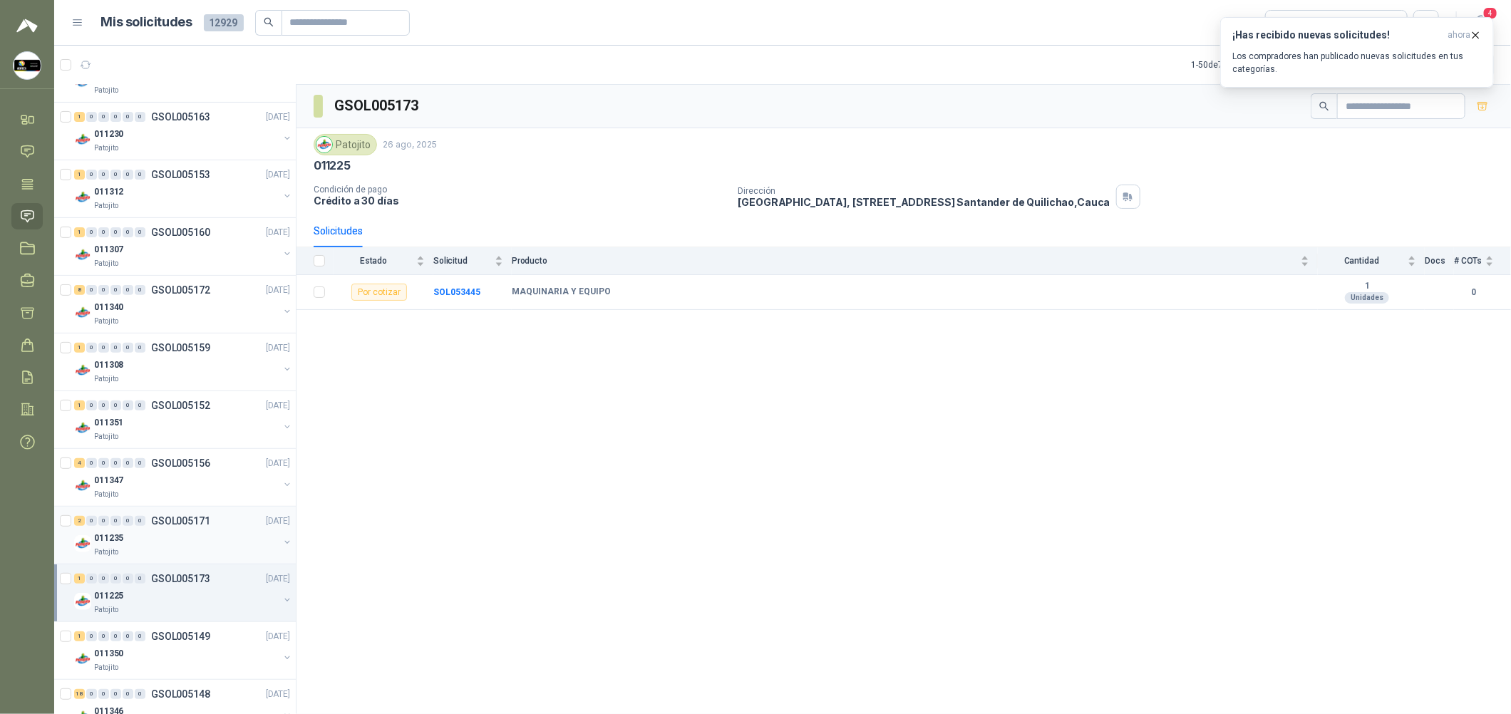
click at [203, 550] on div "Patojito" at bounding box center [186, 552] width 185 height 11
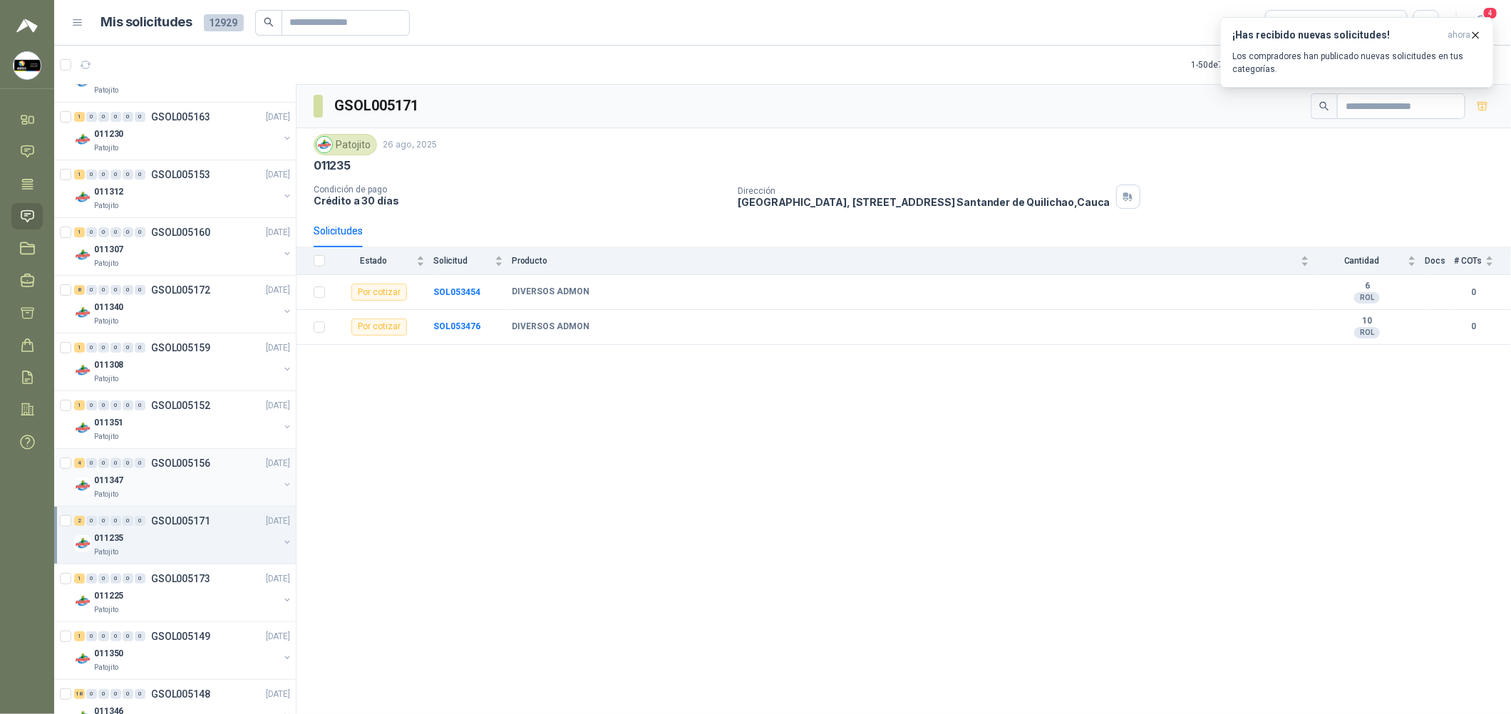
click at [221, 472] on div "011347" at bounding box center [186, 480] width 185 height 17
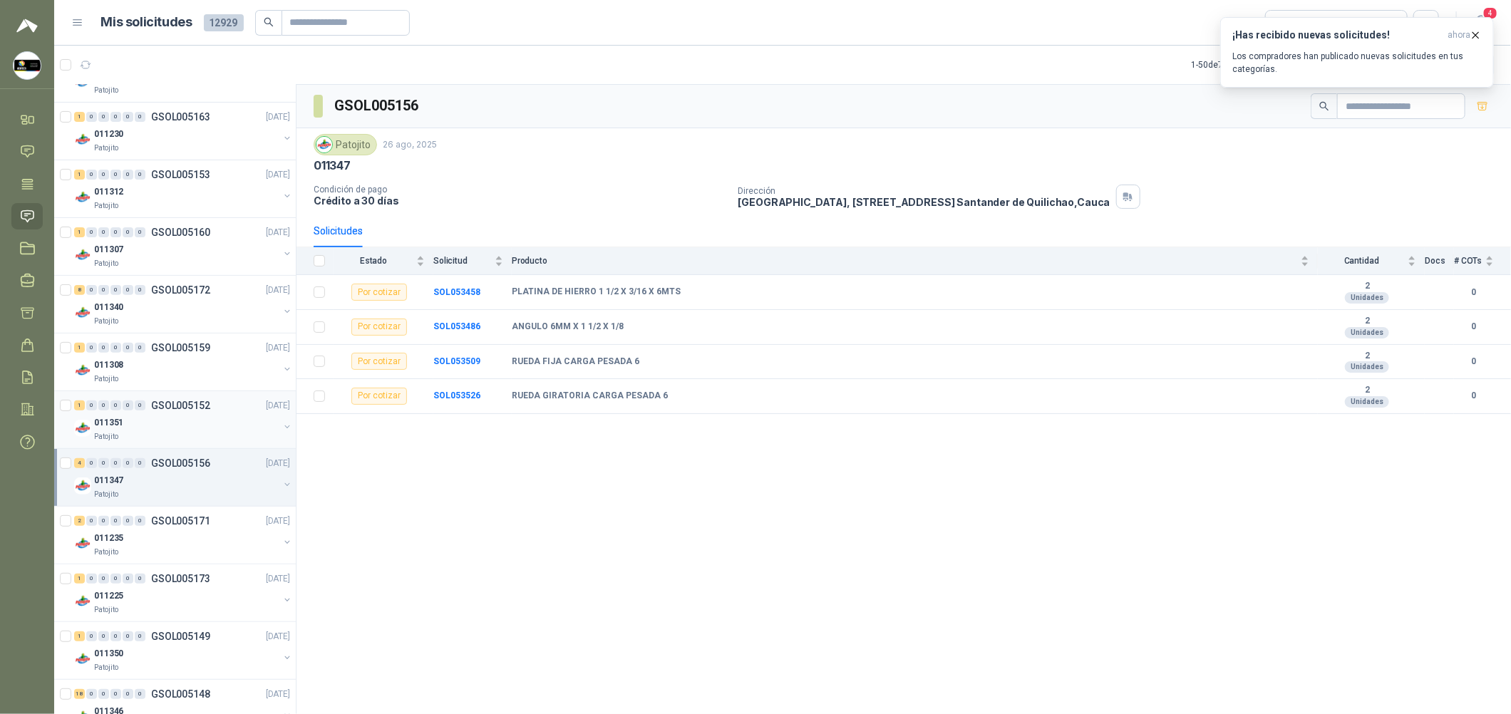
click at [207, 416] on div "011351" at bounding box center [186, 422] width 185 height 17
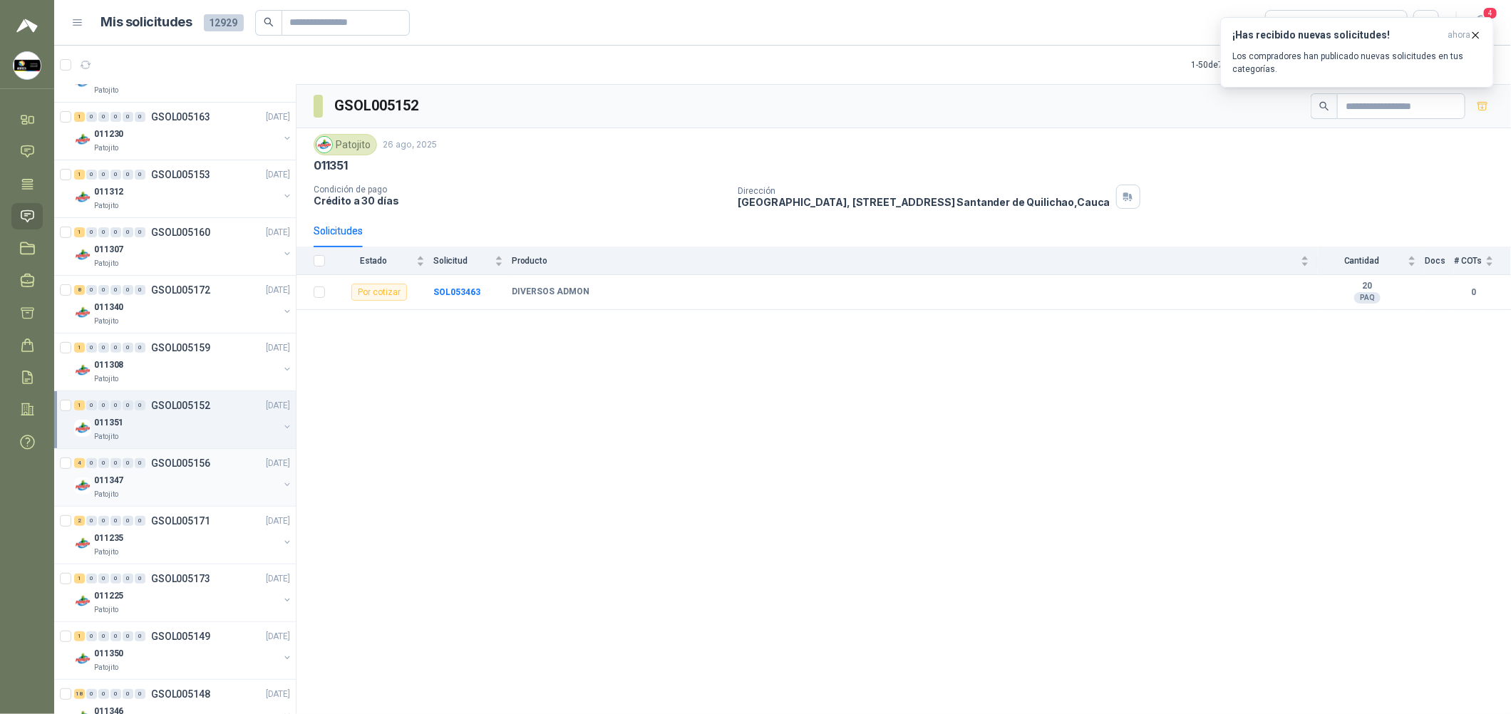
click at [187, 501] on div "4 0 0 0 0 0 GSOL005156 [DATE] 011347 Patojito" at bounding box center [175, 478] width 242 height 58
click at [187, 495] on div "Patojito" at bounding box center [186, 494] width 185 height 11
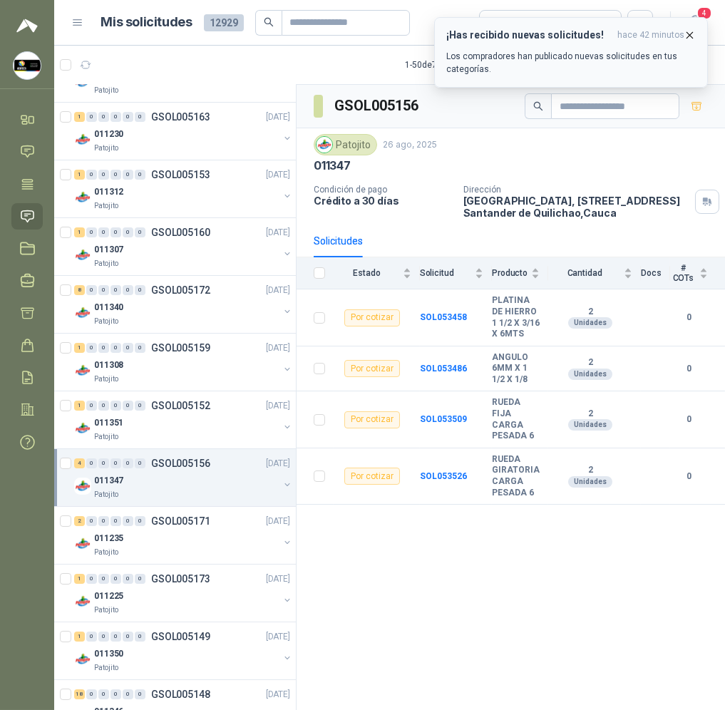
click at [691, 41] on icon "button" at bounding box center [690, 35] width 12 height 12
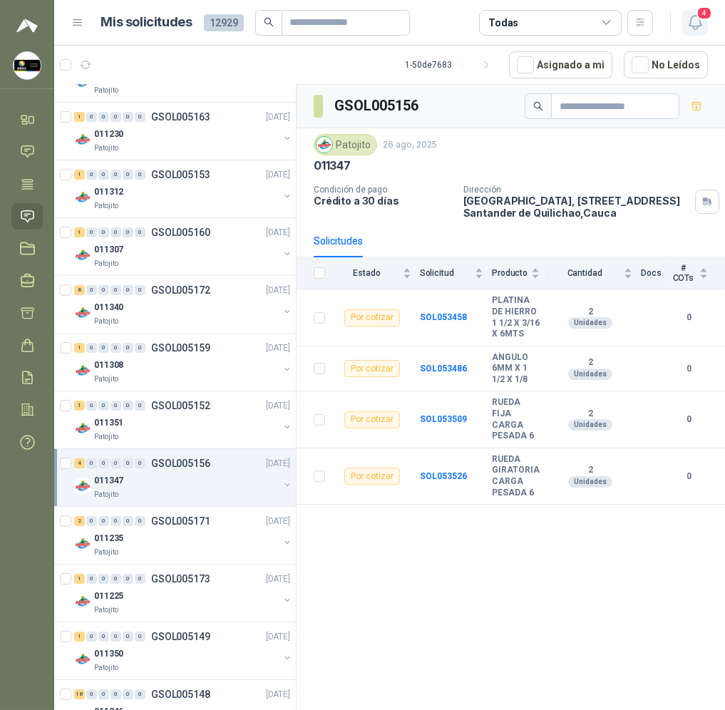
click at [692, 29] on icon "button" at bounding box center [695, 23] width 18 height 18
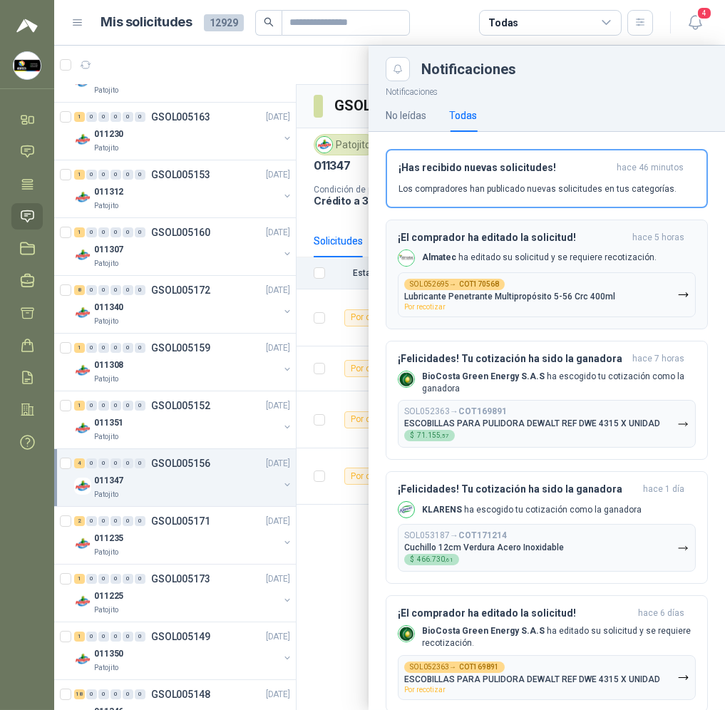
click at [652, 248] on div "¡El comprador ha editado la solicitud! hace 5 horas Almatec ha editado su solic…" at bounding box center [547, 275] width 298 height 86
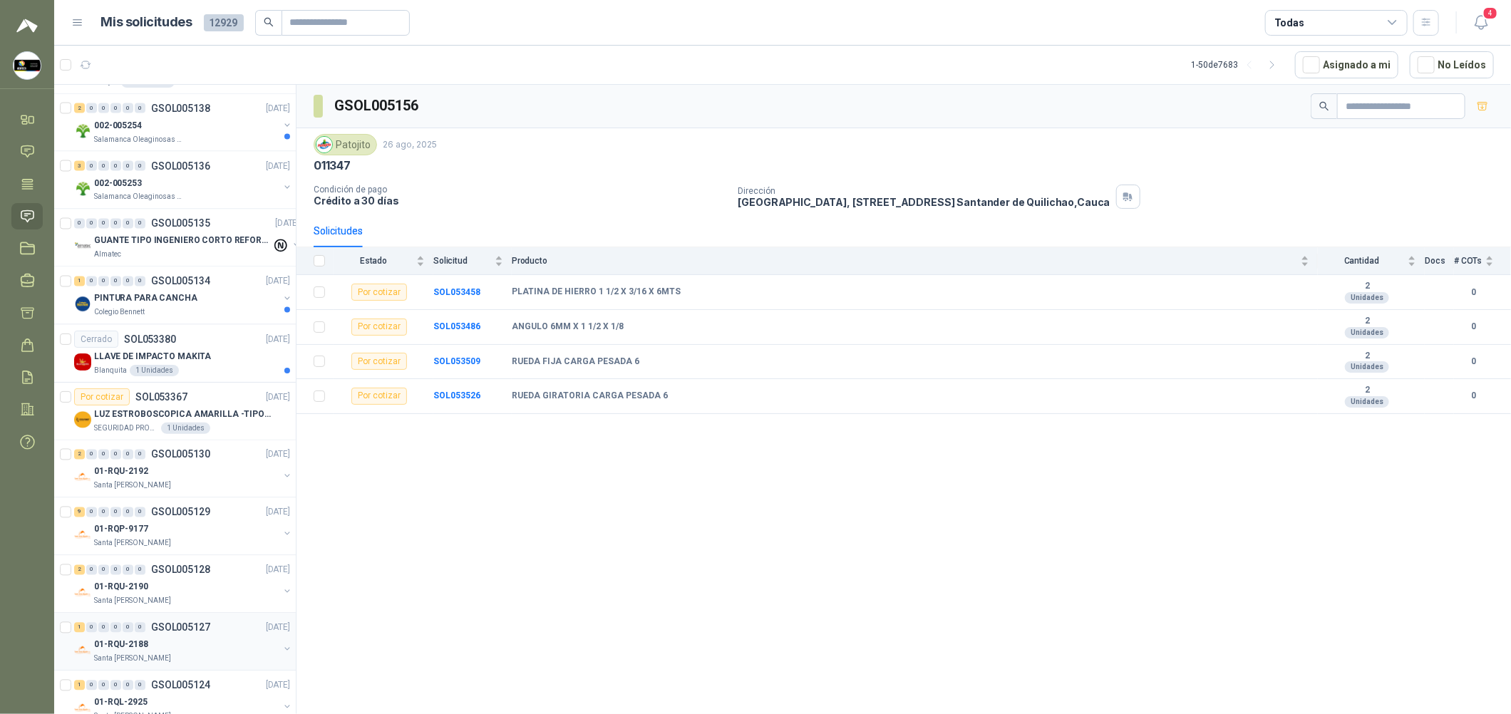
scroll to position [1710, 0]
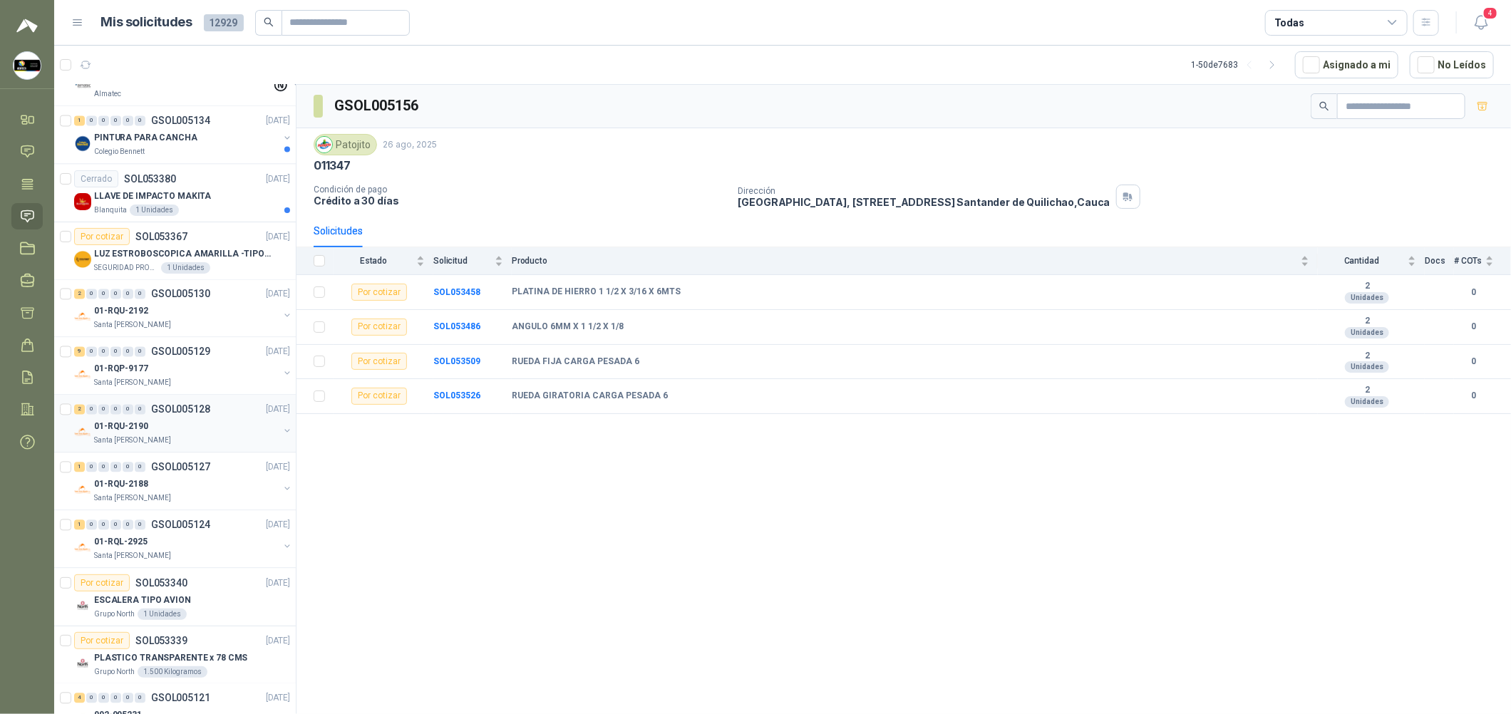
click at [182, 415] on p "GSOL005128" at bounding box center [180, 410] width 59 height 10
